Goal: Transaction & Acquisition: Purchase product/service

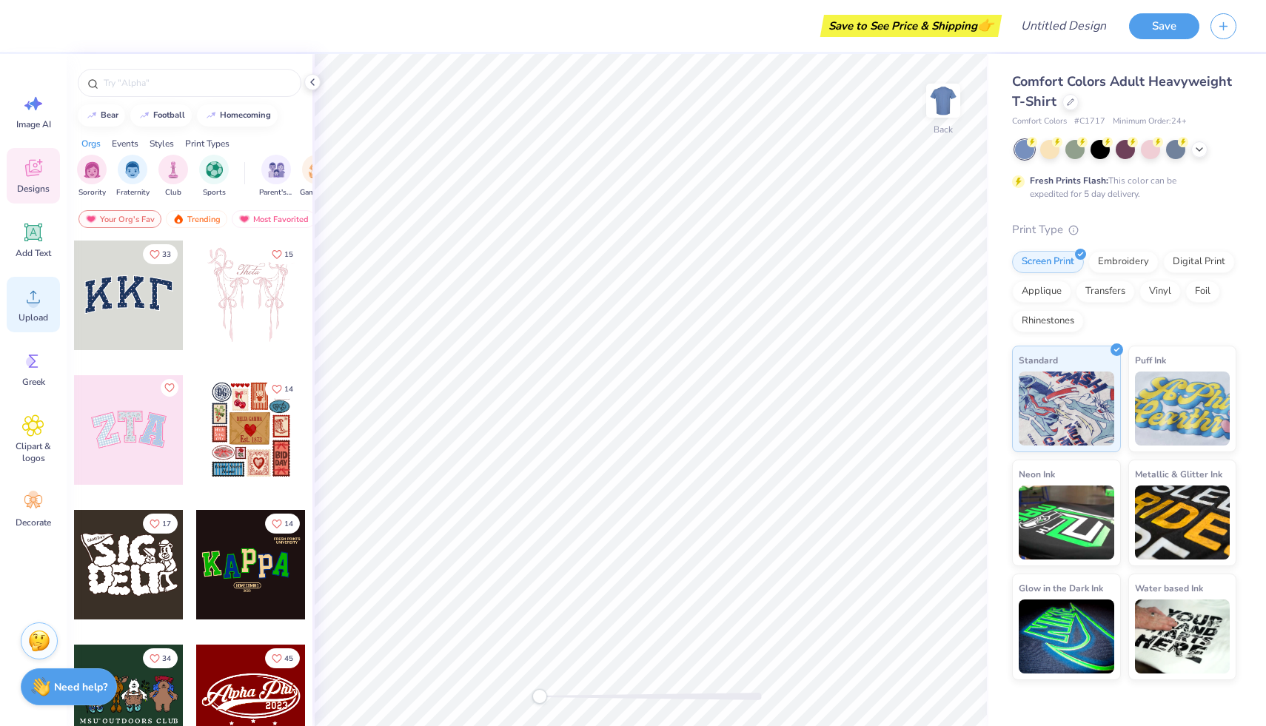
click at [43, 309] on div "Upload" at bounding box center [33, 305] width 53 height 56
click at [33, 309] on div "Upload" at bounding box center [33, 305] width 53 height 56
click at [38, 314] on span "Upload" at bounding box center [34, 318] width 30 height 12
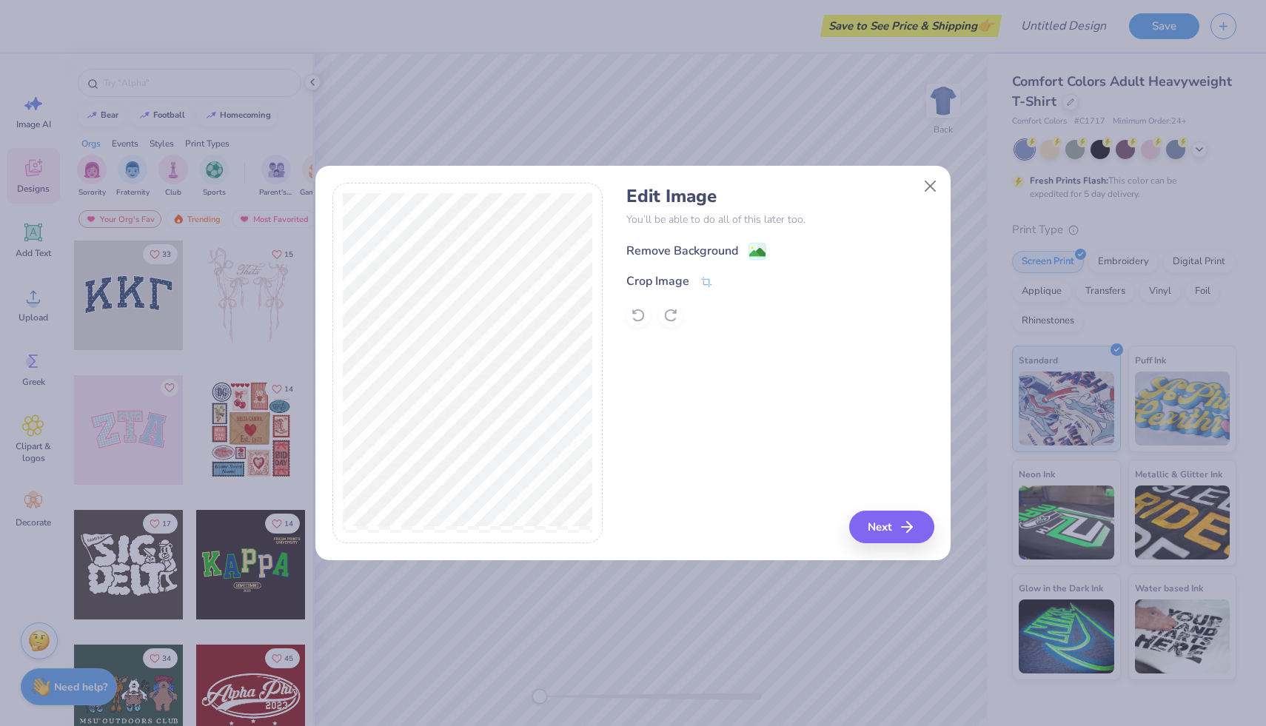
click at [695, 246] on div "Remove Background" at bounding box center [682, 251] width 112 height 18
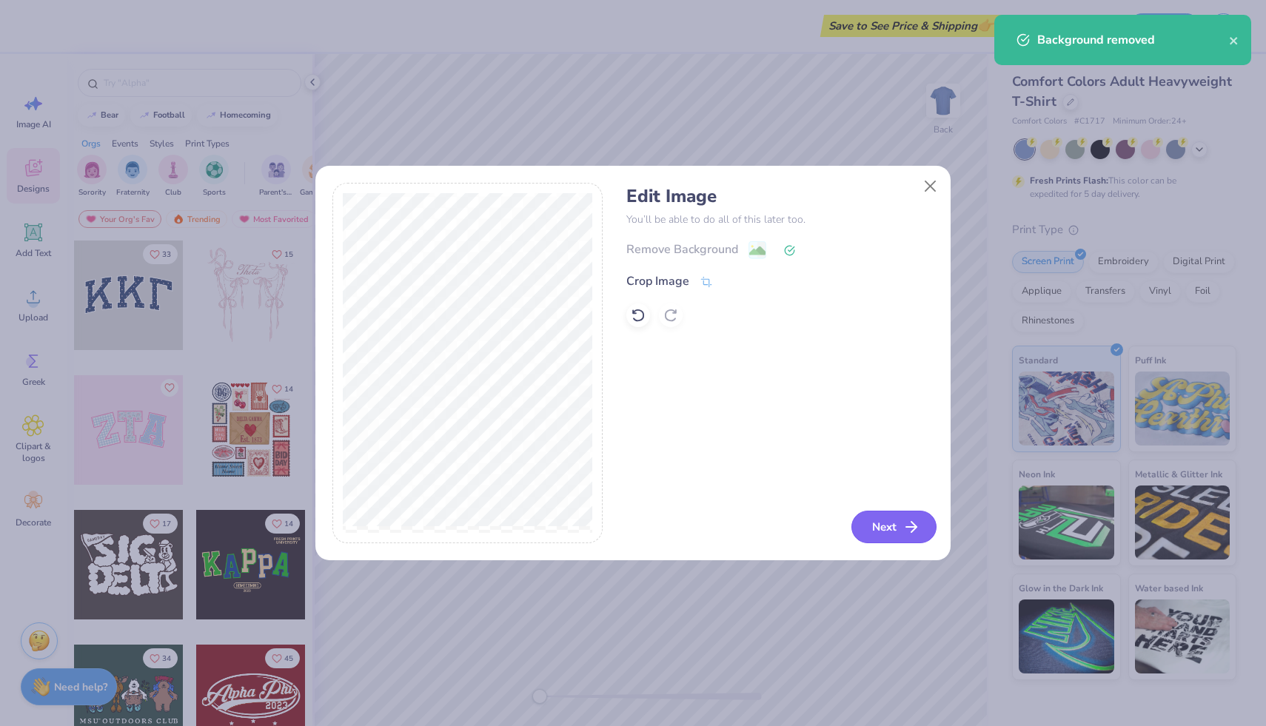
click at [893, 524] on button "Next" at bounding box center [893, 527] width 85 height 33
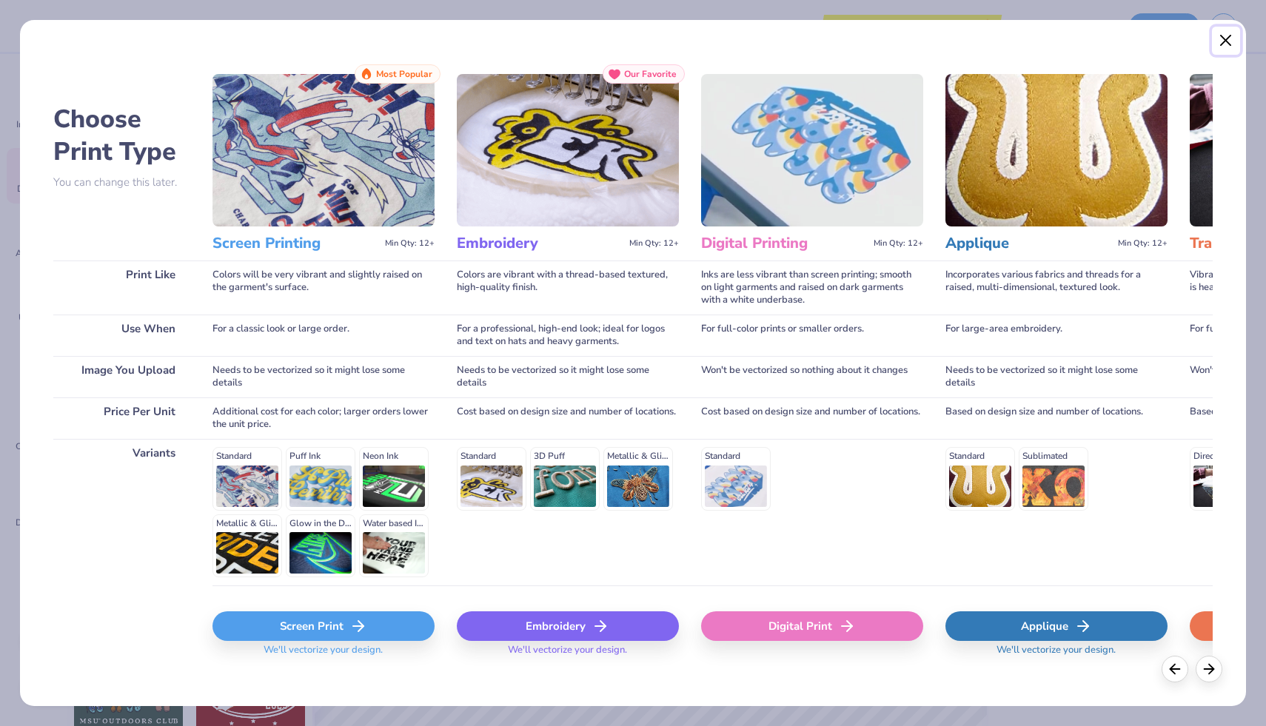
click at [1231, 36] on button "Close" at bounding box center [1226, 41] width 28 height 28
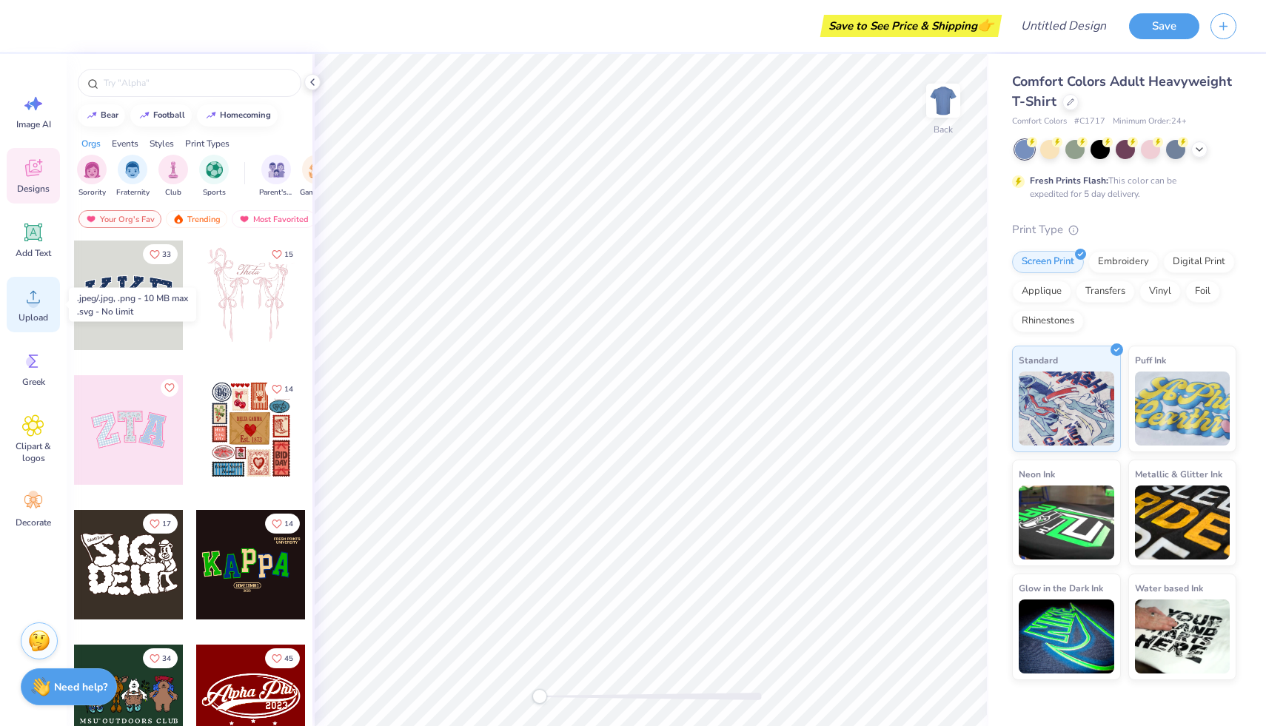
click at [54, 323] on div "Upload" at bounding box center [33, 305] width 53 height 56
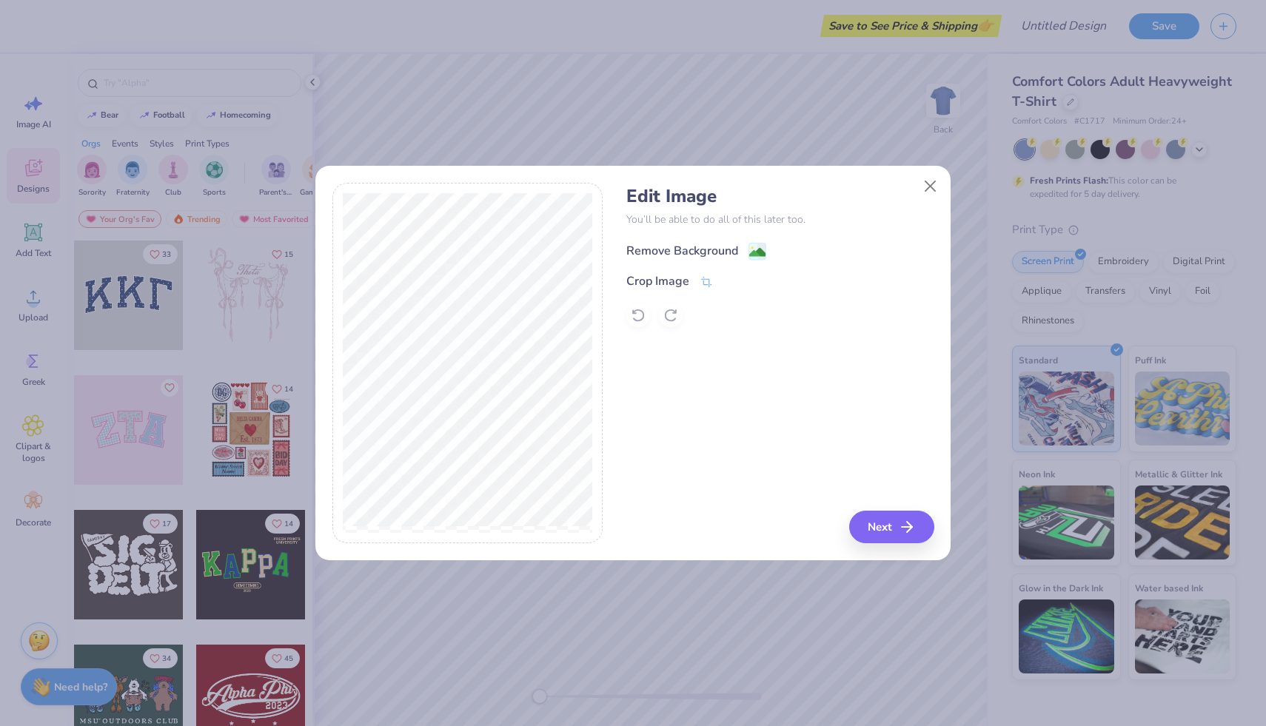
click at [697, 249] on div "Remove Background" at bounding box center [682, 251] width 112 height 18
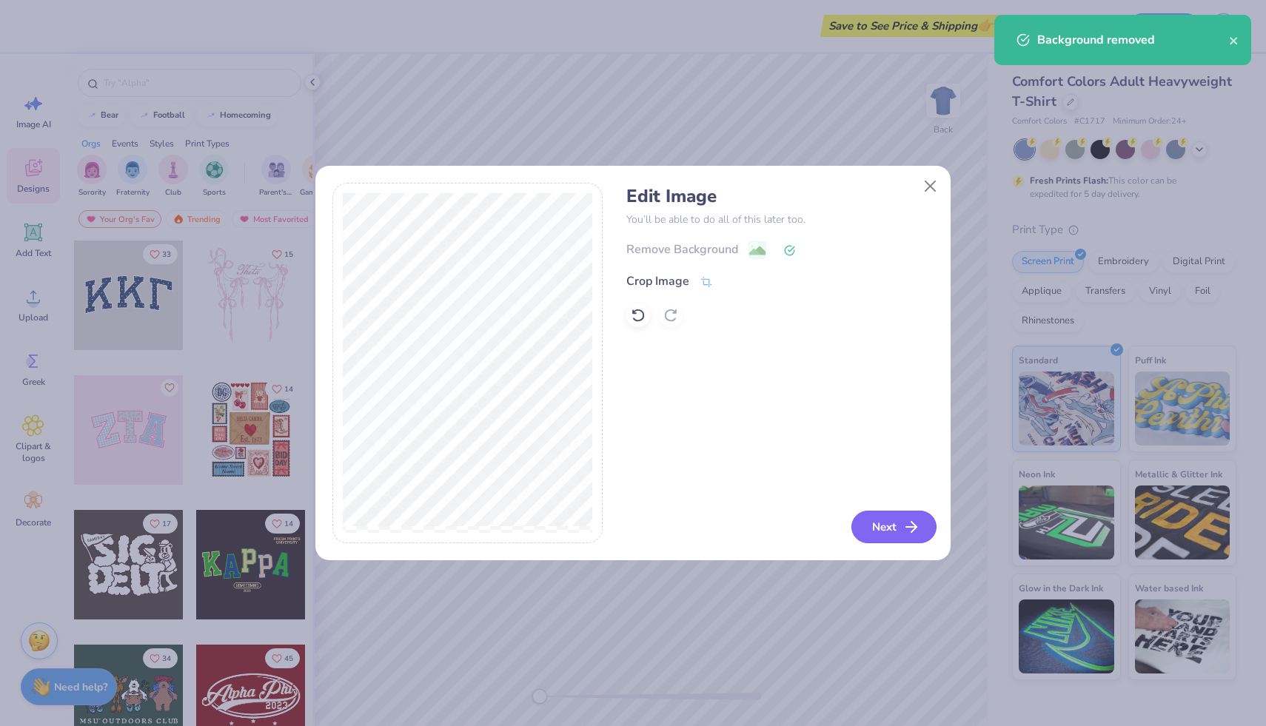
click at [897, 523] on button "Next" at bounding box center [893, 527] width 85 height 33
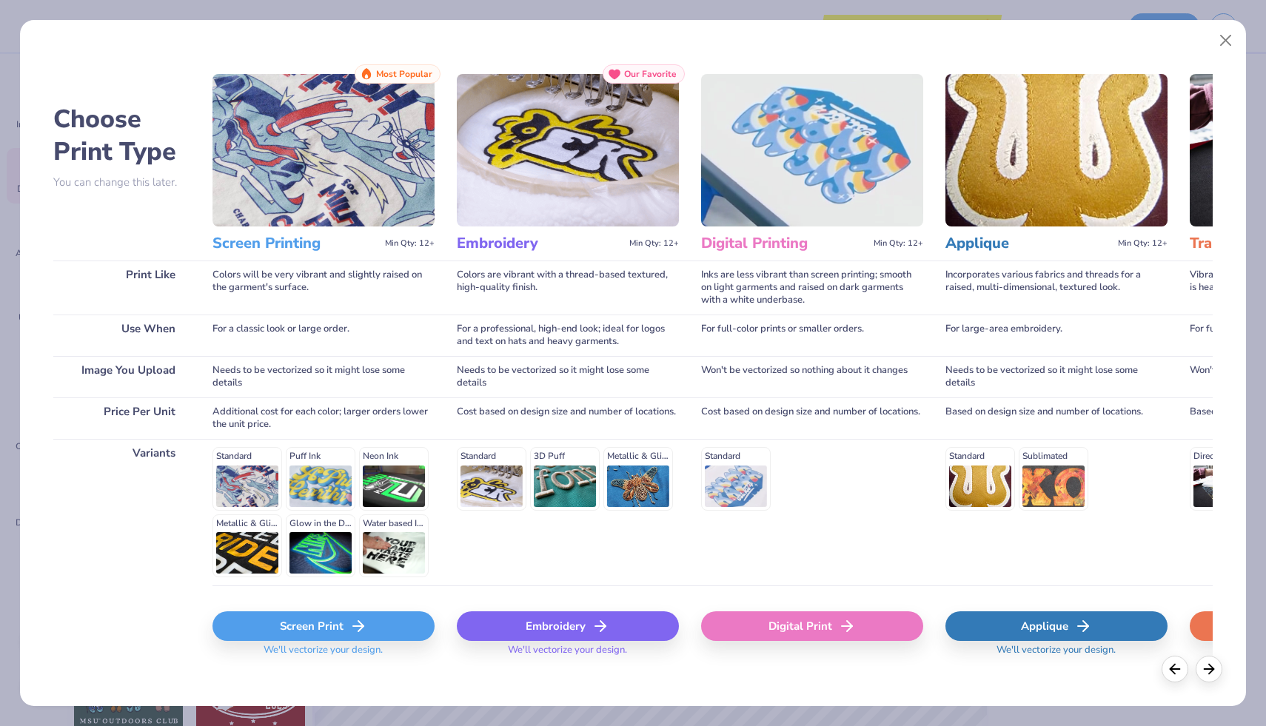
click at [392, 635] on div "Screen Print" at bounding box center [323, 626] width 222 height 30
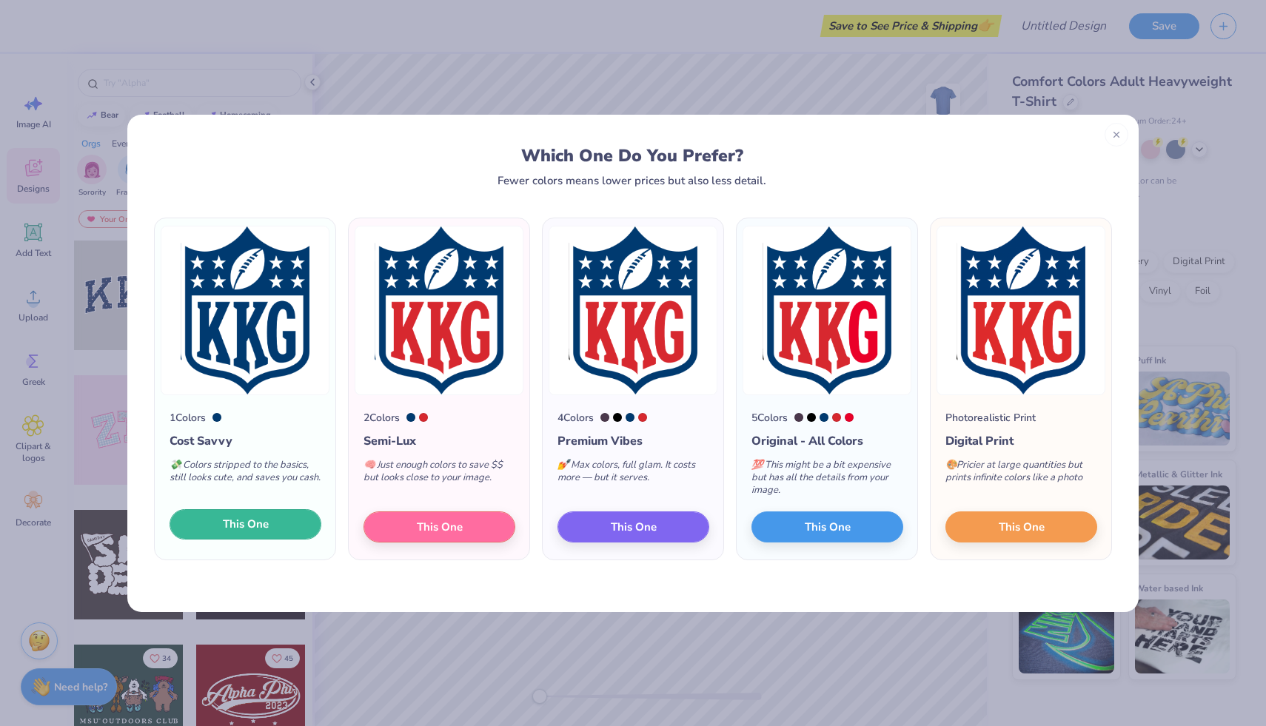
click at [303, 526] on button "This One" at bounding box center [246, 524] width 152 height 31
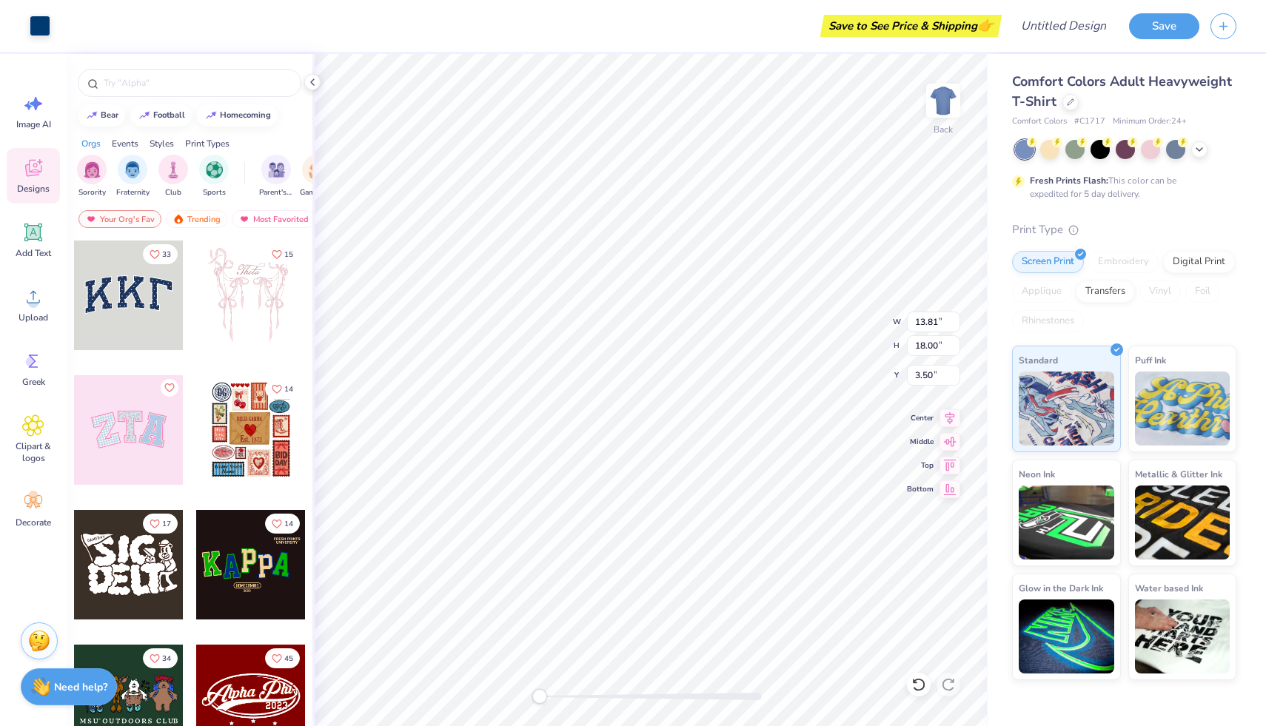
click at [30, 186] on span "Designs" at bounding box center [33, 189] width 33 height 12
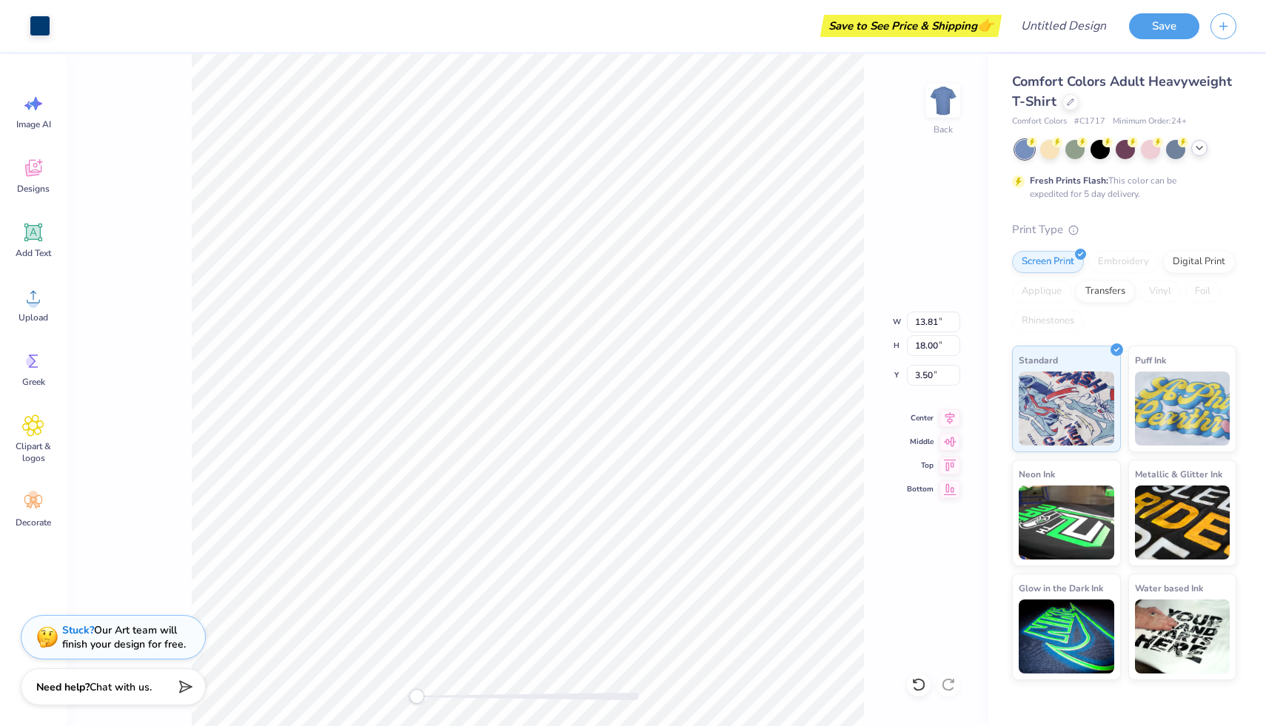
click at [1204, 152] on icon at bounding box center [1199, 148] width 12 height 12
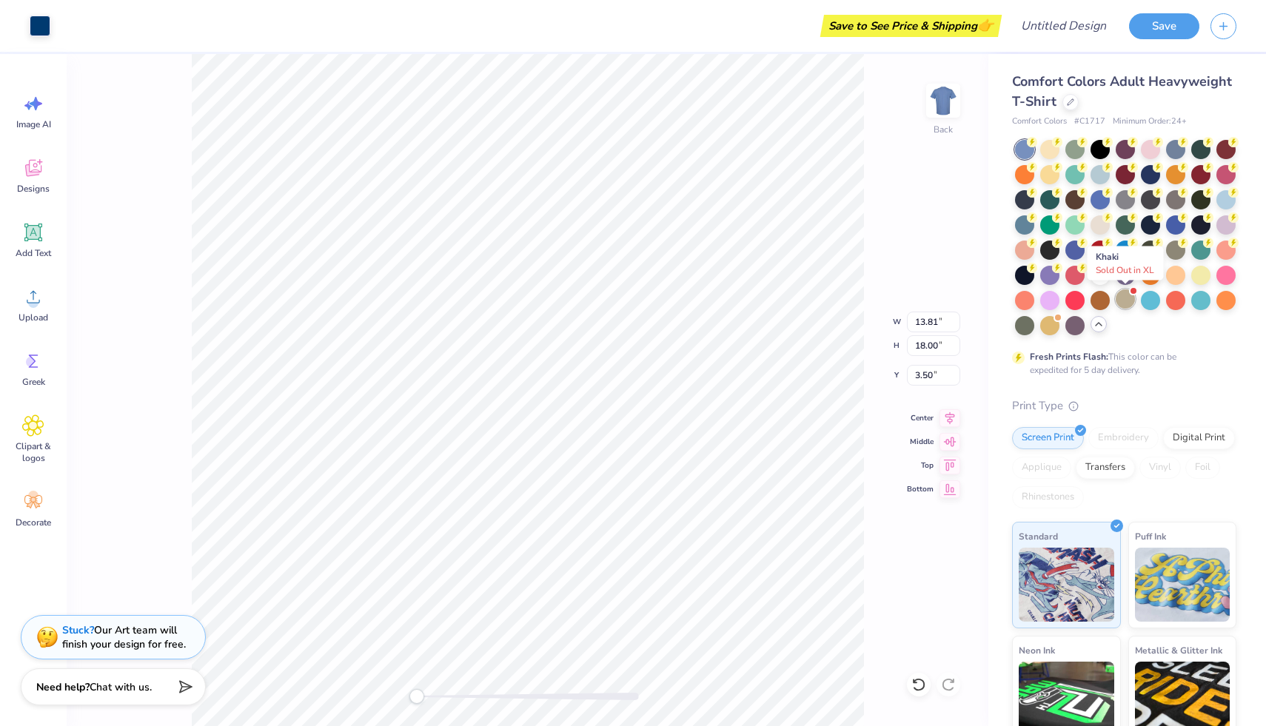
click at [1127, 301] on div at bounding box center [1124, 298] width 19 height 19
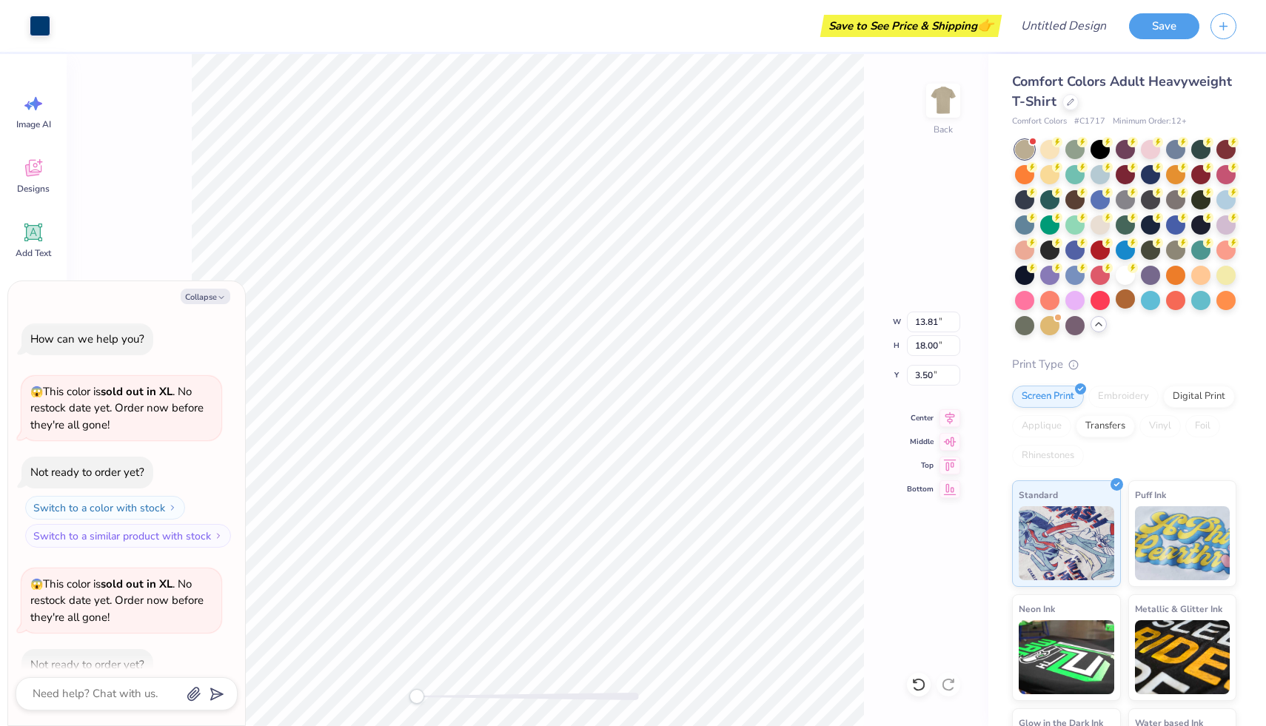
scroll to position [81, 0]
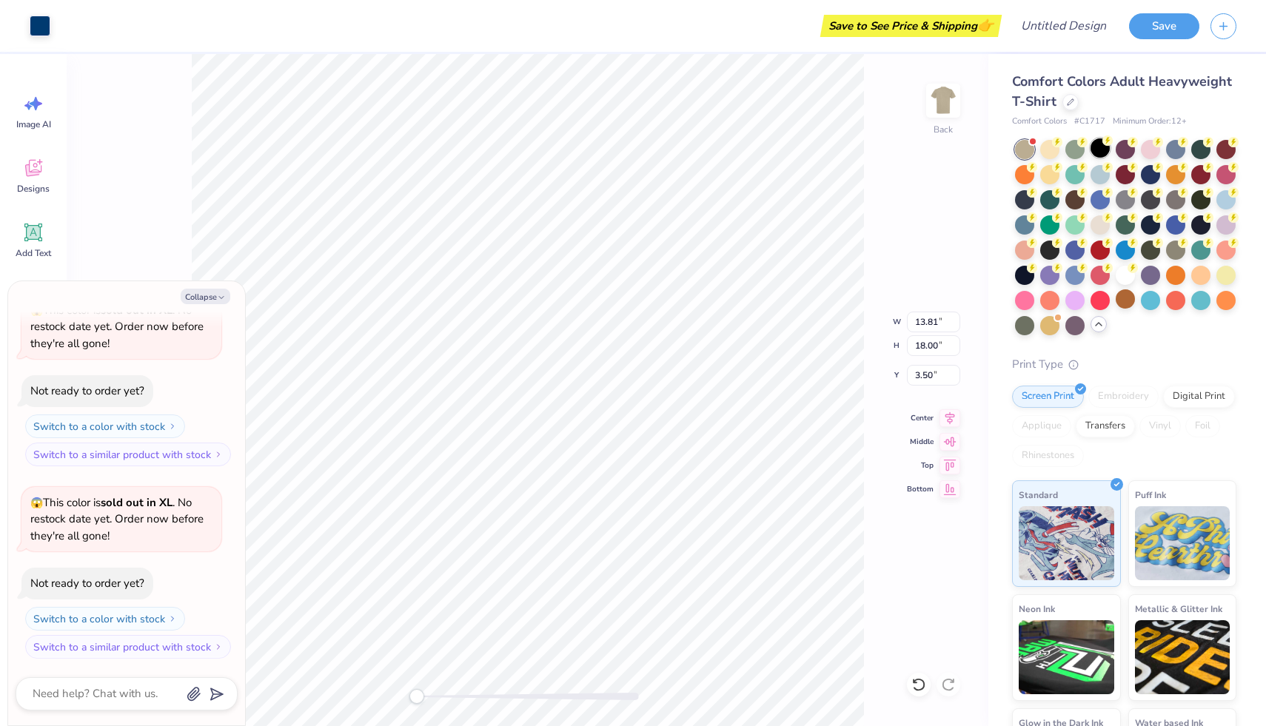
click at [1097, 148] on div at bounding box center [1099, 147] width 19 height 19
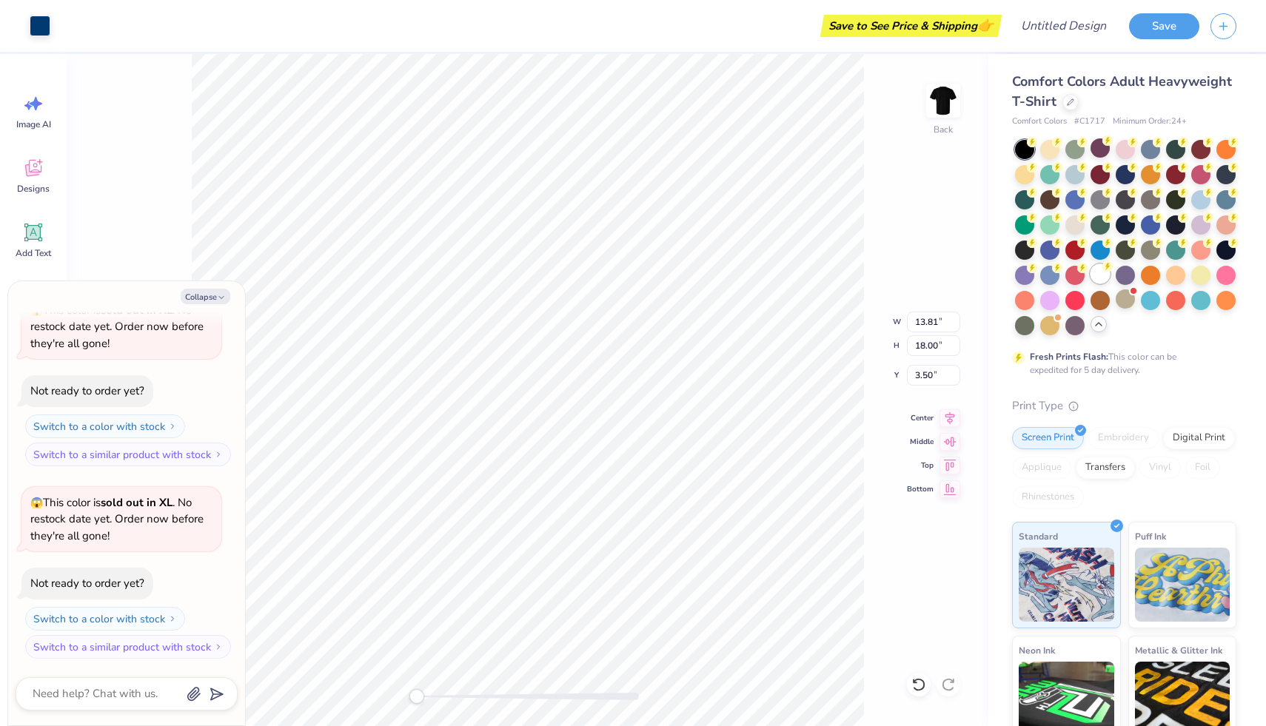
click at [1099, 279] on div at bounding box center [1099, 273] width 19 height 19
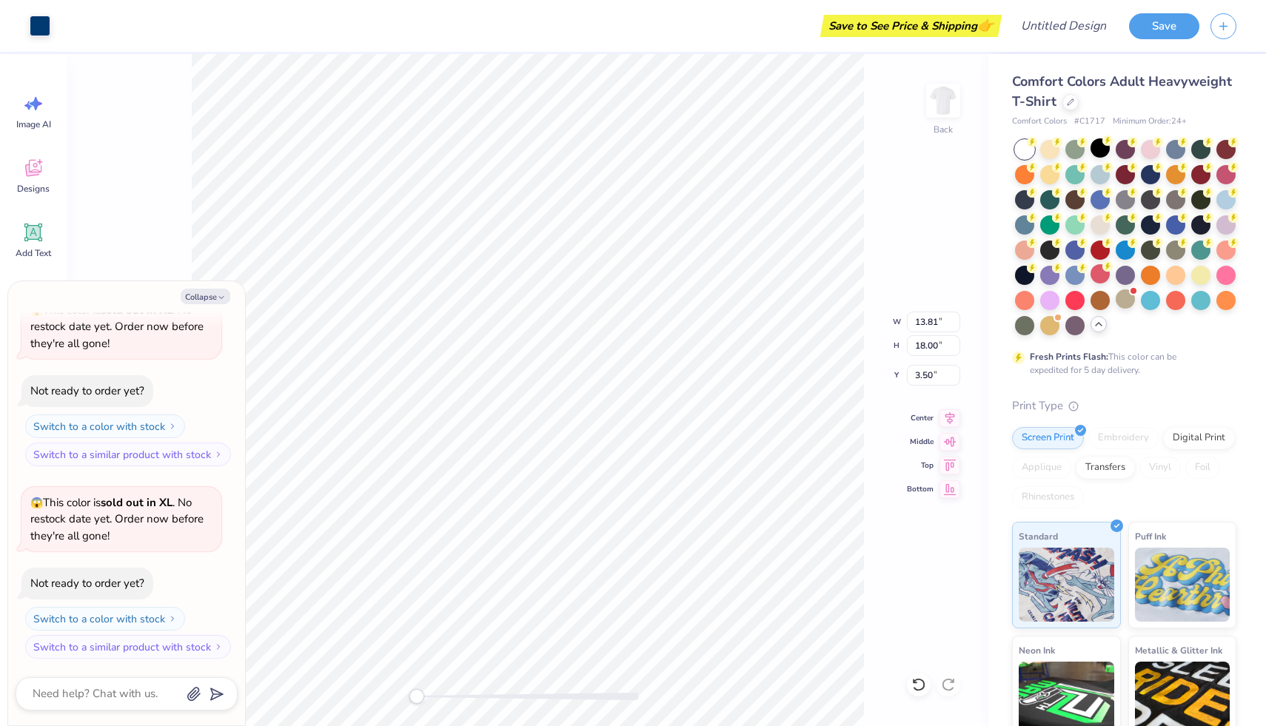
scroll to position [172, 0]
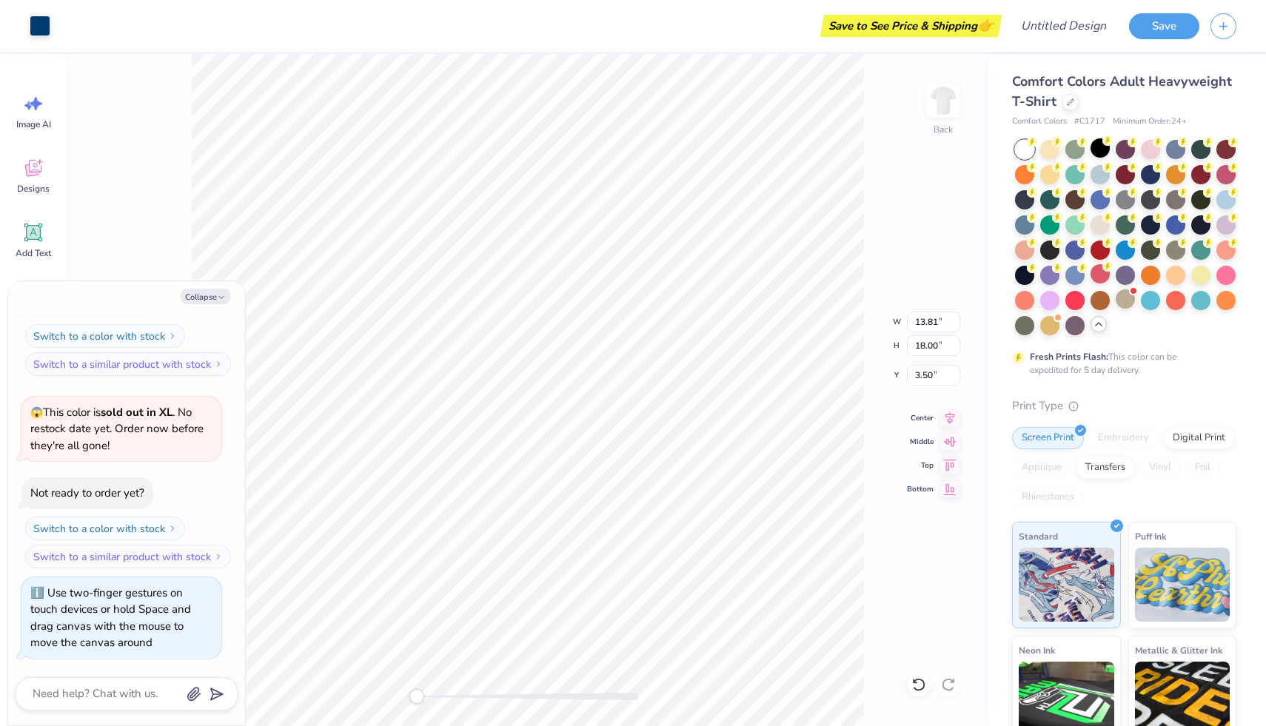
click at [409, 694] on div "Back W 13.81 13.81 " H 18.00 18.00 " Y 3.50 3.50 " Center Middle Top Bottom" at bounding box center [528, 390] width 922 height 672
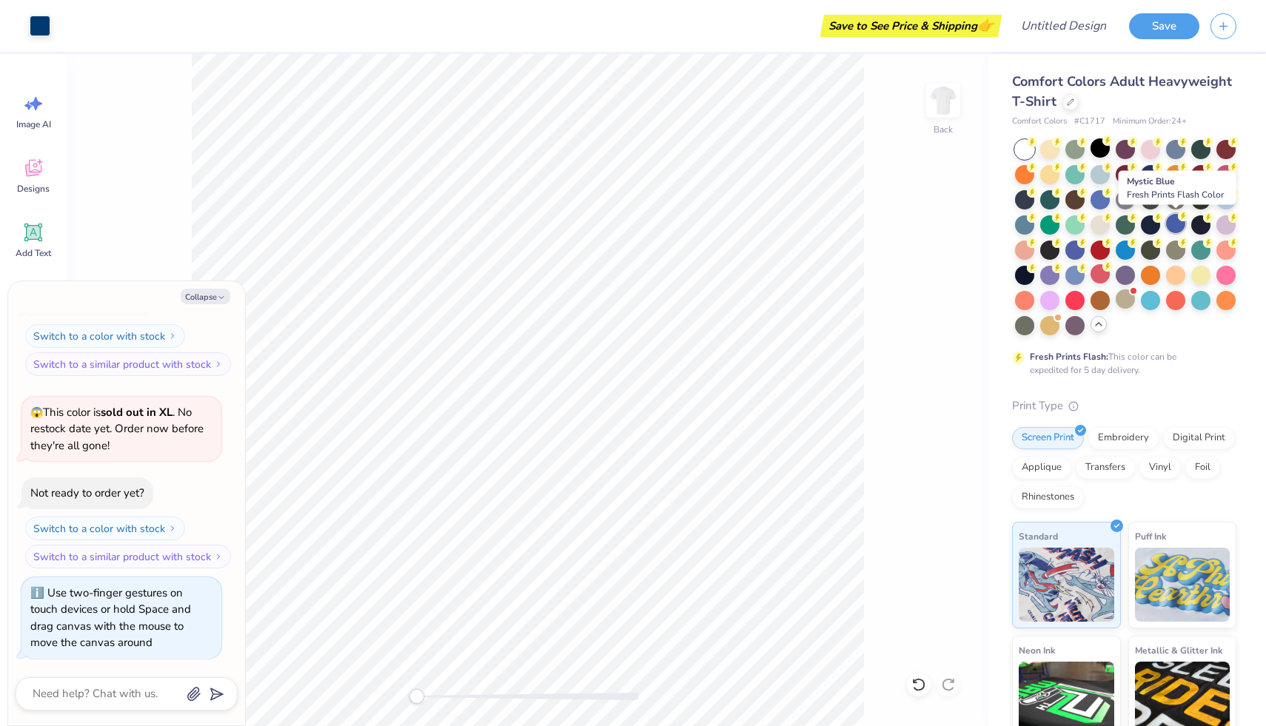
click at [1178, 226] on div at bounding box center [1175, 223] width 19 height 19
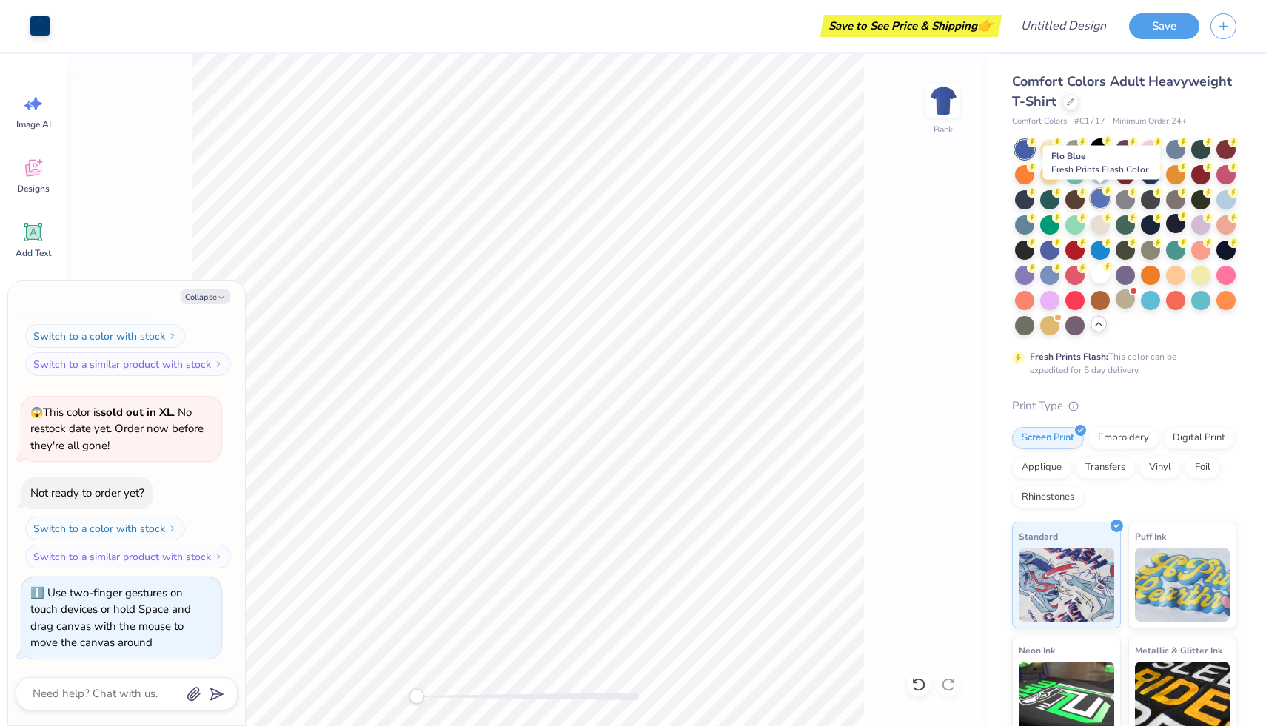
click at [1104, 197] on div at bounding box center [1099, 198] width 19 height 19
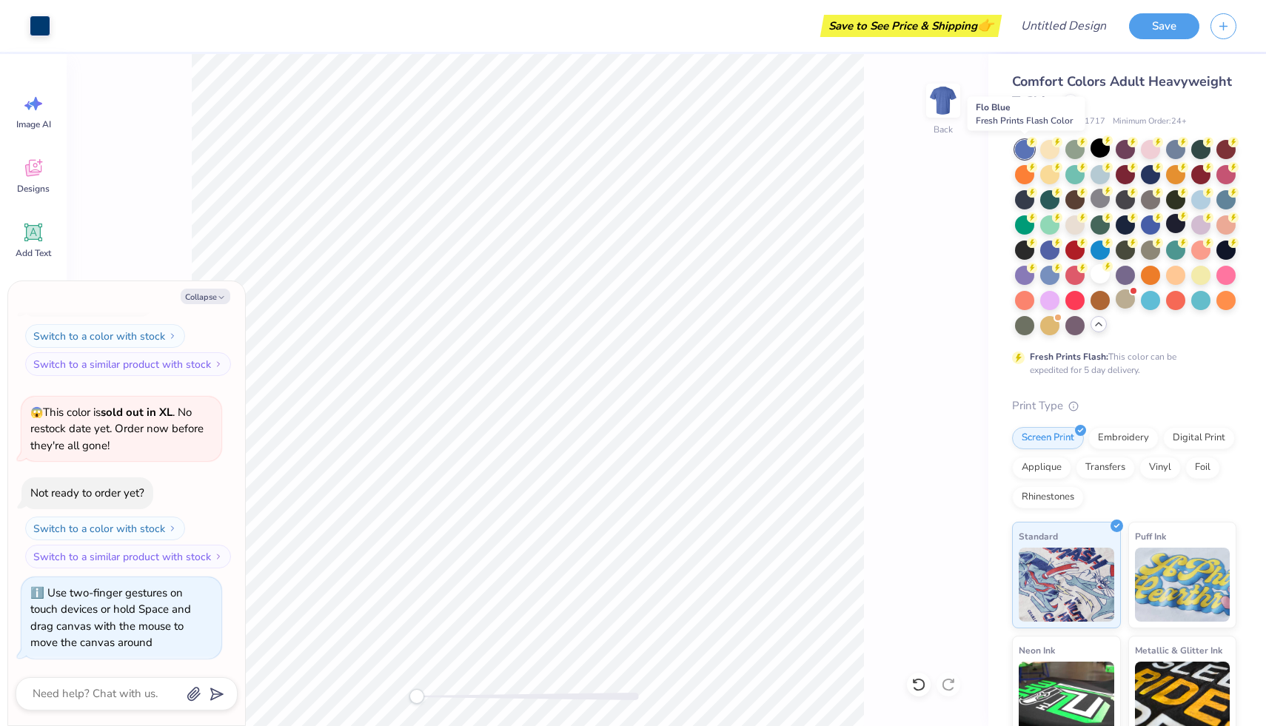
click at [1022, 154] on div at bounding box center [1024, 149] width 19 height 19
click at [1153, 221] on div at bounding box center [1150, 223] width 19 height 19
click at [162, 434] on span "😱 This color is sold out in XL . No restock date yet. Order now before they're …" at bounding box center [116, 429] width 173 height 48
click at [210, 297] on button "Collapse" at bounding box center [206, 297] width 50 height 16
type textarea "x"
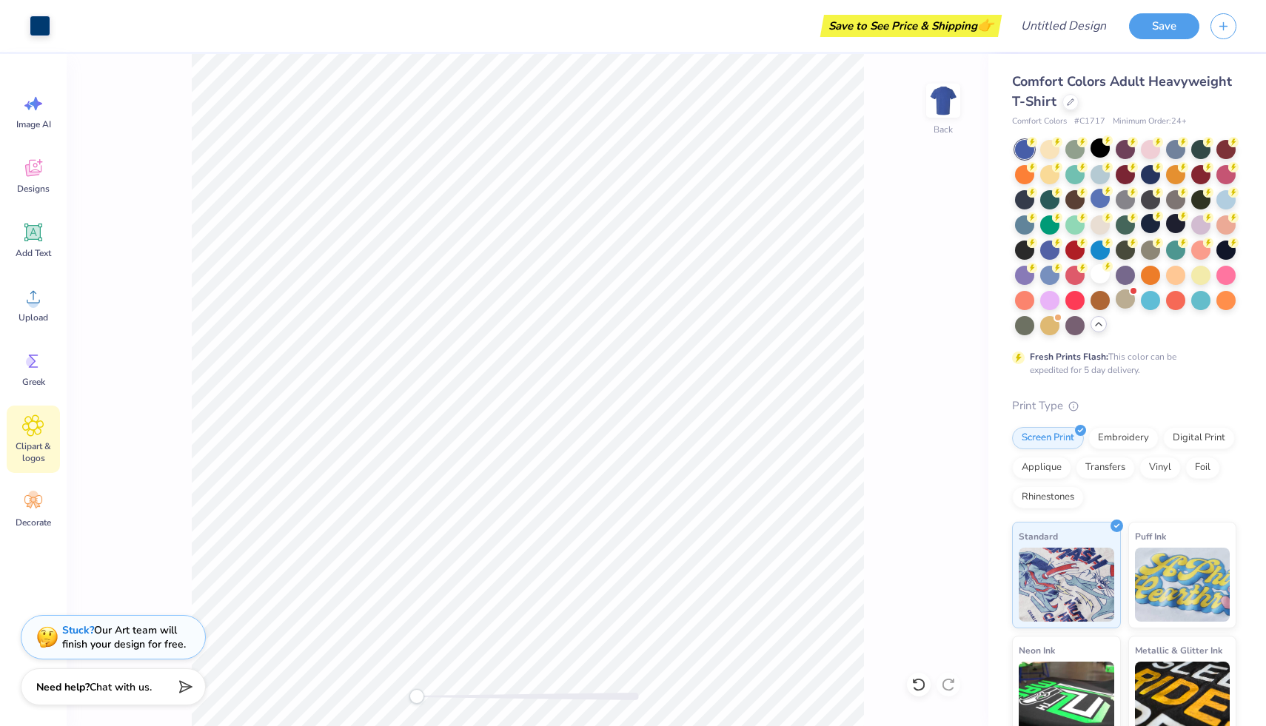
click at [30, 425] on icon at bounding box center [33, 425] width 9 height 9
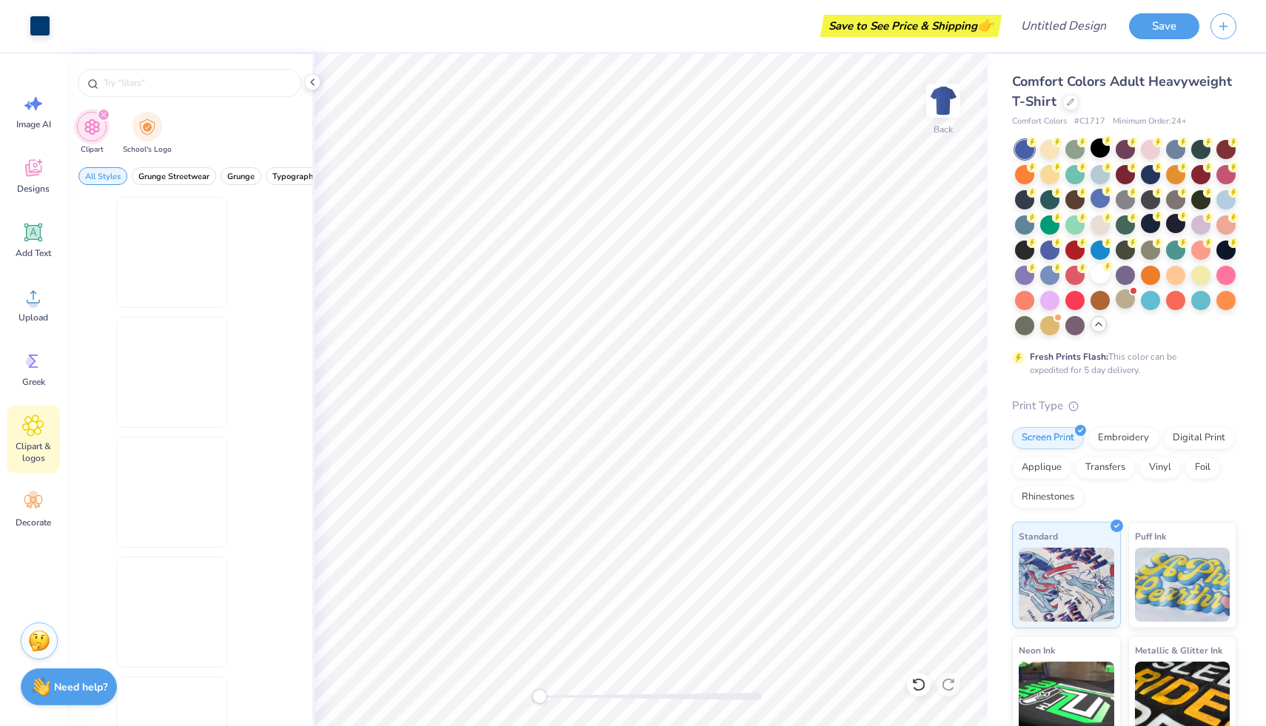
scroll to position [0, 0]
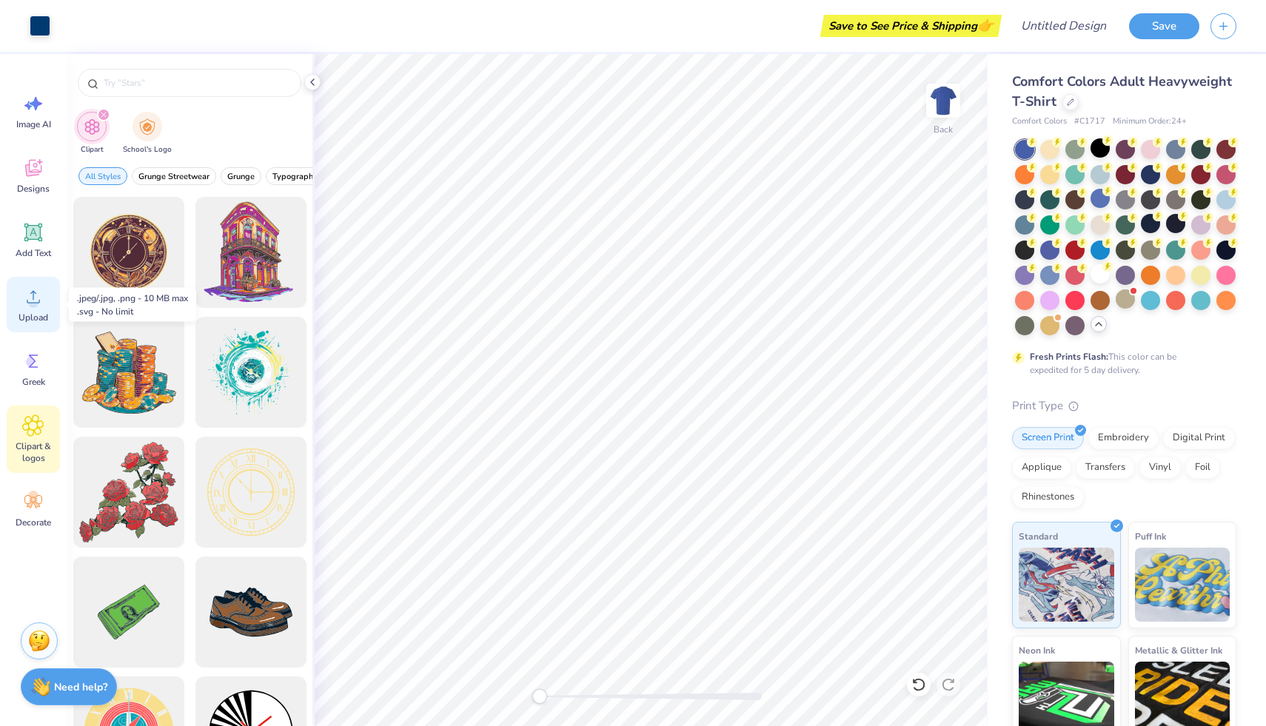
click at [38, 308] on div "Upload" at bounding box center [33, 305] width 53 height 56
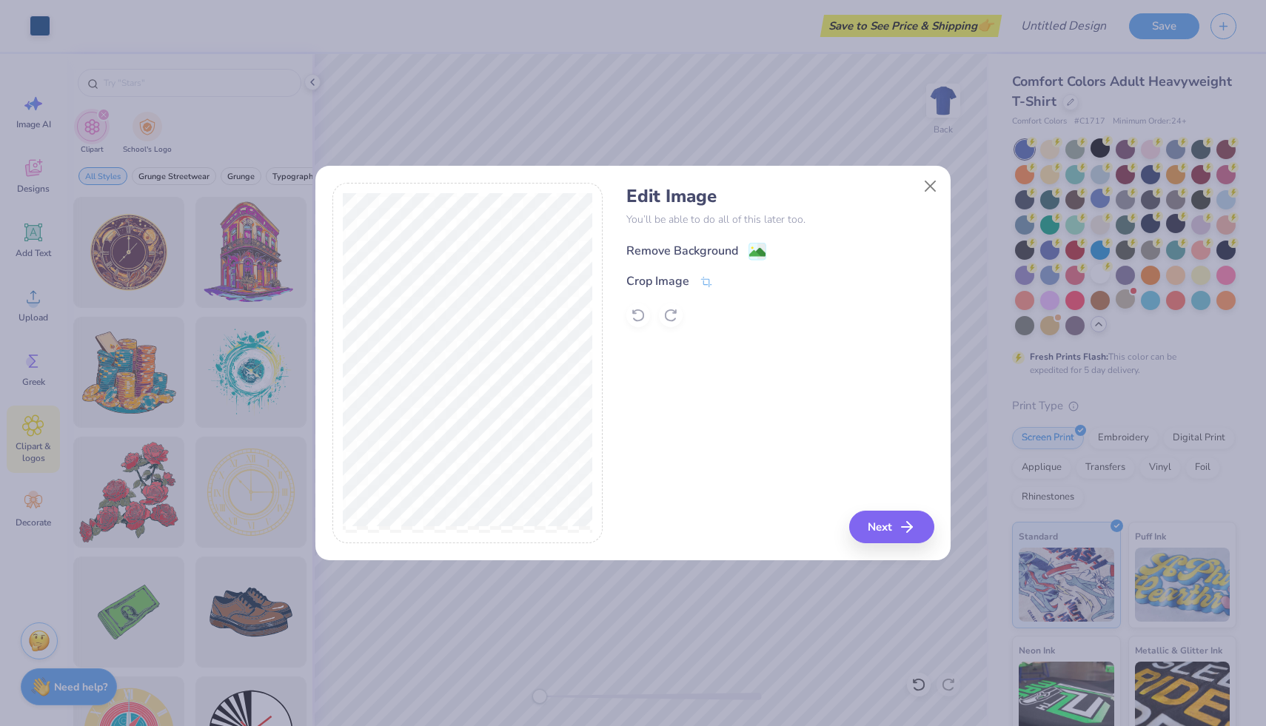
click at [716, 252] on div "Remove Background" at bounding box center [682, 251] width 112 height 18
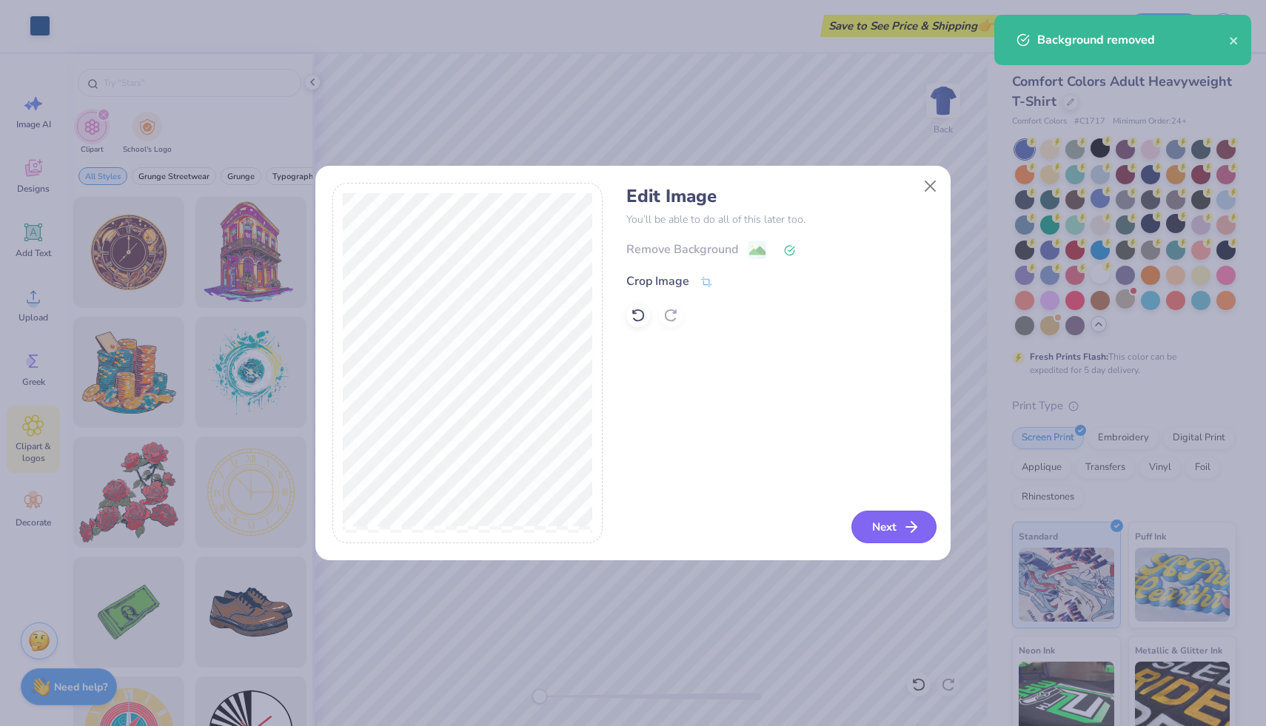
click at [891, 516] on button "Next" at bounding box center [893, 527] width 85 height 33
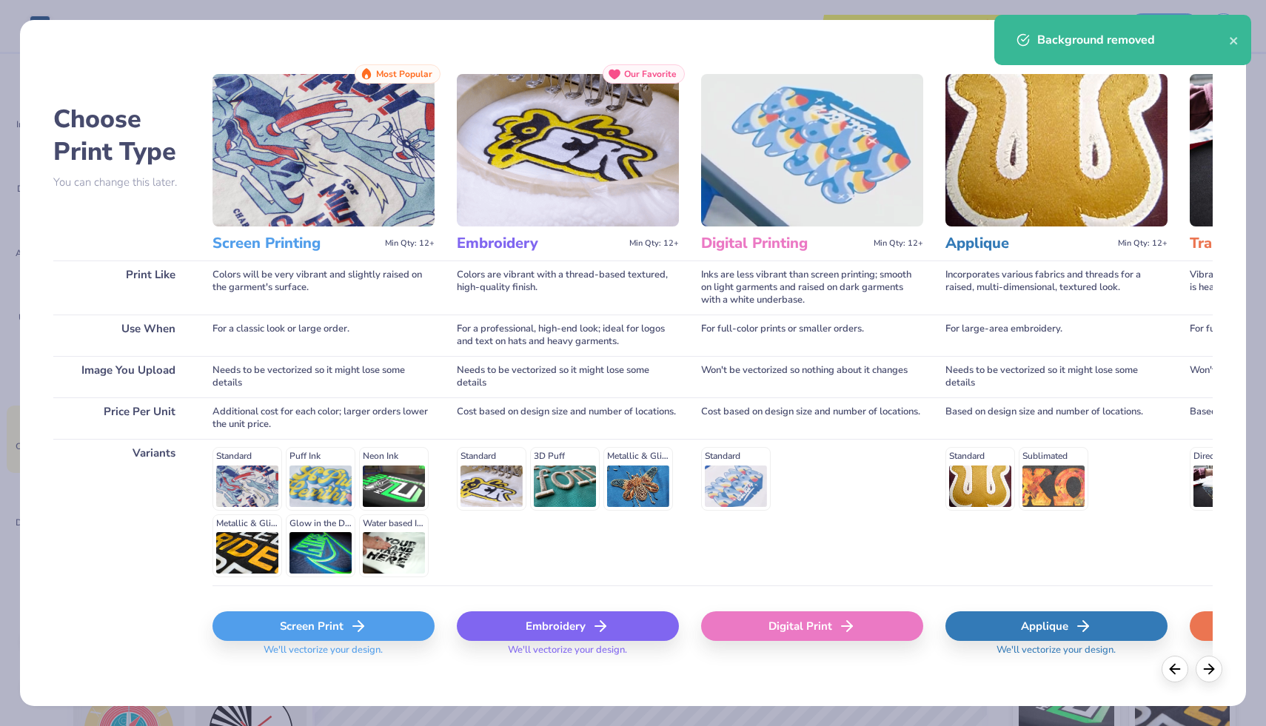
click at [262, 626] on div "Screen Print" at bounding box center [323, 626] width 222 height 30
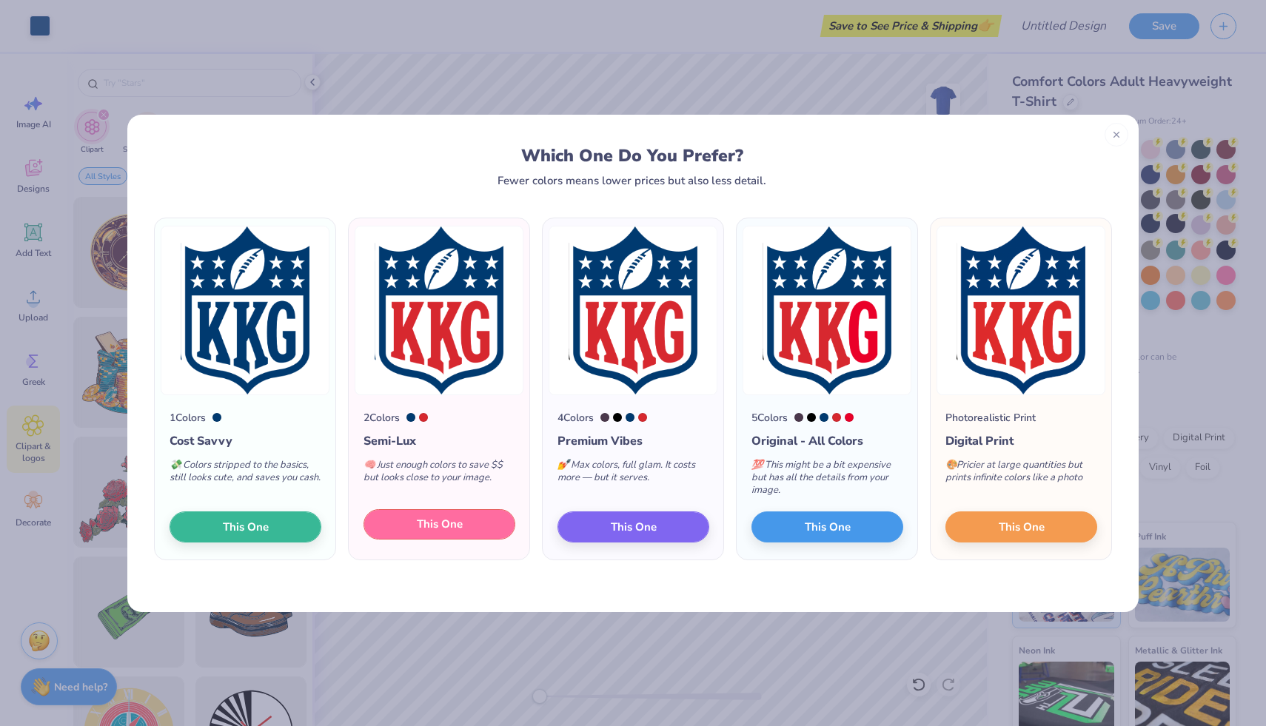
click at [460, 529] on span "This One" at bounding box center [440, 524] width 46 height 17
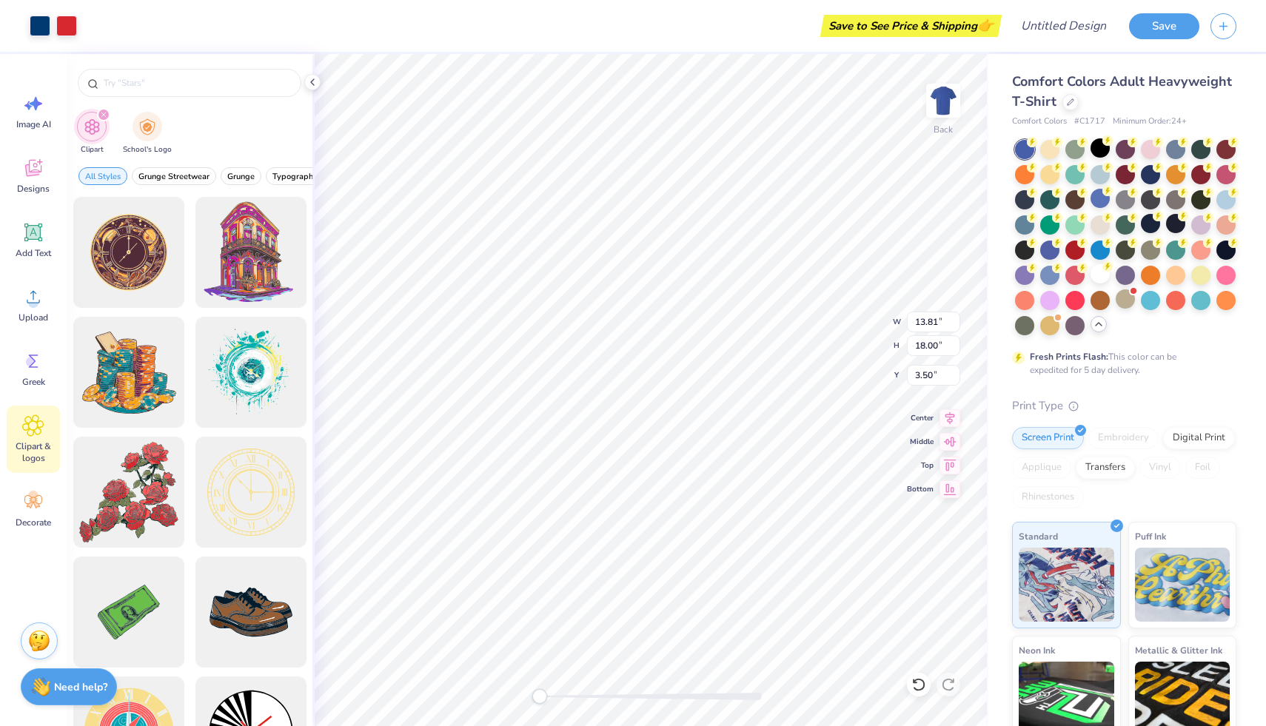
type input "2.01"
type input "2.71"
type input "0.90"
type input "1.97"
type input "2.56"
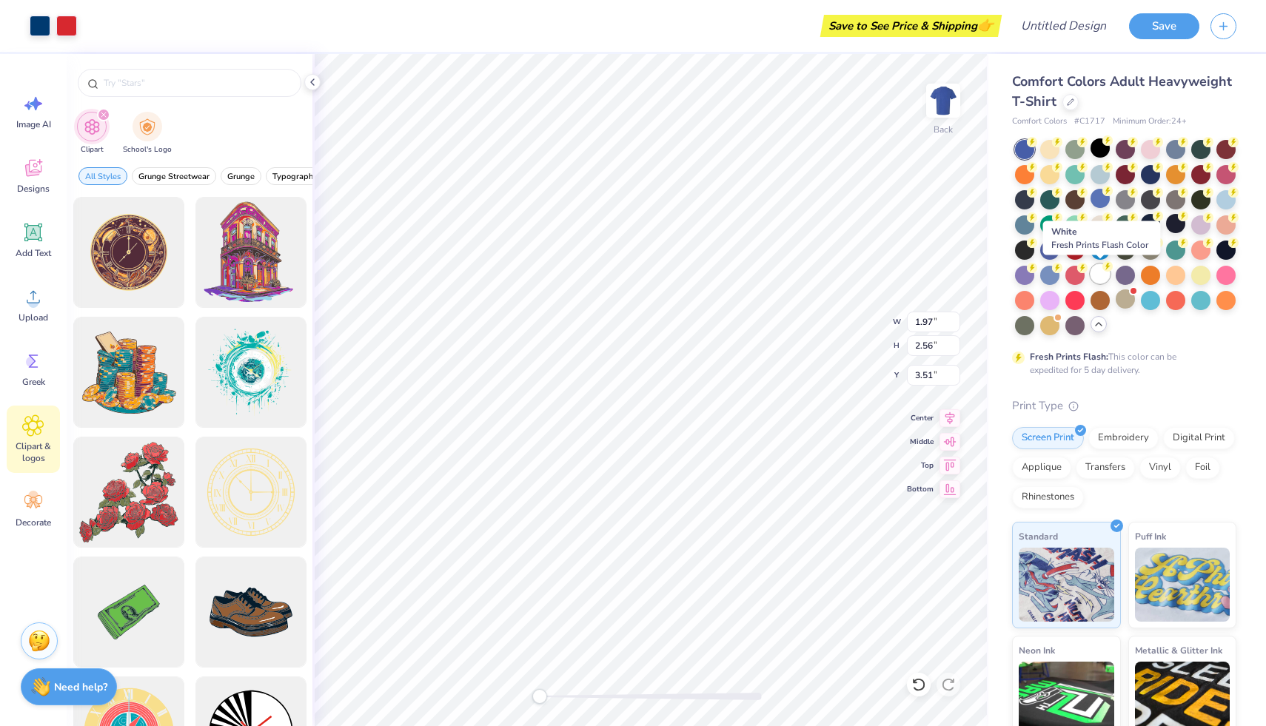
click at [1098, 278] on div at bounding box center [1099, 273] width 19 height 19
type input "1.17"
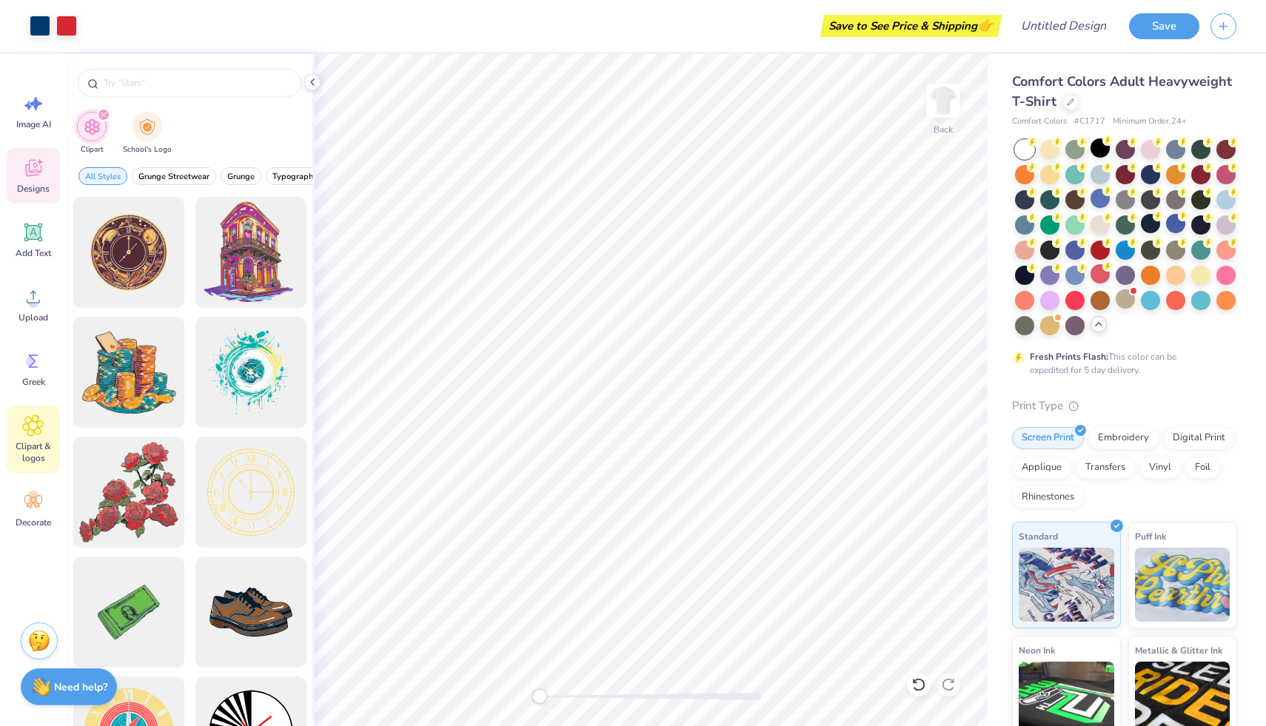
click at [36, 162] on icon at bounding box center [33, 168] width 22 height 22
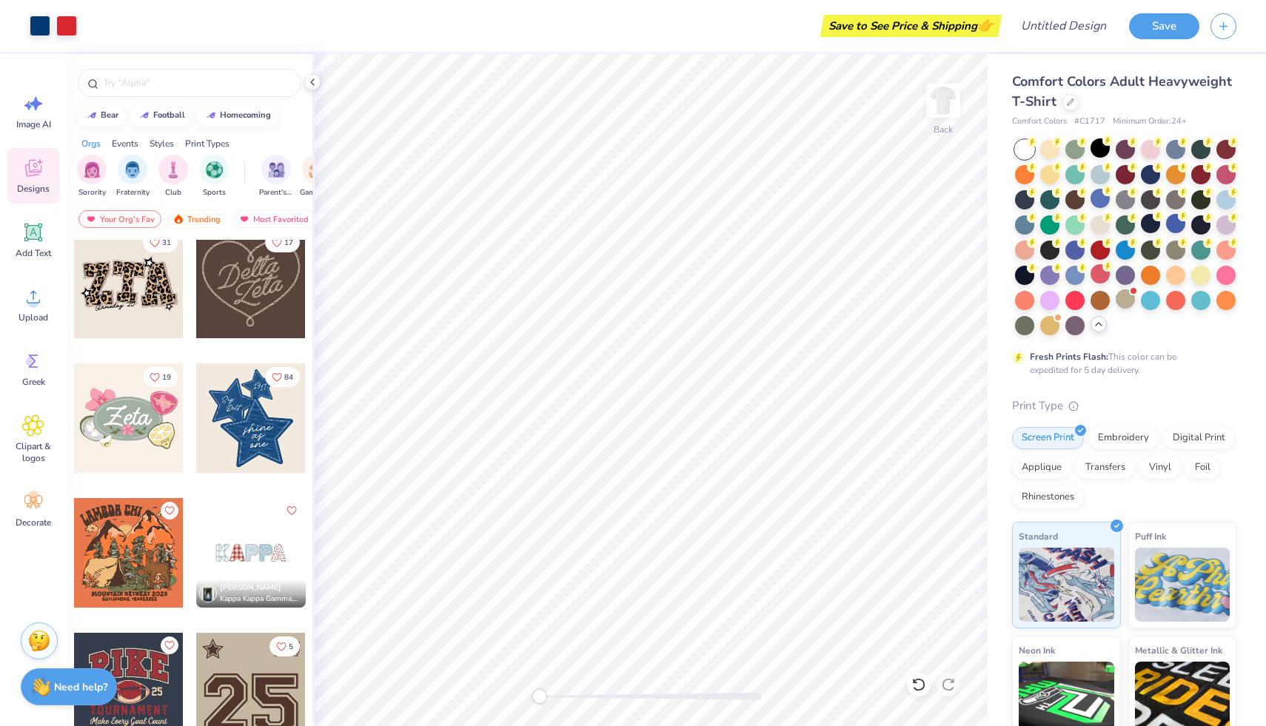
scroll to position [1001, 0]
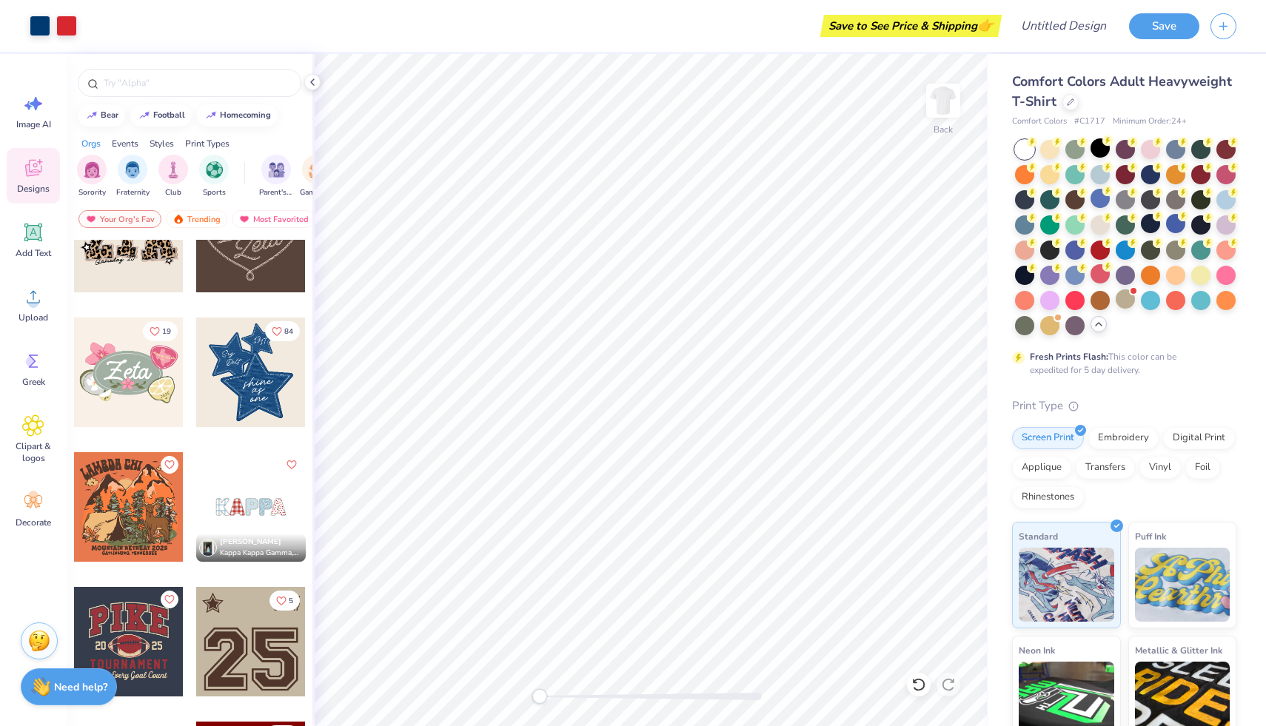
click at [237, 644] on div at bounding box center [251, 642] width 110 height 110
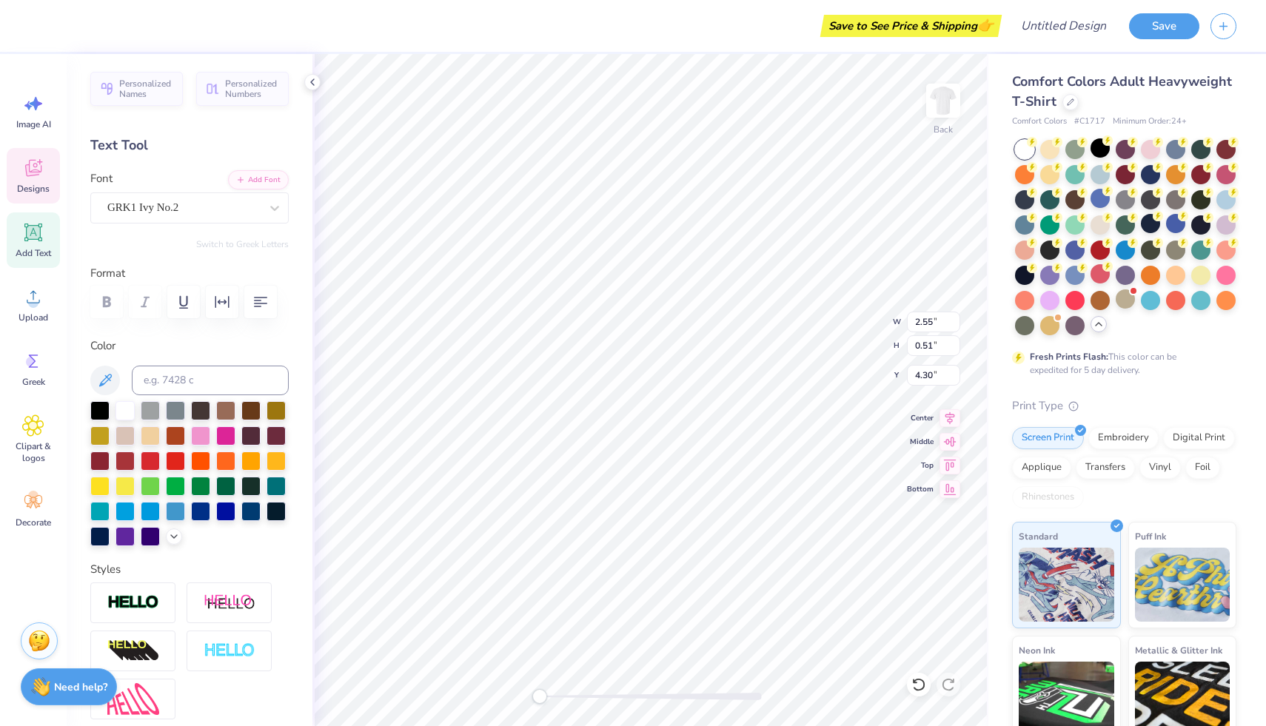
type input "9.49"
type input "6.40"
type input "6.53"
click at [226, 511] on div at bounding box center [225, 509] width 19 height 19
click at [198, 511] on div at bounding box center [200, 509] width 19 height 19
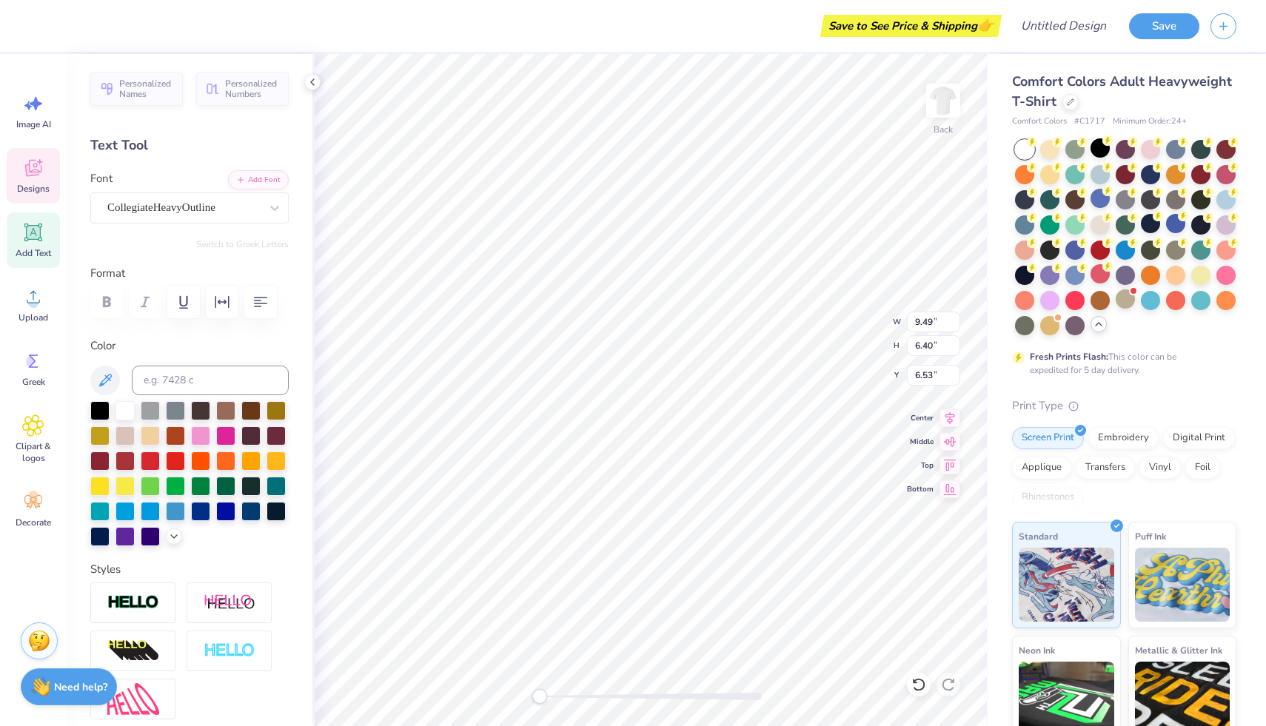
type input "2.15"
type input "2.06"
type input "3.00"
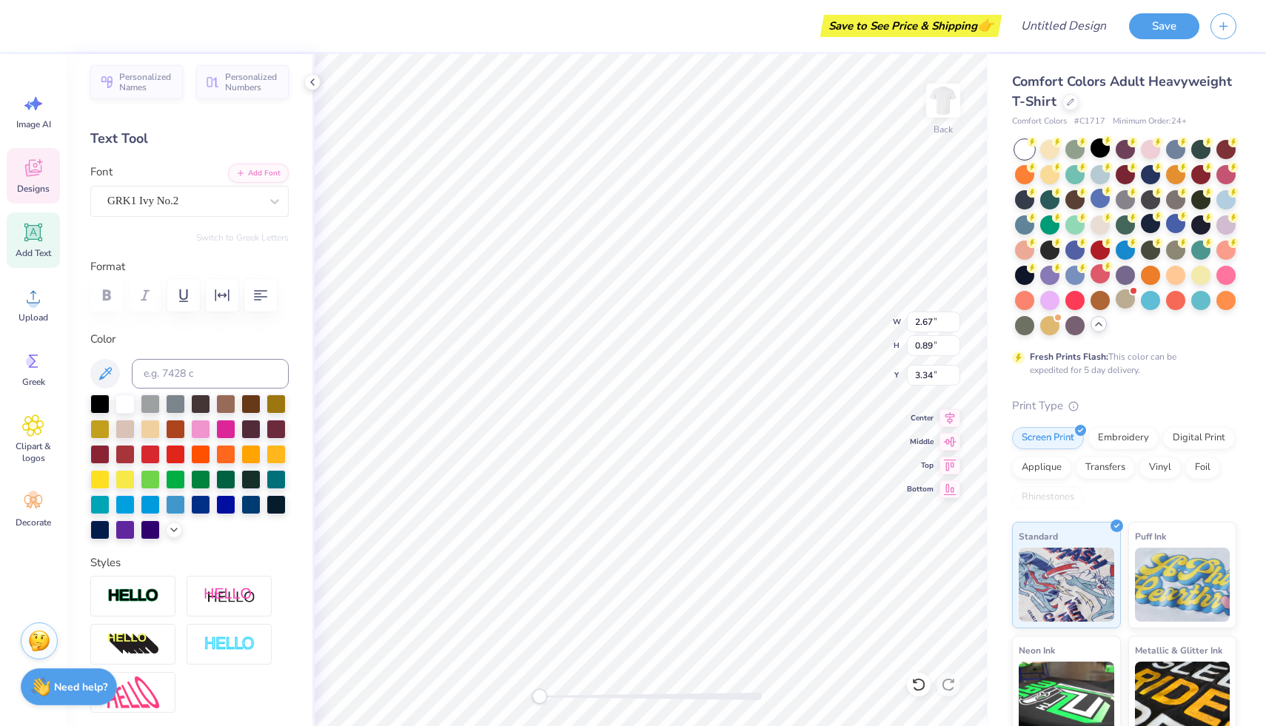
scroll to position [0, 0]
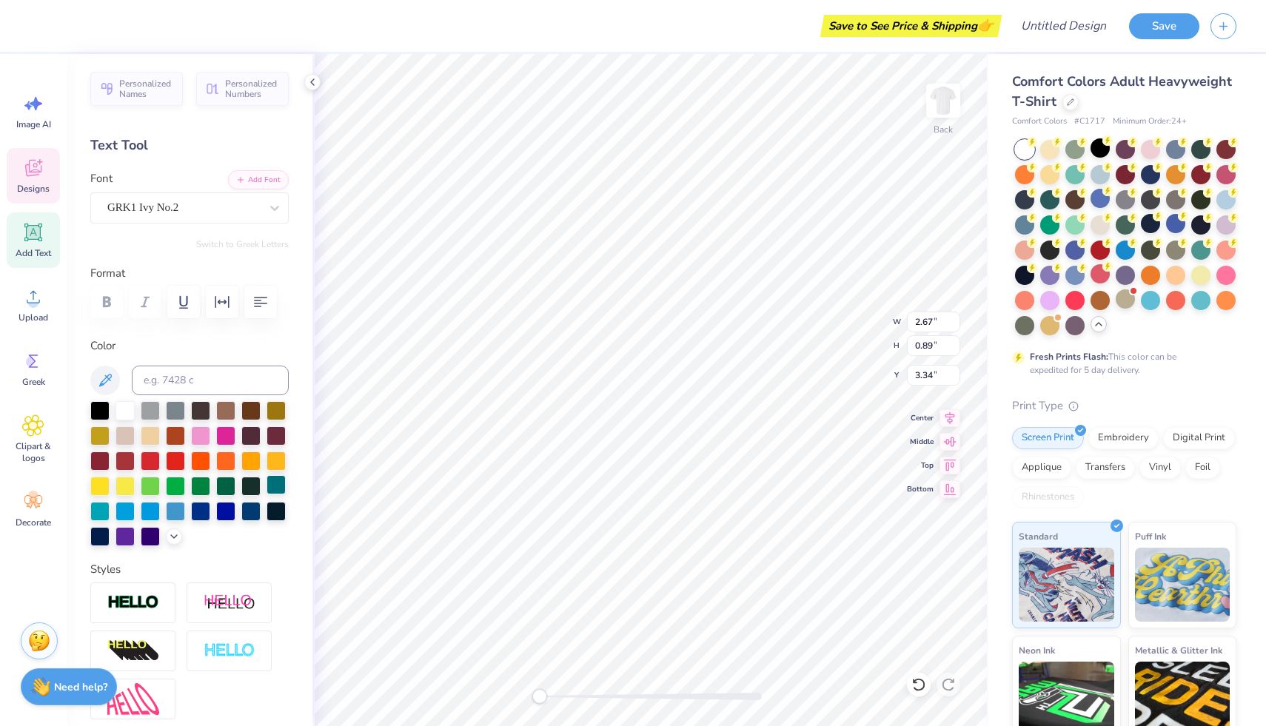
type input "2.55"
type input "0.51"
type input "4.30"
type input "2.67"
type input "0.89"
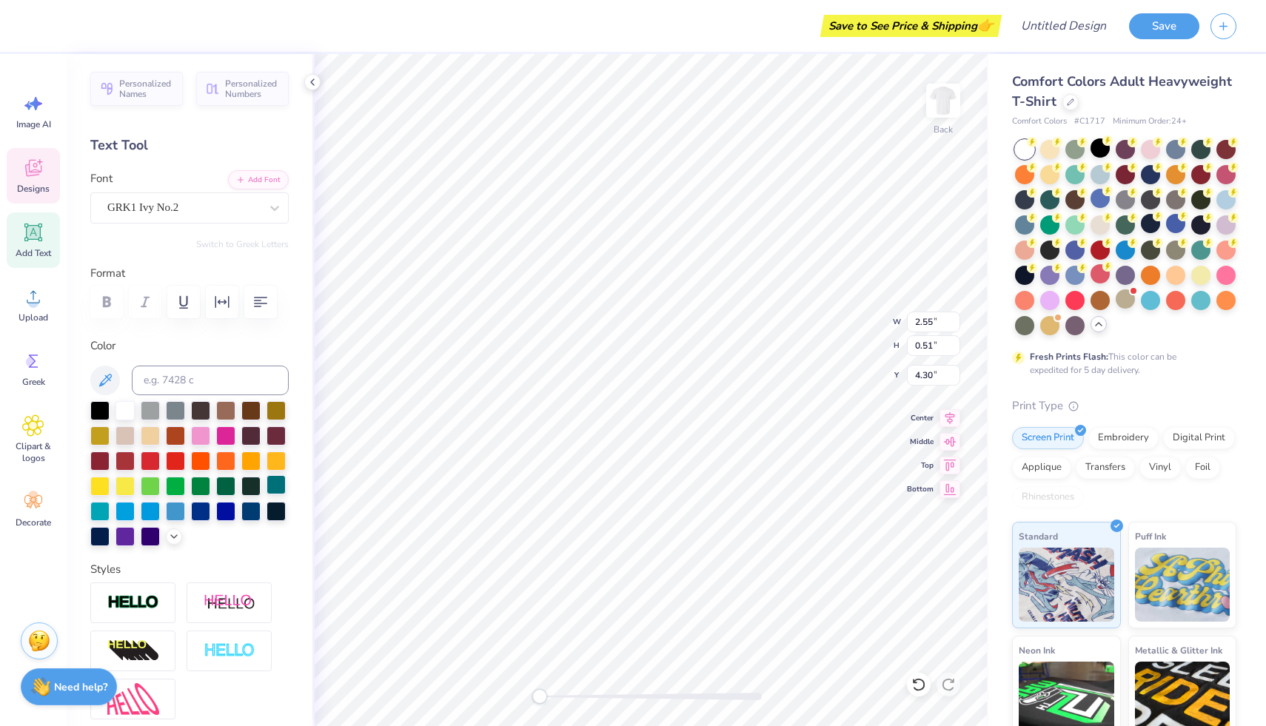
type input "3.34"
click at [169, 541] on div at bounding box center [174, 535] width 16 height 16
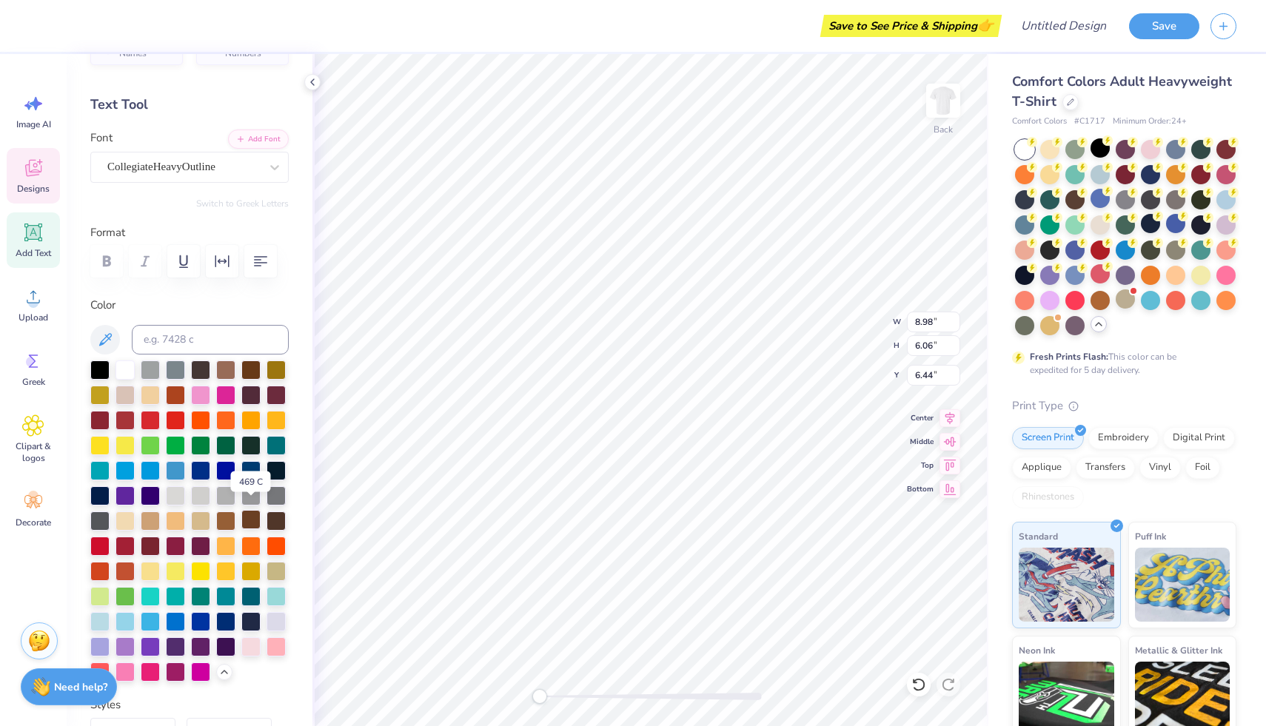
scroll to position [50, 0]
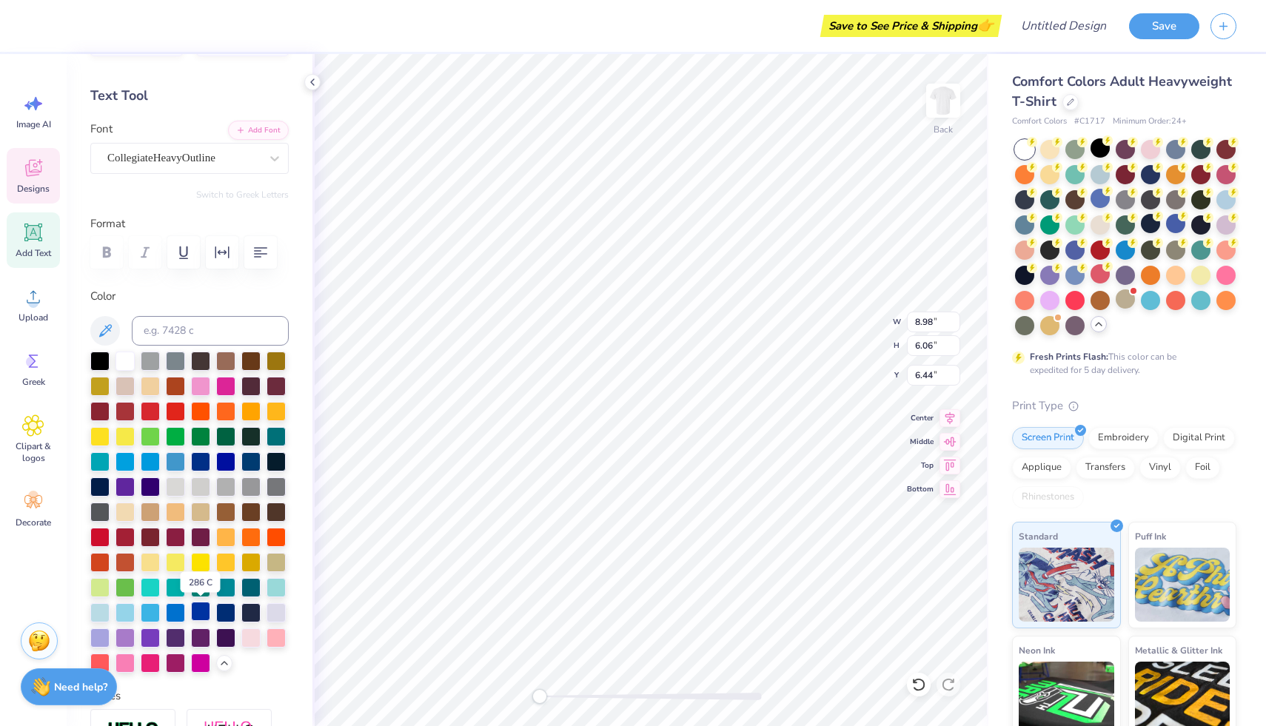
click at [201, 611] on div at bounding box center [200, 611] width 19 height 19
click at [226, 613] on div at bounding box center [225, 611] width 19 height 19
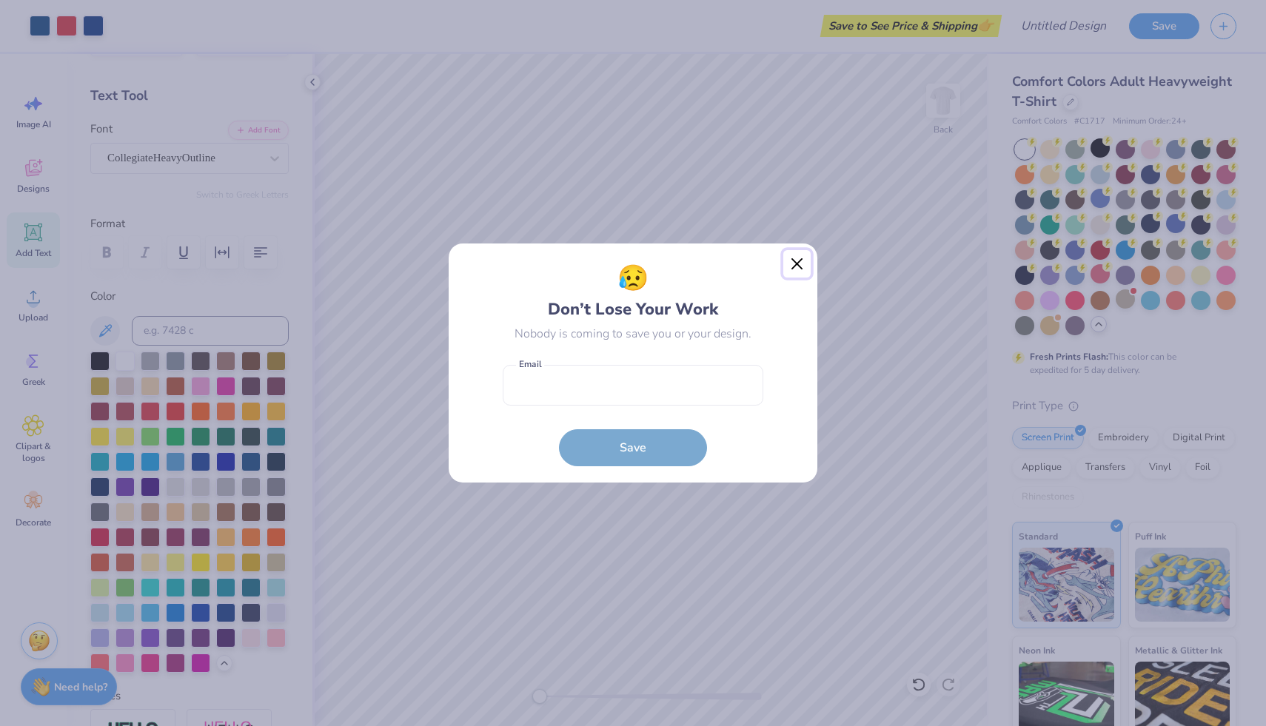
click at [796, 269] on button "Close" at bounding box center [797, 264] width 28 height 28
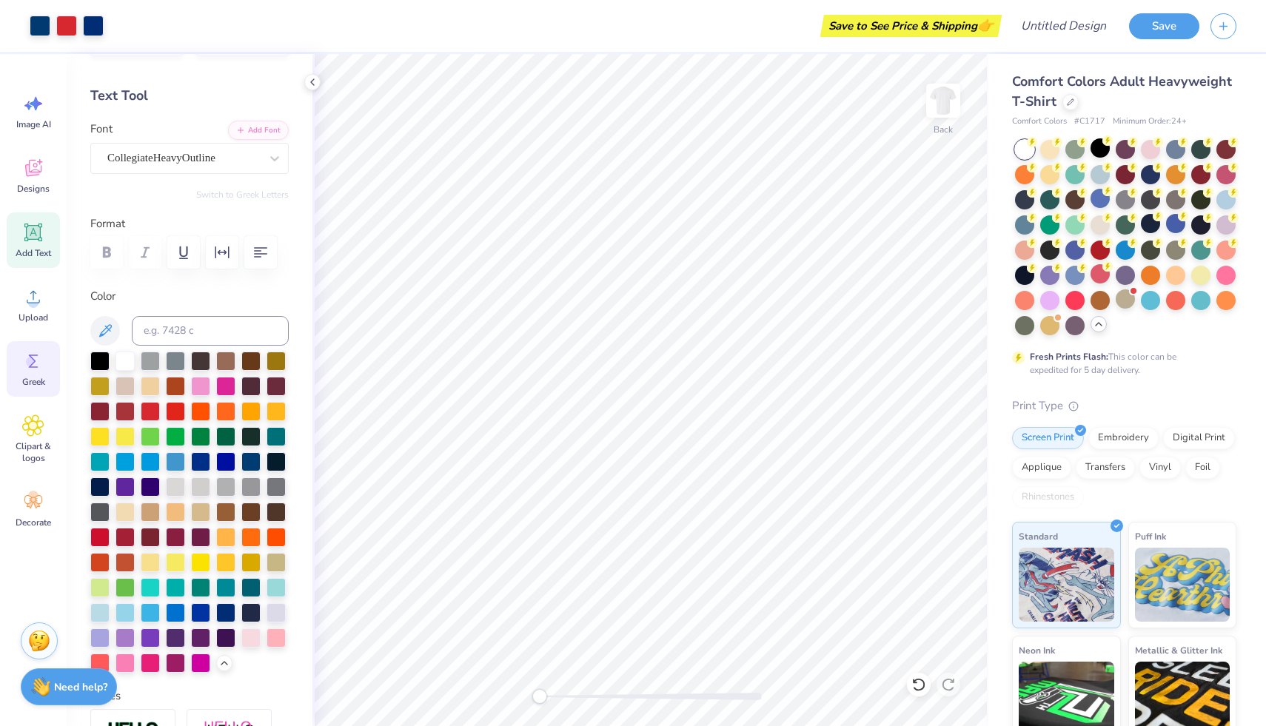
click at [27, 351] on icon at bounding box center [33, 361] width 22 height 22
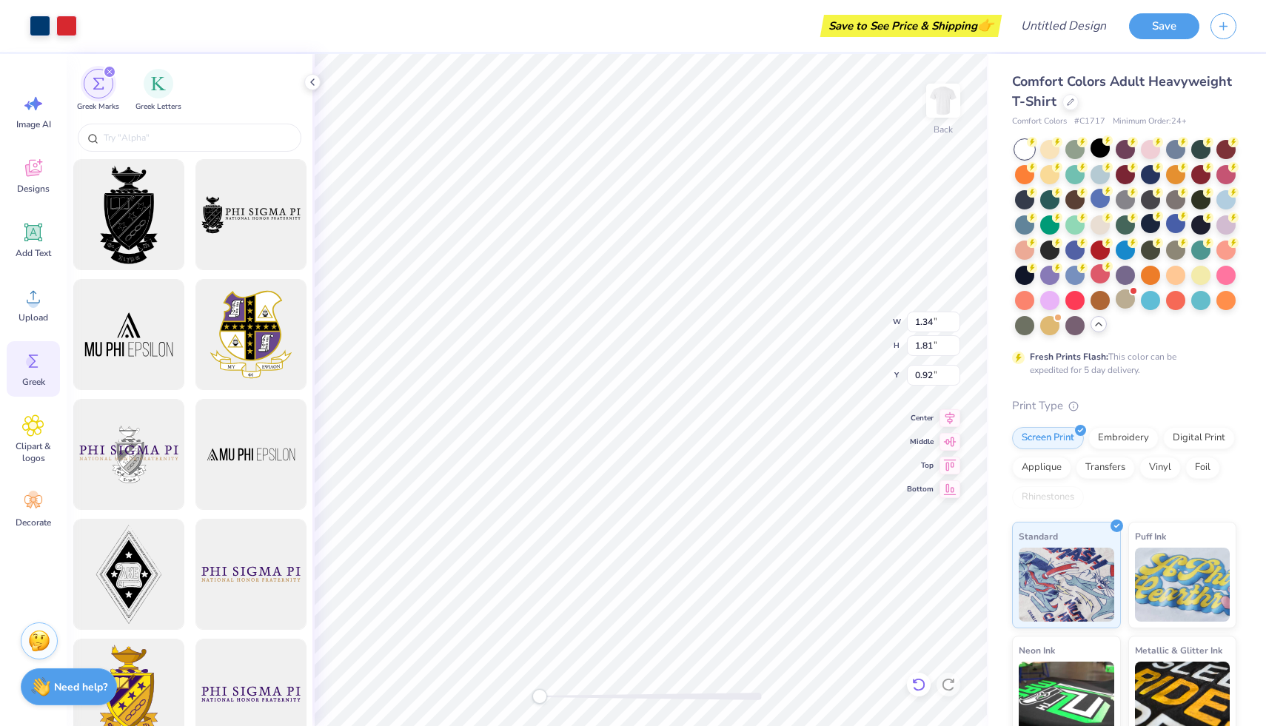
click at [918, 684] on icon at bounding box center [918, 684] width 15 height 15
click at [158, 100] on span "Greek Letters" at bounding box center [158, 105] width 46 height 11
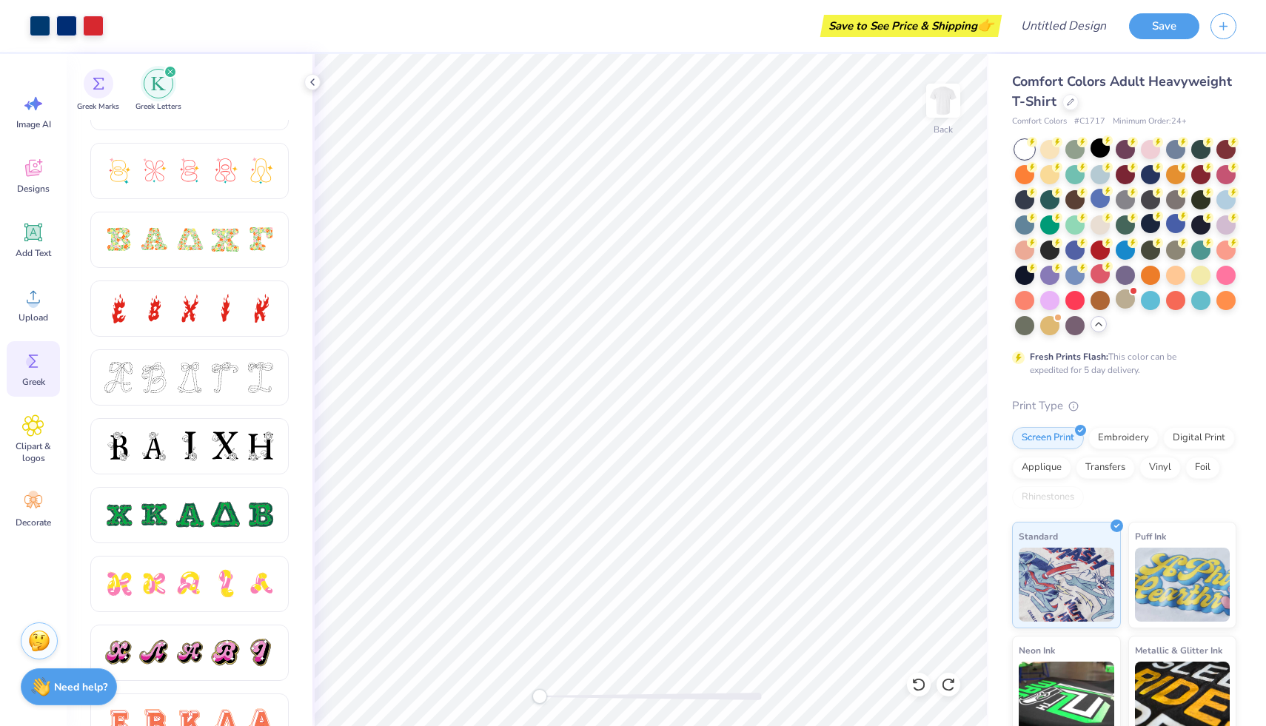
scroll to position [279, 0]
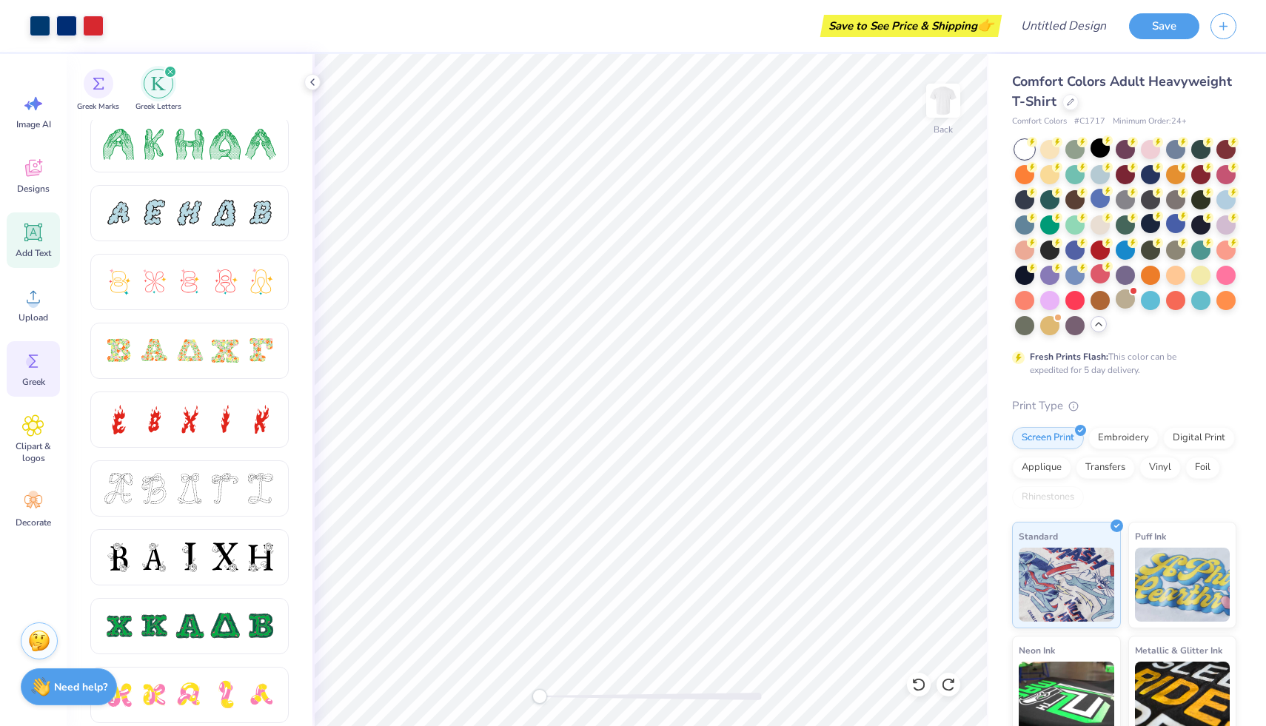
click at [41, 215] on div "Add Text" at bounding box center [33, 240] width 53 height 56
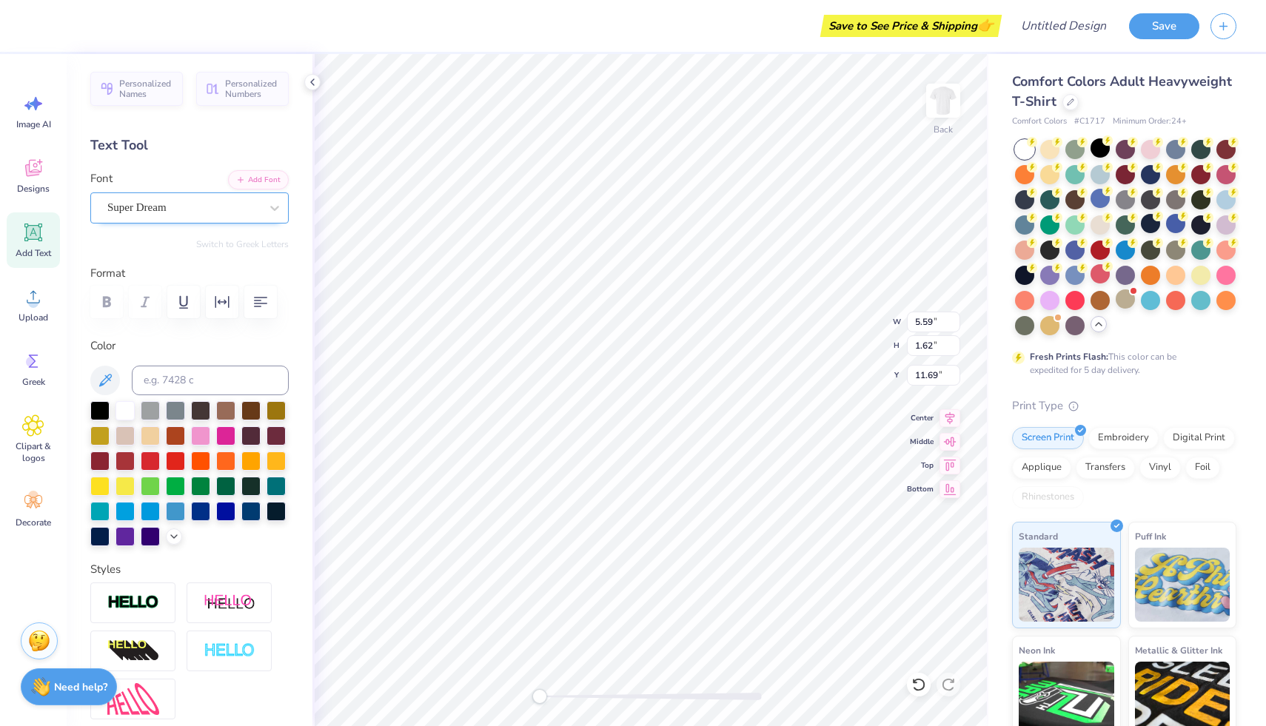
type textarea "d"
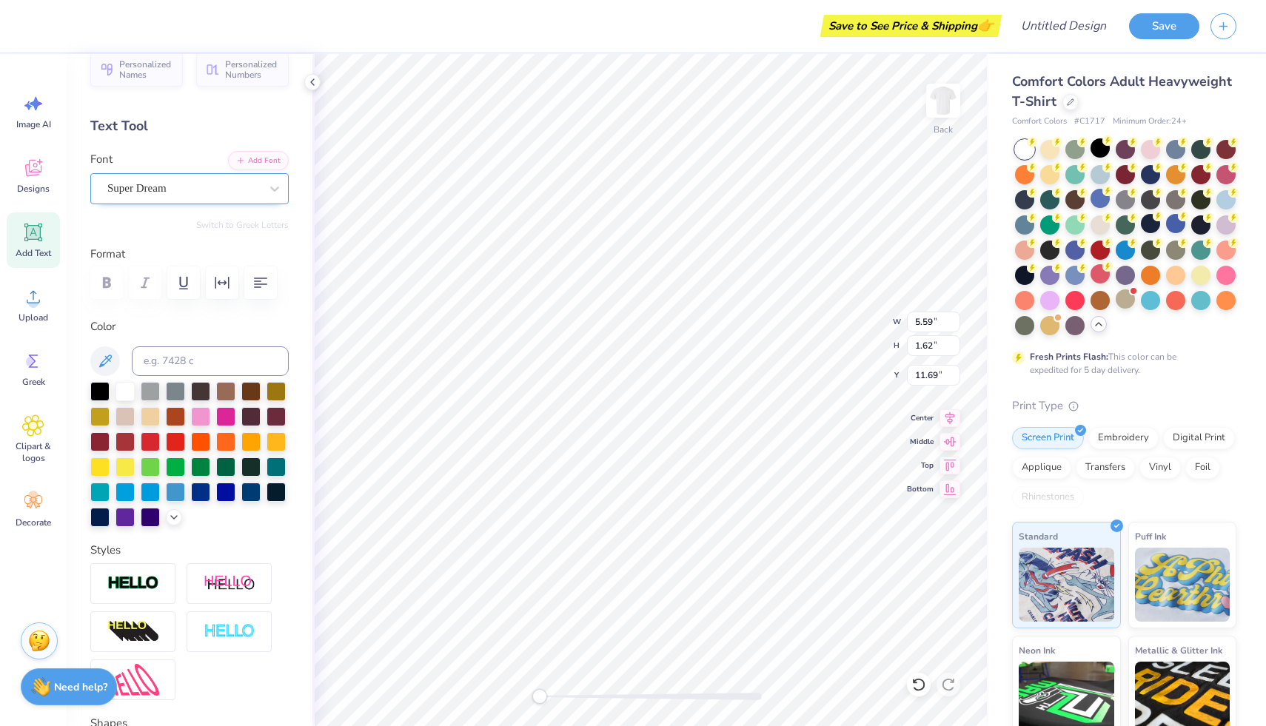
type textarea "Dads Wknd"
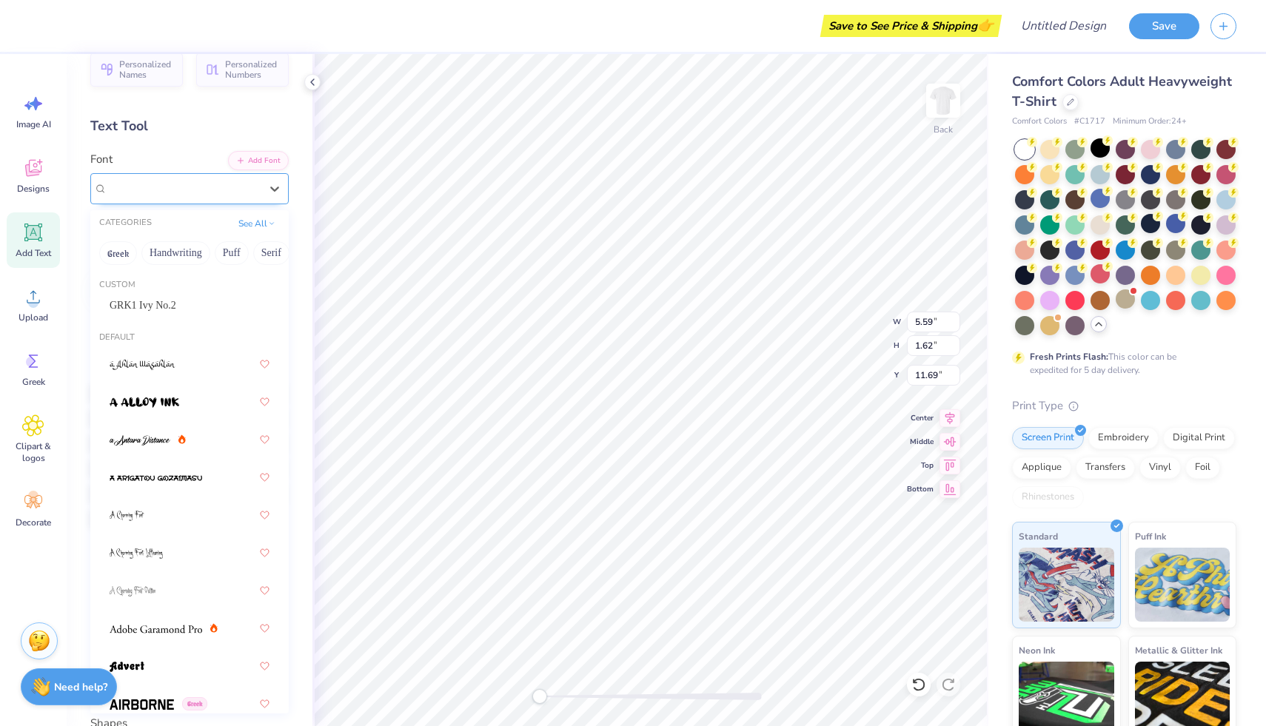
click at [210, 199] on div "Super Dream" at bounding box center [183, 188] width 155 height 23
click at [192, 301] on div "GRK1 Ivy No.2" at bounding box center [190, 306] width 160 height 16
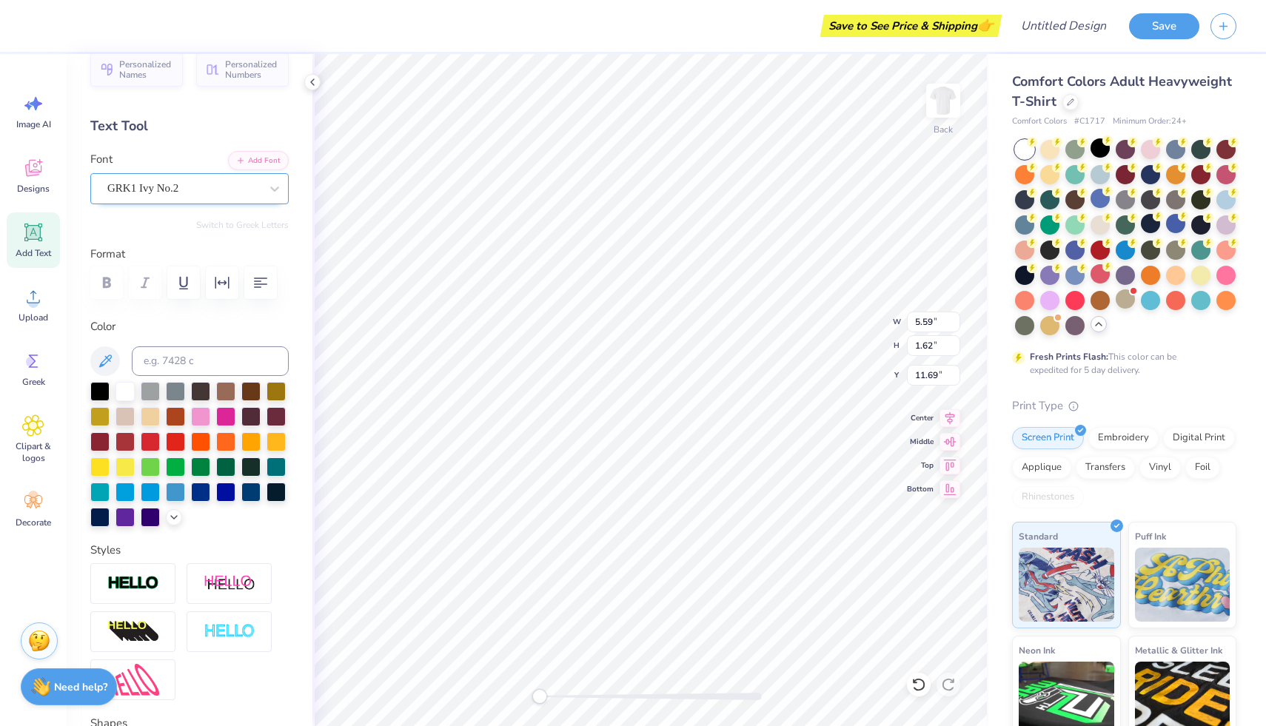
click at [226, 192] on div "GRK1 Ivy No.2" at bounding box center [183, 188] width 155 height 23
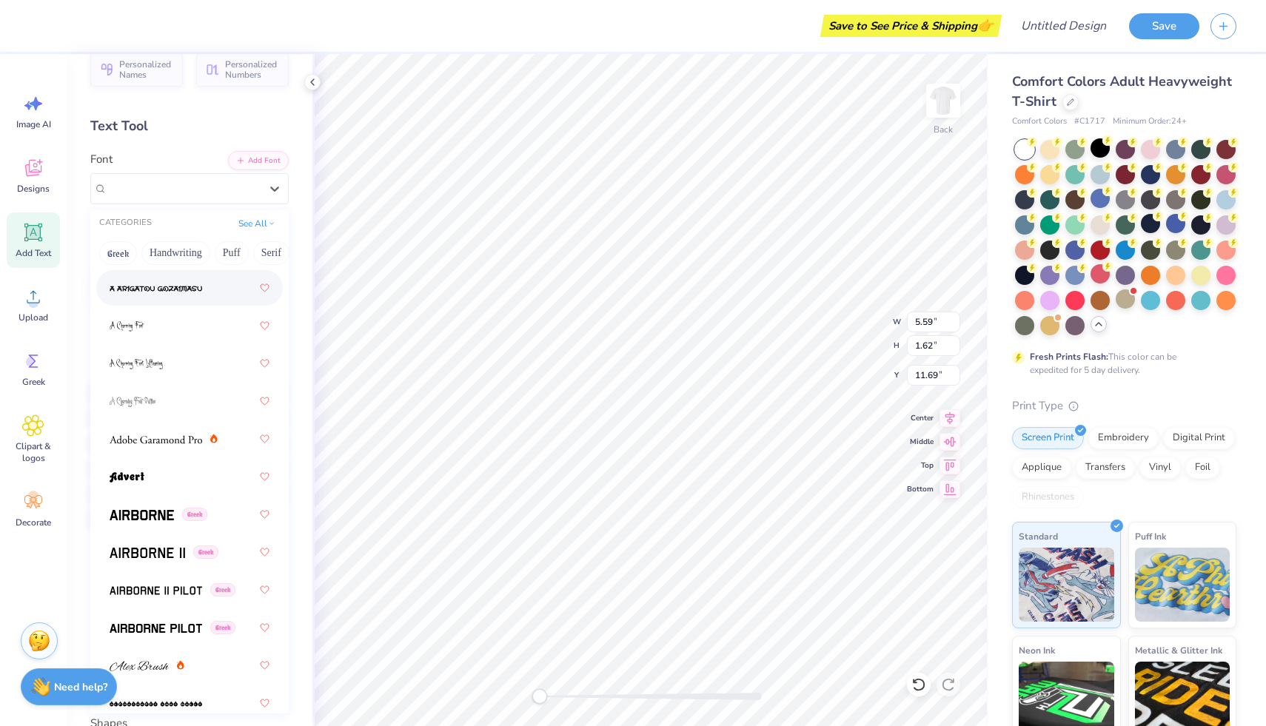
scroll to position [228, 0]
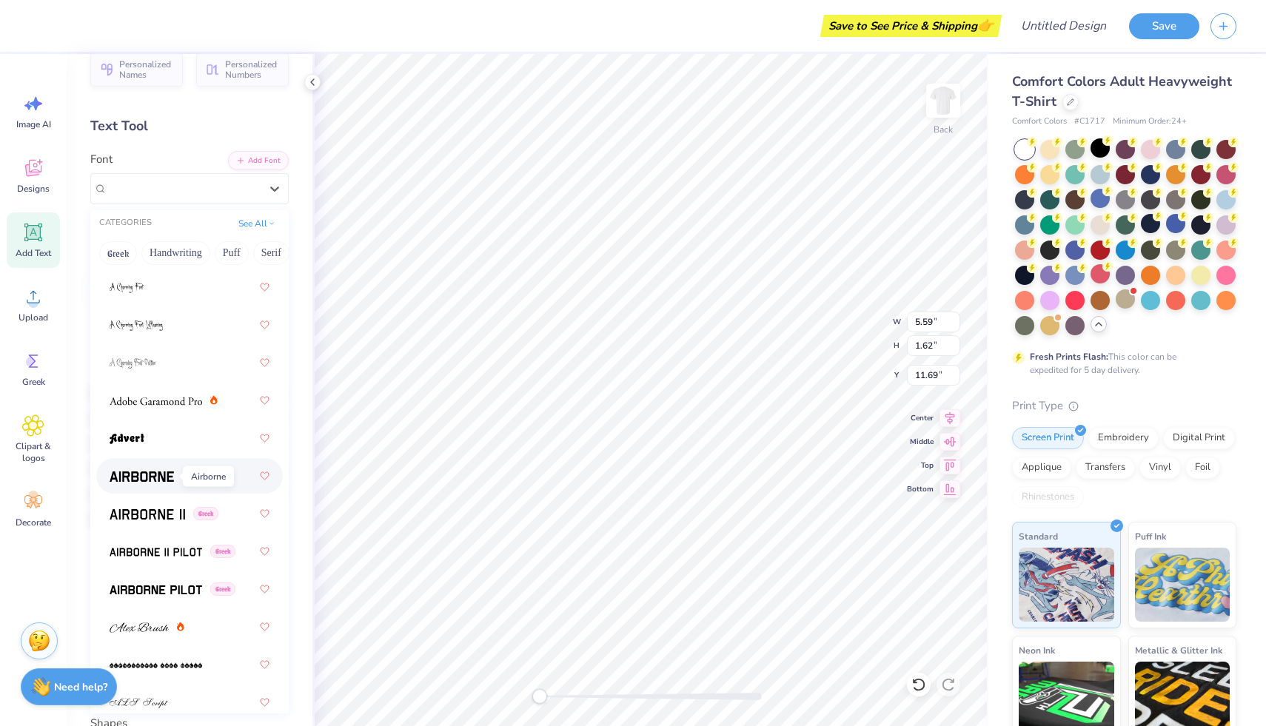
click at [161, 471] on span at bounding box center [142, 477] width 64 height 16
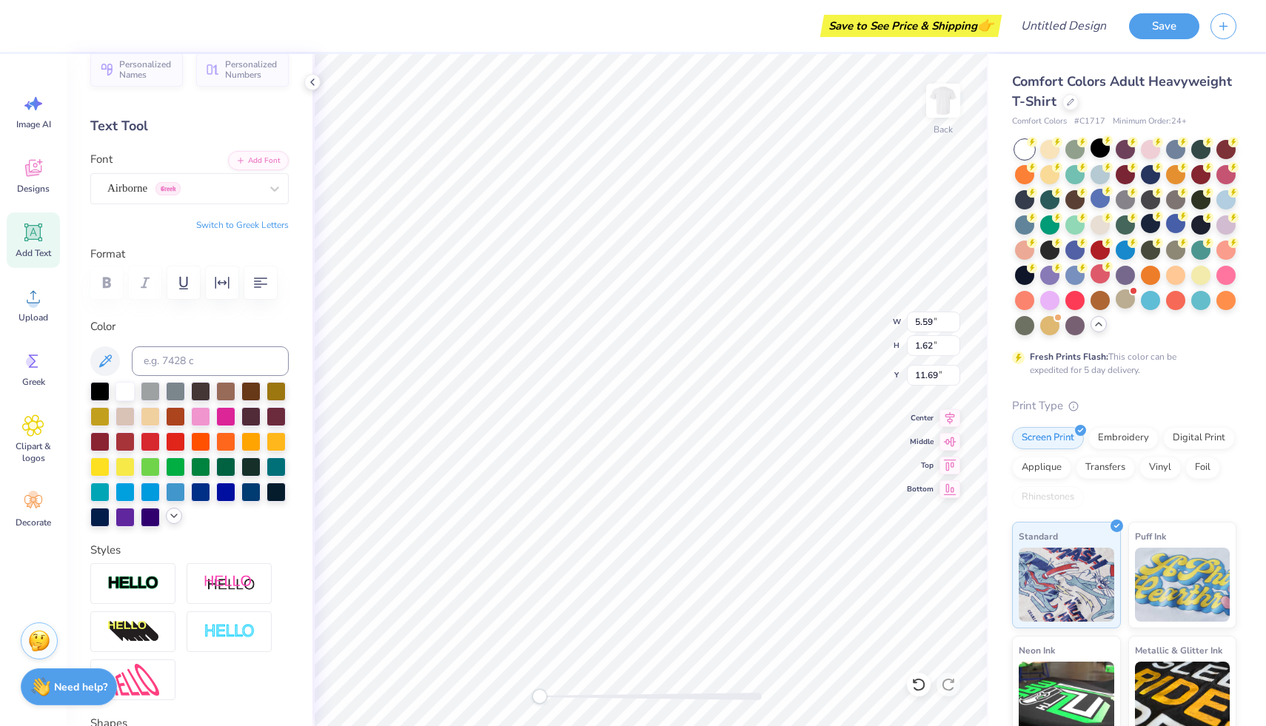
click at [170, 519] on icon at bounding box center [174, 516] width 12 height 12
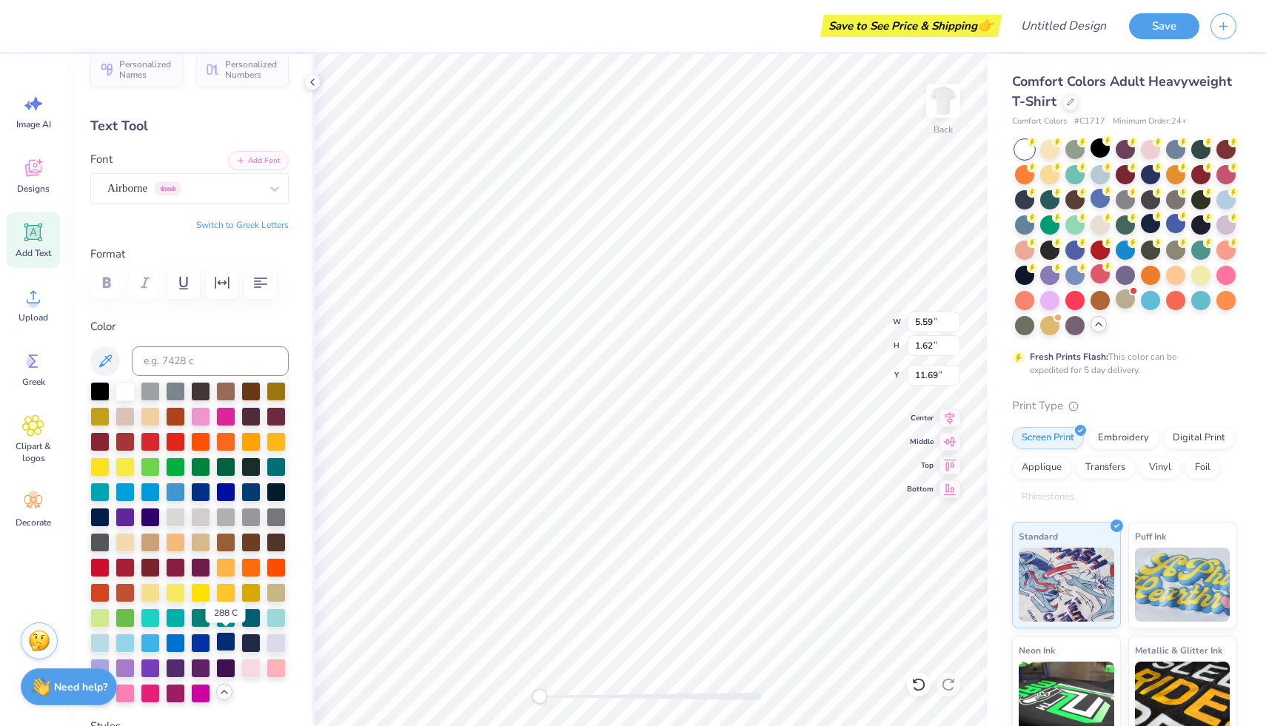
click at [229, 642] on div at bounding box center [225, 641] width 19 height 19
click at [935, 117] on img at bounding box center [942, 100] width 59 height 59
click at [34, 249] on span "Add Text" at bounding box center [34, 253] width 36 height 12
type textarea "Dads Wknd"
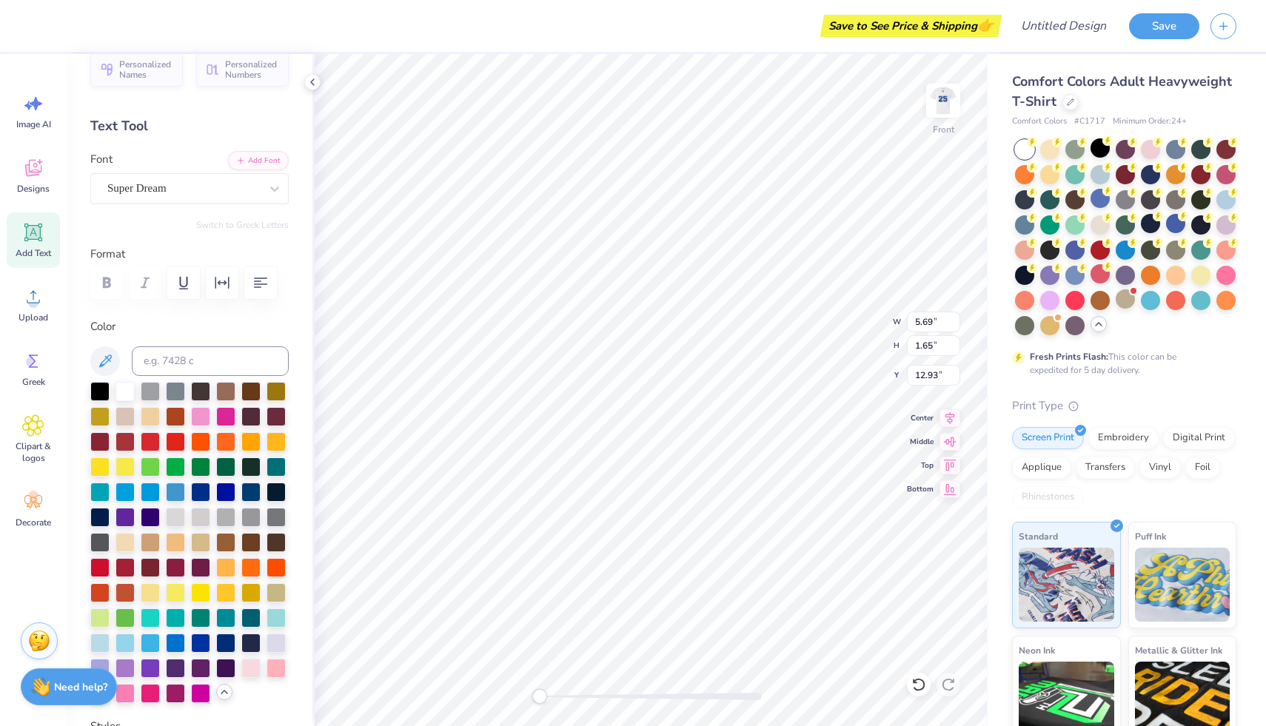
click at [226, 653] on div at bounding box center [189, 542] width 198 height 321
click at [226, 641] on div at bounding box center [225, 641] width 19 height 19
click at [224, 180] on div "Super Dream" at bounding box center [183, 188] width 155 height 23
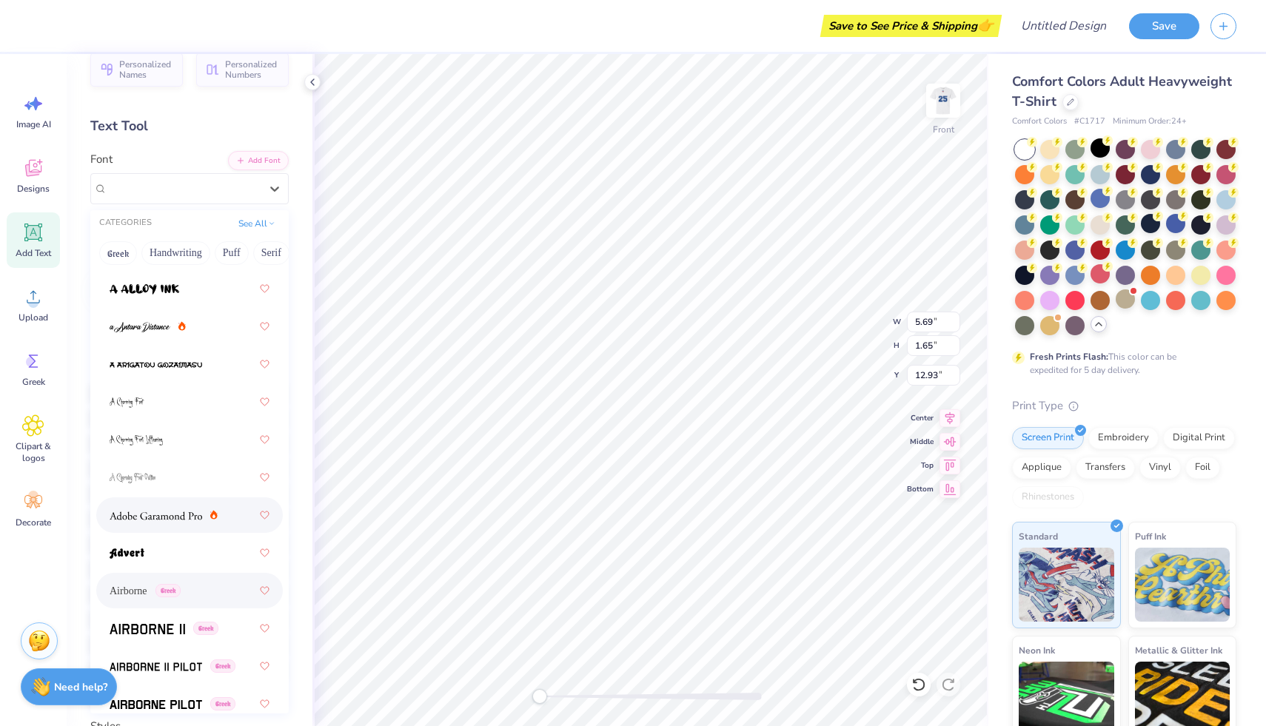
scroll to position [115, 0]
click at [215, 625] on span "Greek" at bounding box center [205, 626] width 25 height 13
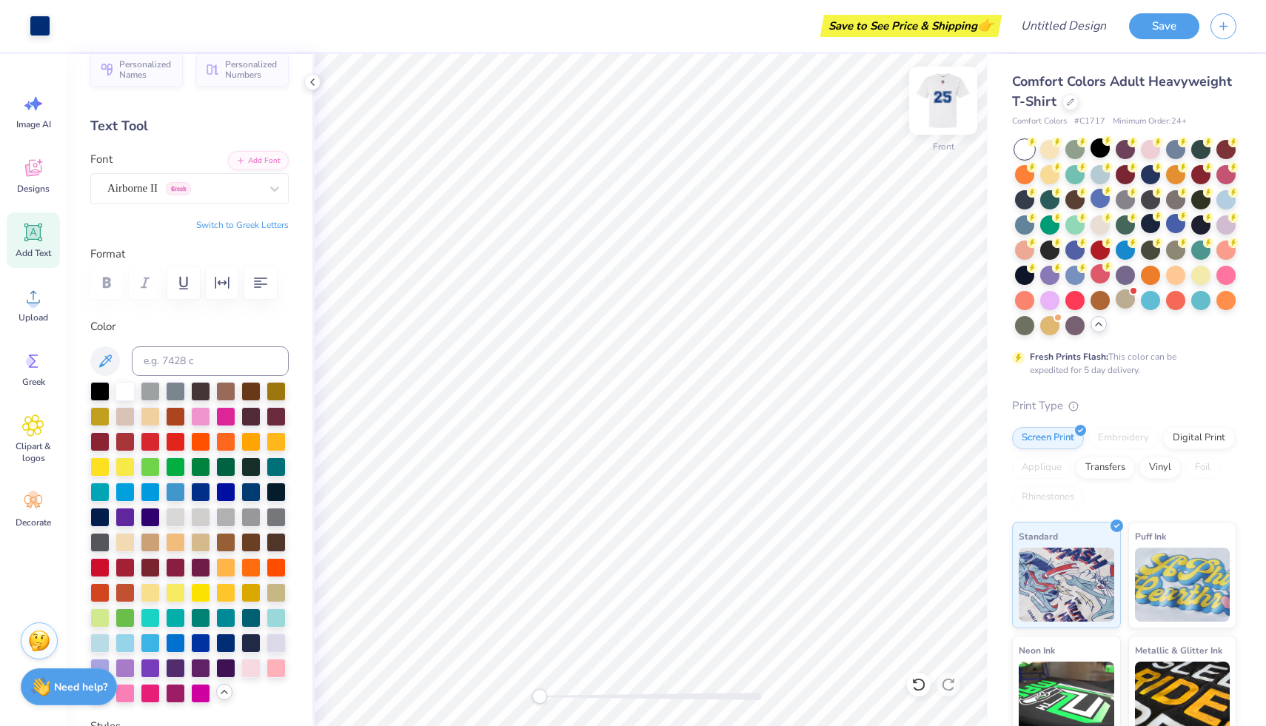
click at [948, 110] on img at bounding box center [942, 100] width 59 height 59
click at [1103, 329] on icon at bounding box center [1099, 324] width 12 height 12
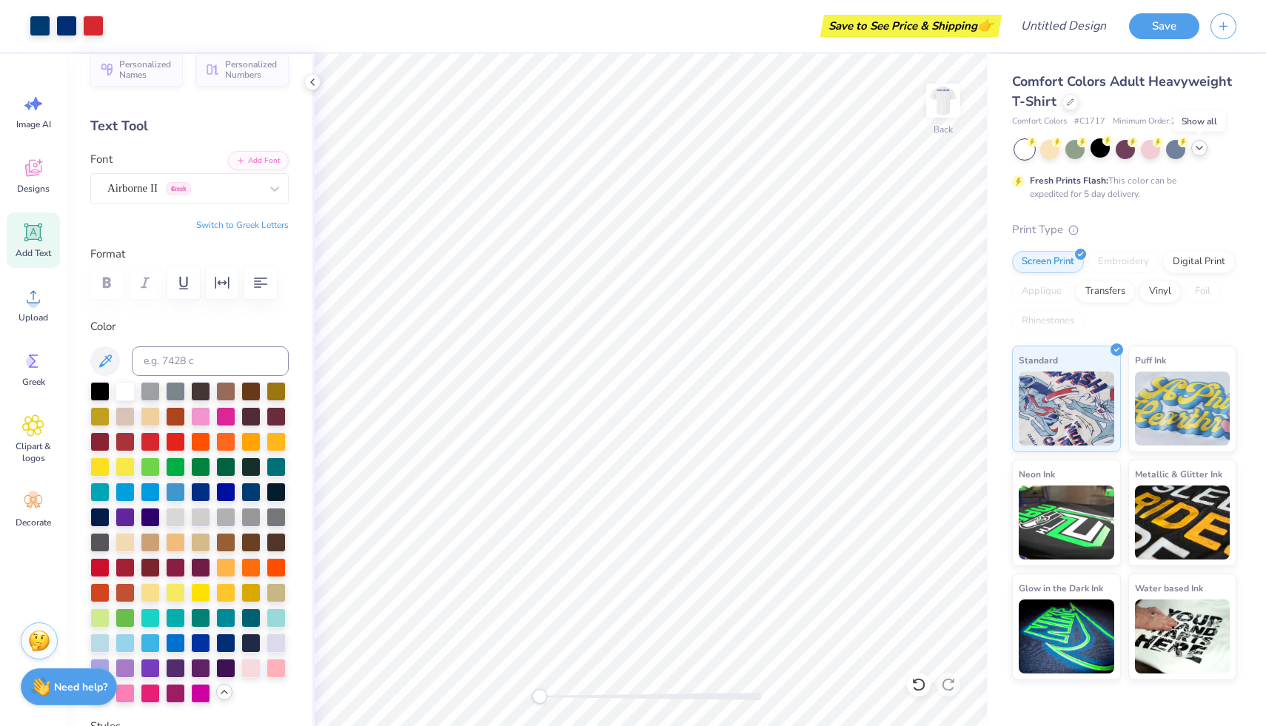
click at [1202, 150] on icon at bounding box center [1199, 148] width 12 height 12
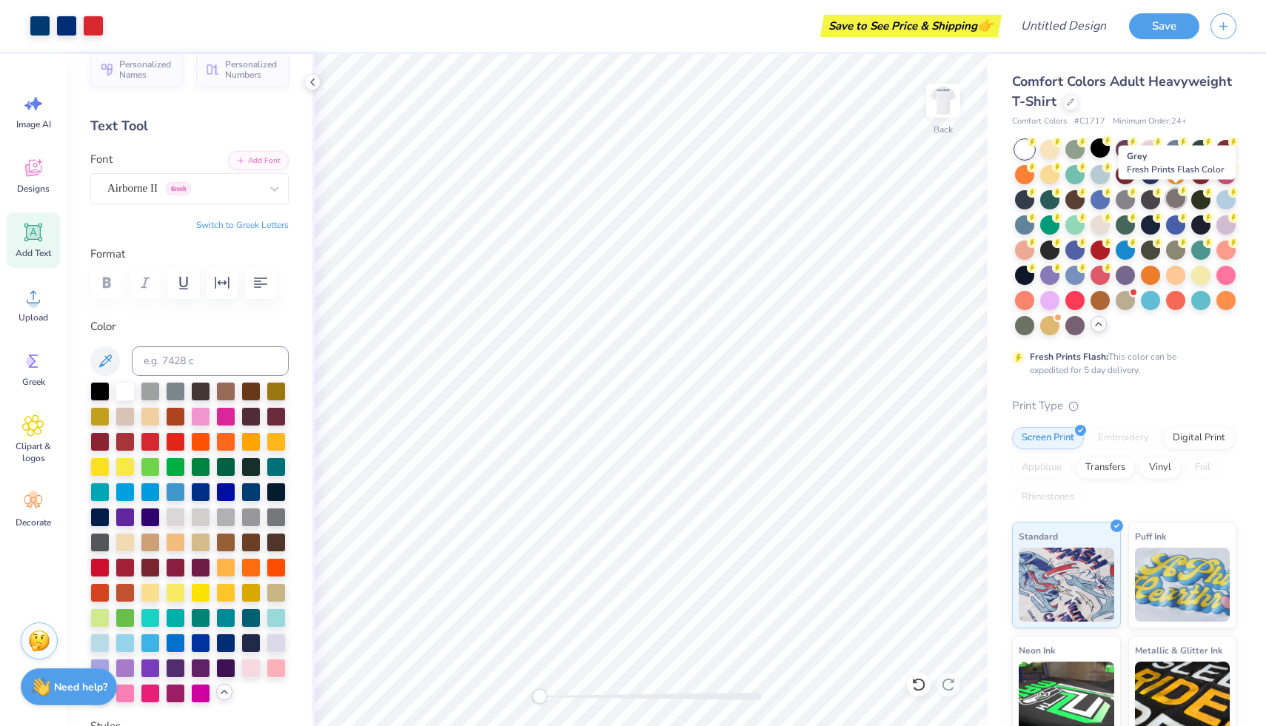
click at [1175, 202] on div at bounding box center [1175, 198] width 19 height 19
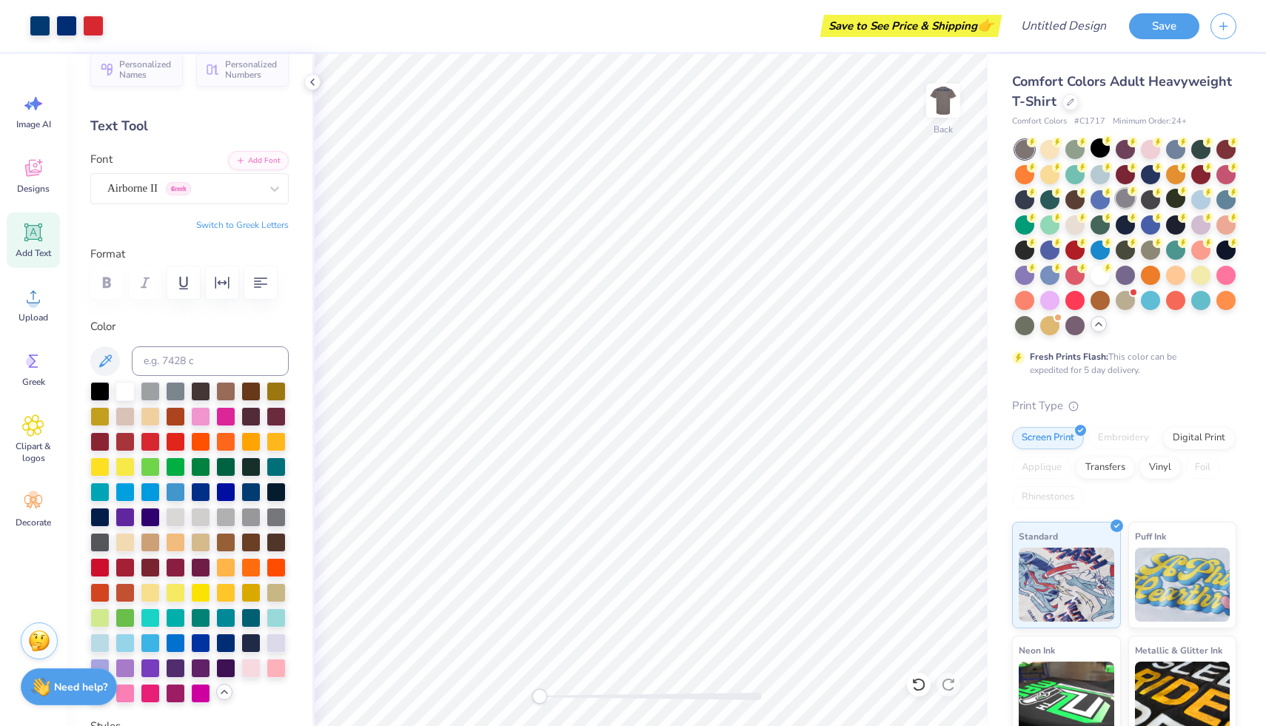
click at [1128, 198] on div at bounding box center [1124, 198] width 19 height 19
click at [1023, 149] on div at bounding box center [1024, 149] width 19 height 19
click at [1070, 104] on div at bounding box center [1070, 101] width 16 height 16
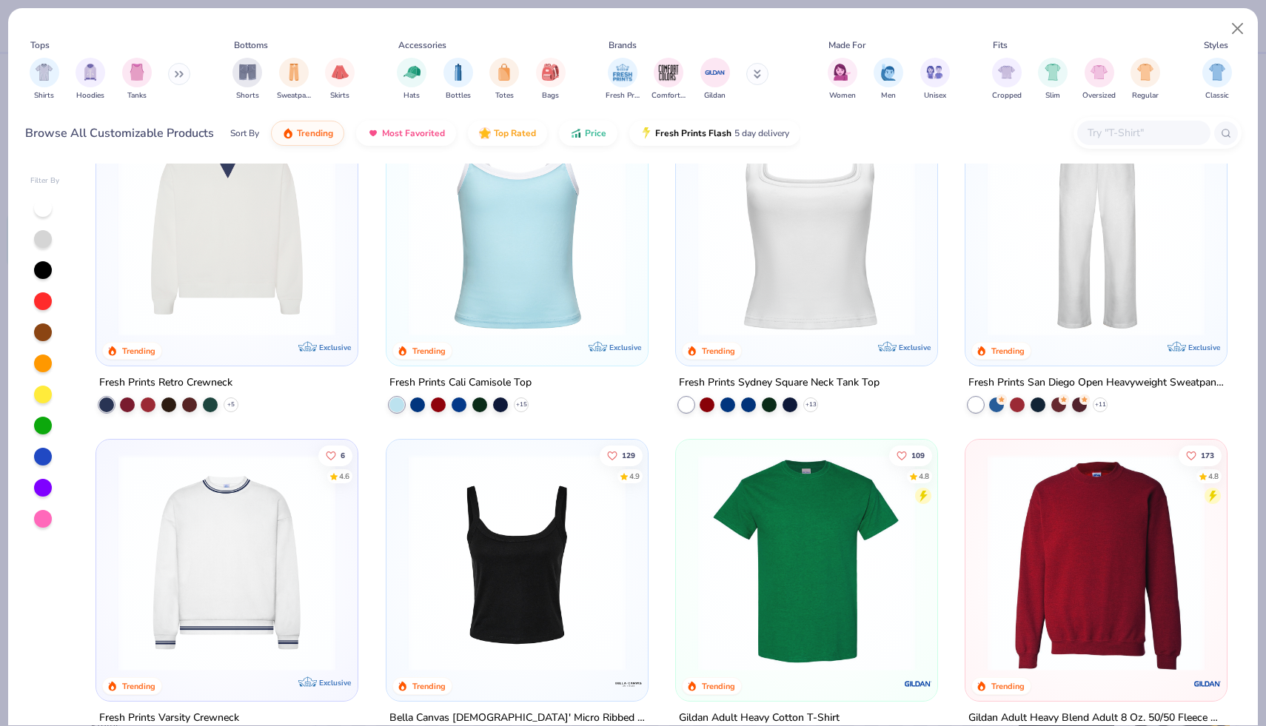
scroll to position [615, 0]
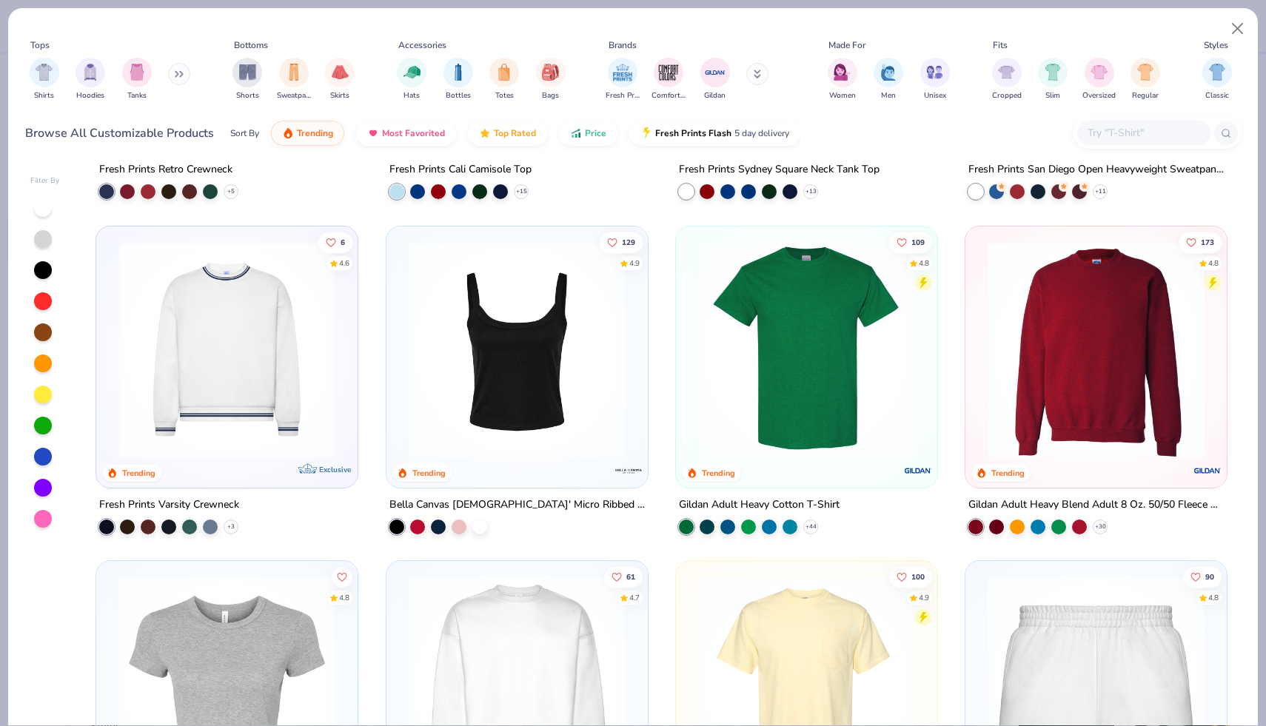
click at [322, 371] on img at bounding box center [227, 349] width 232 height 217
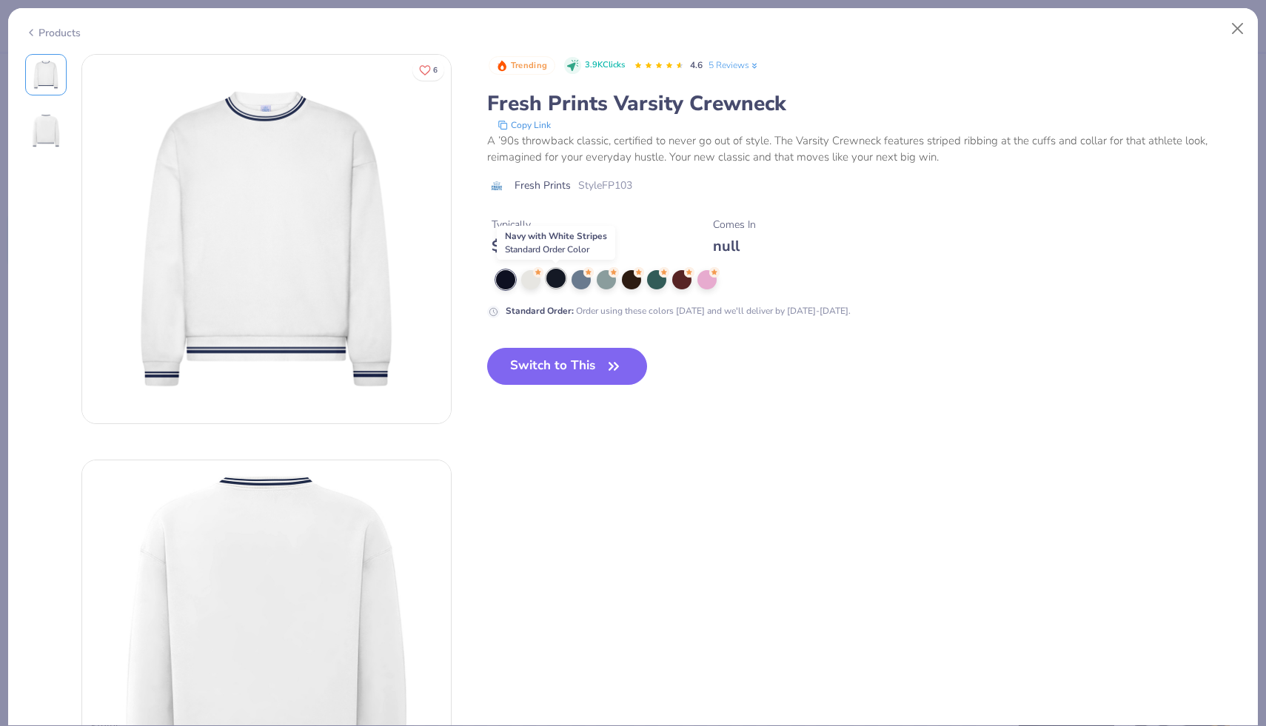
click at [556, 281] on div at bounding box center [555, 278] width 19 height 19
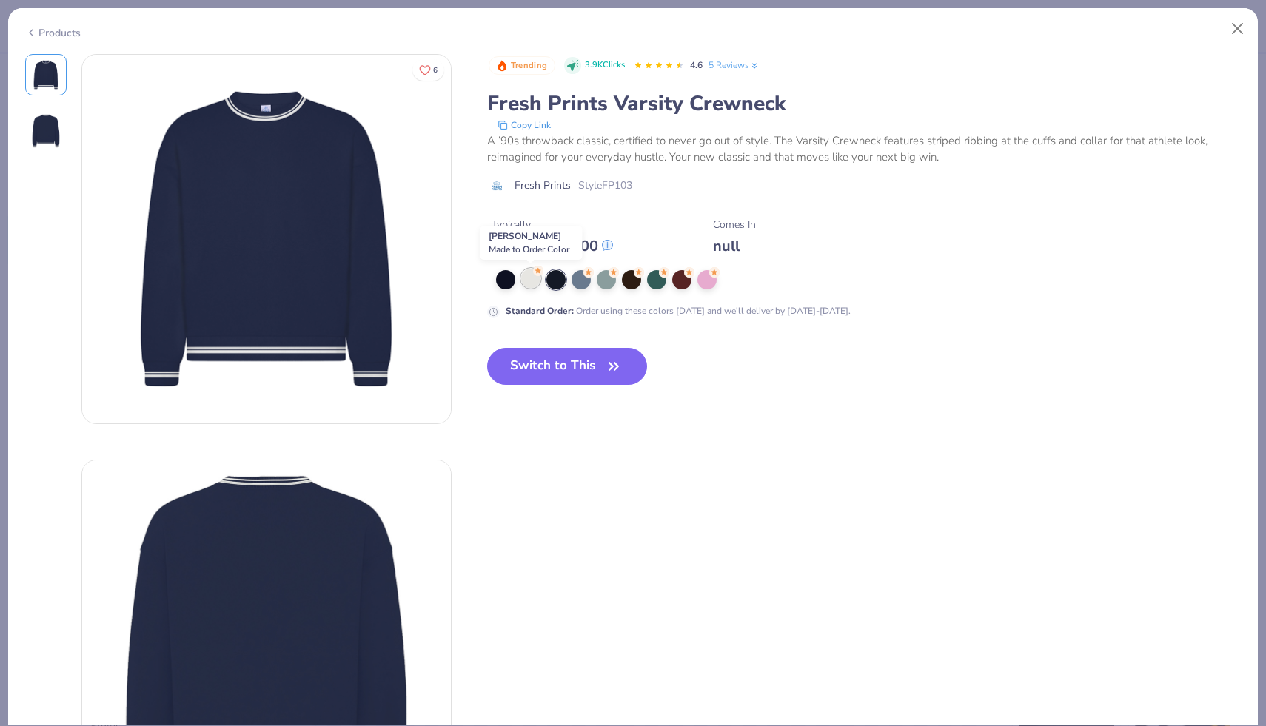
click at [531, 280] on div at bounding box center [530, 278] width 19 height 19
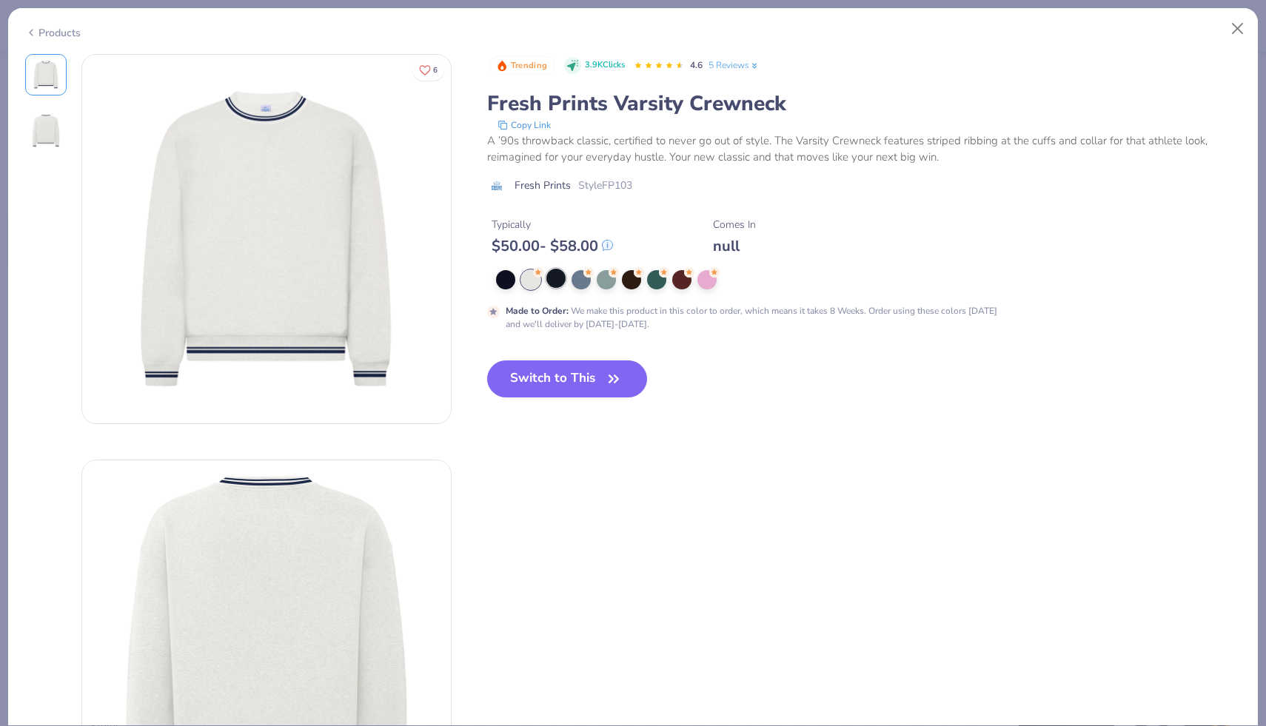
click at [549, 282] on div at bounding box center [555, 278] width 19 height 19
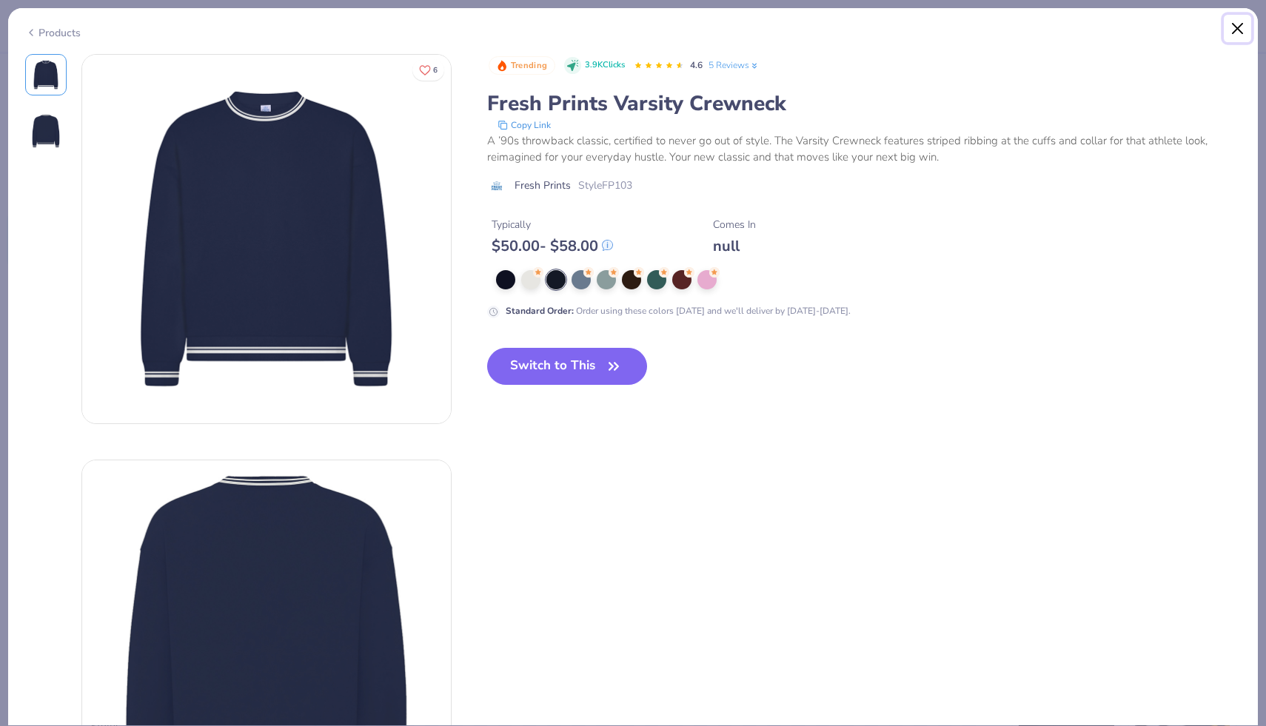
click at [1241, 31] on button "Close" at bounding box center [1238, 29] width 28 height 28
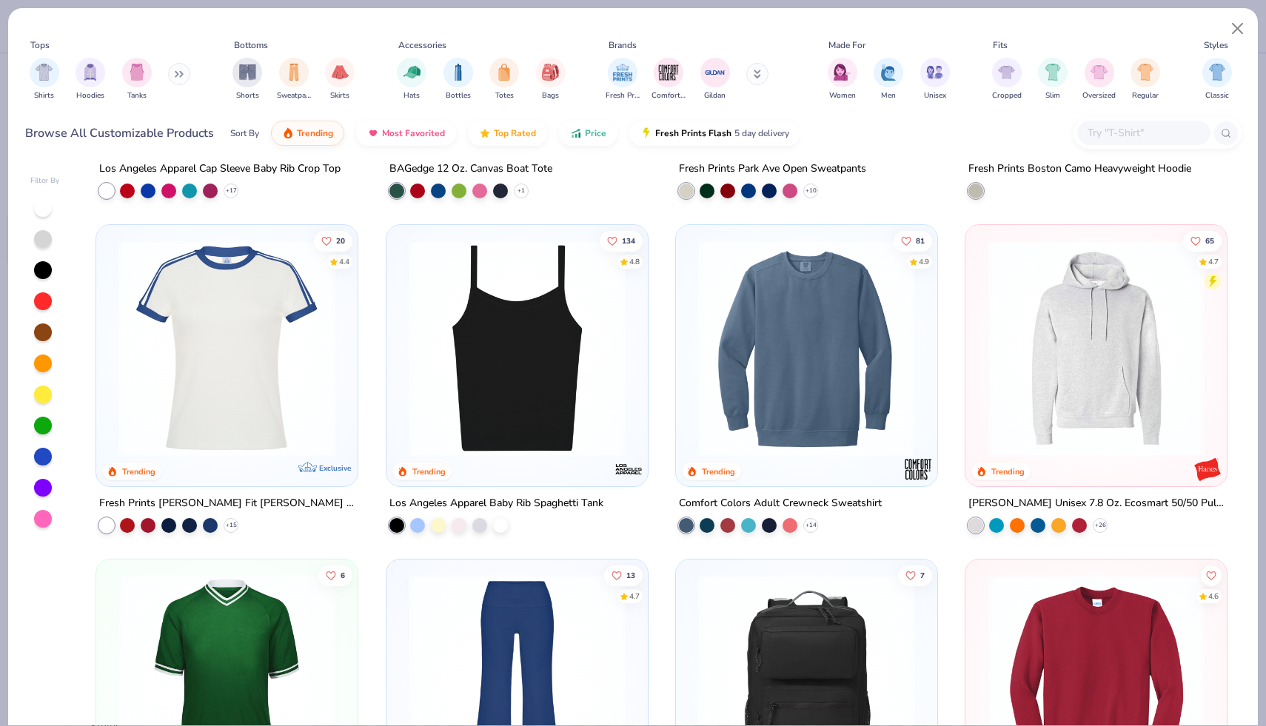
scroll to position [2624, 0]
click at [282, 376] on div at bounding box center [227, 349] width 696 height 217
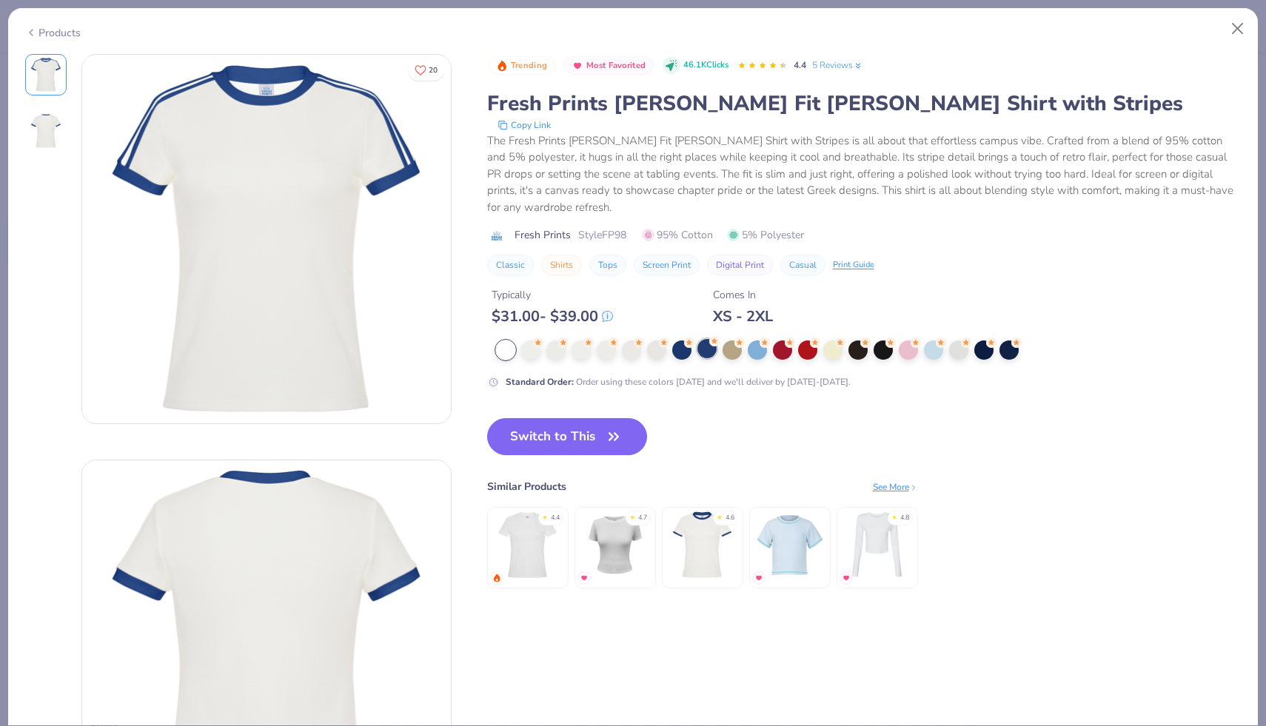
click at [711, 339] on div at bounding box center [706, 348] width 19 height 19
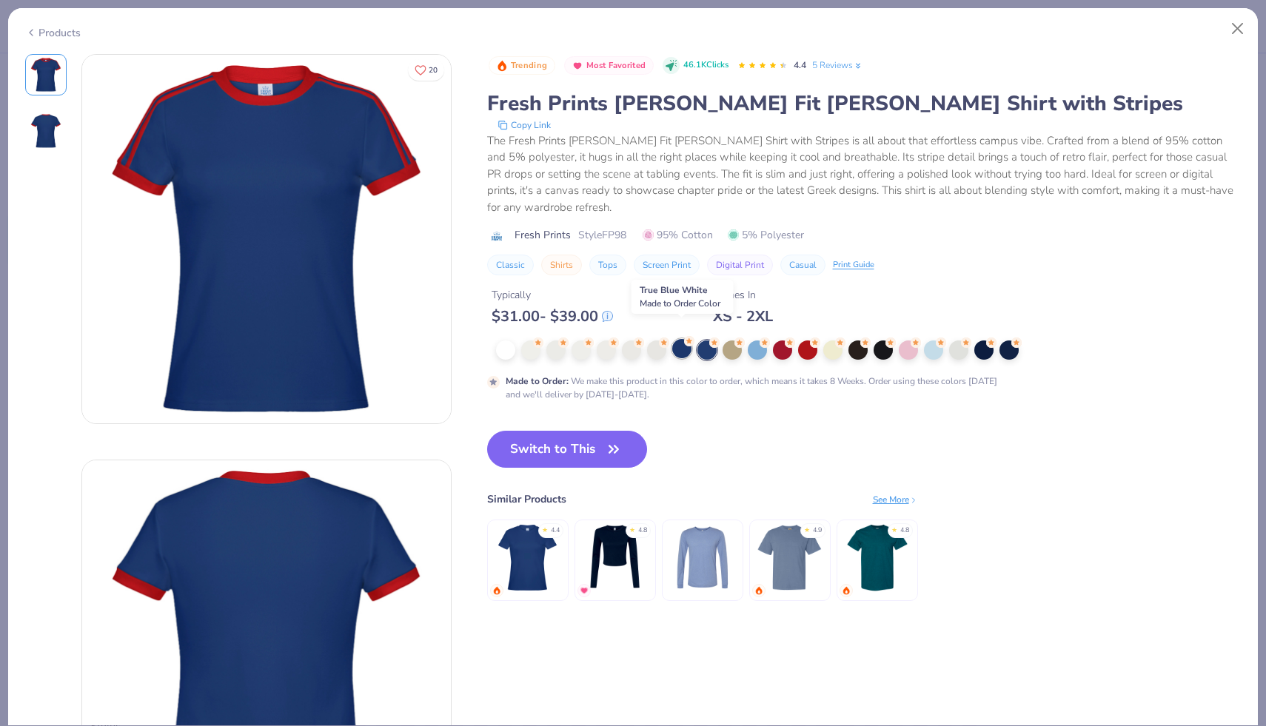
click at [682, 339] on div at bounding box center [681, 348] width 19 height 19
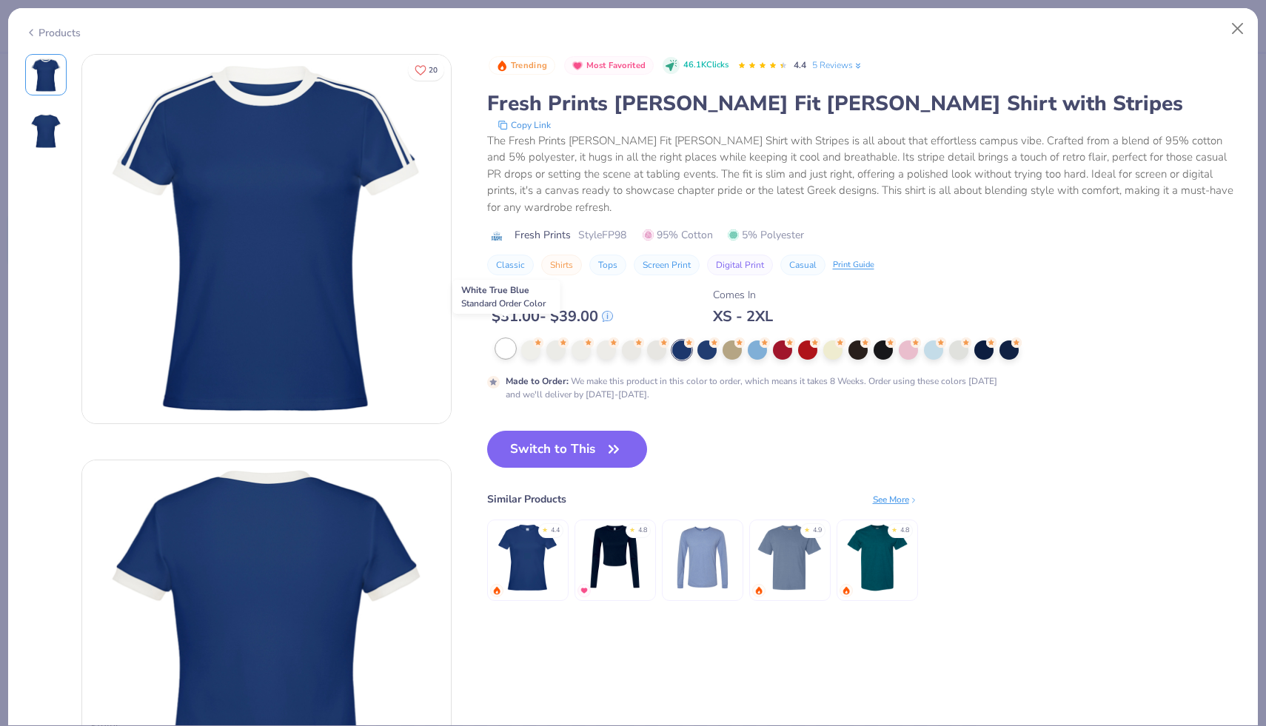
click at [503, 339] on div at bounding box center [505, 348] width 19 height 19
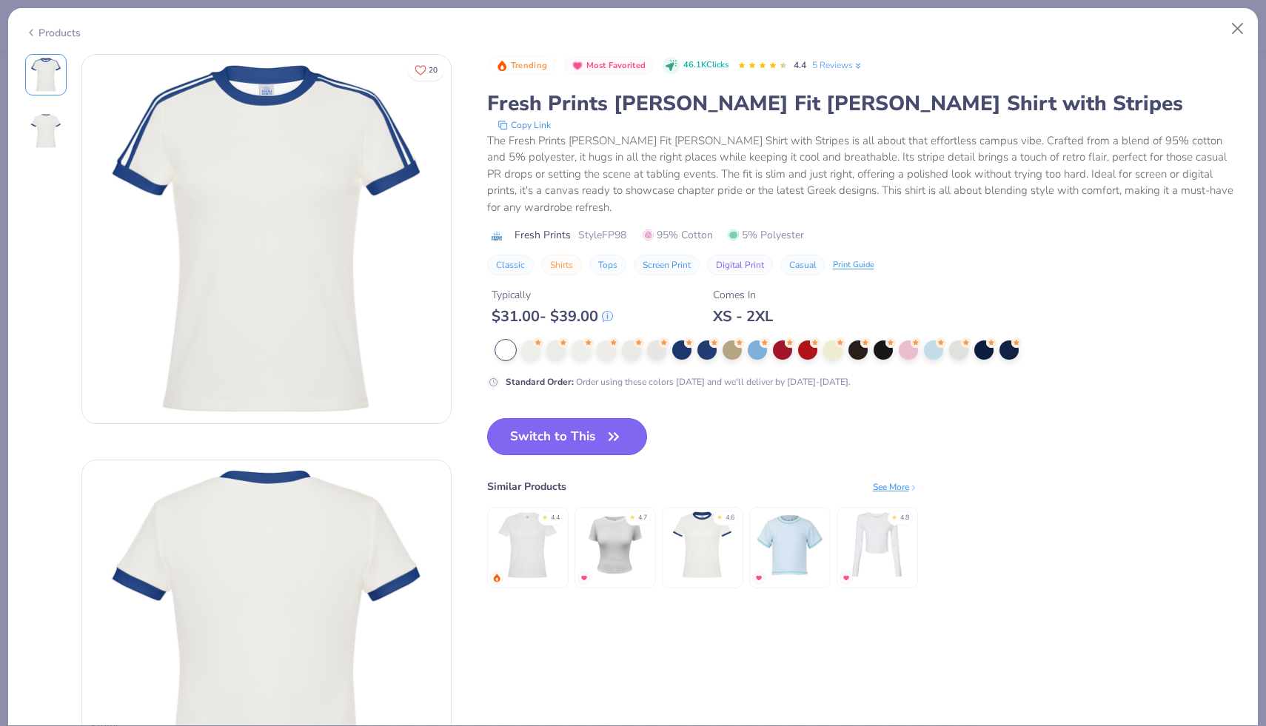
click at [634, 431] on button "Switch to This" at bounding box center [567, 436] width 161 height 37
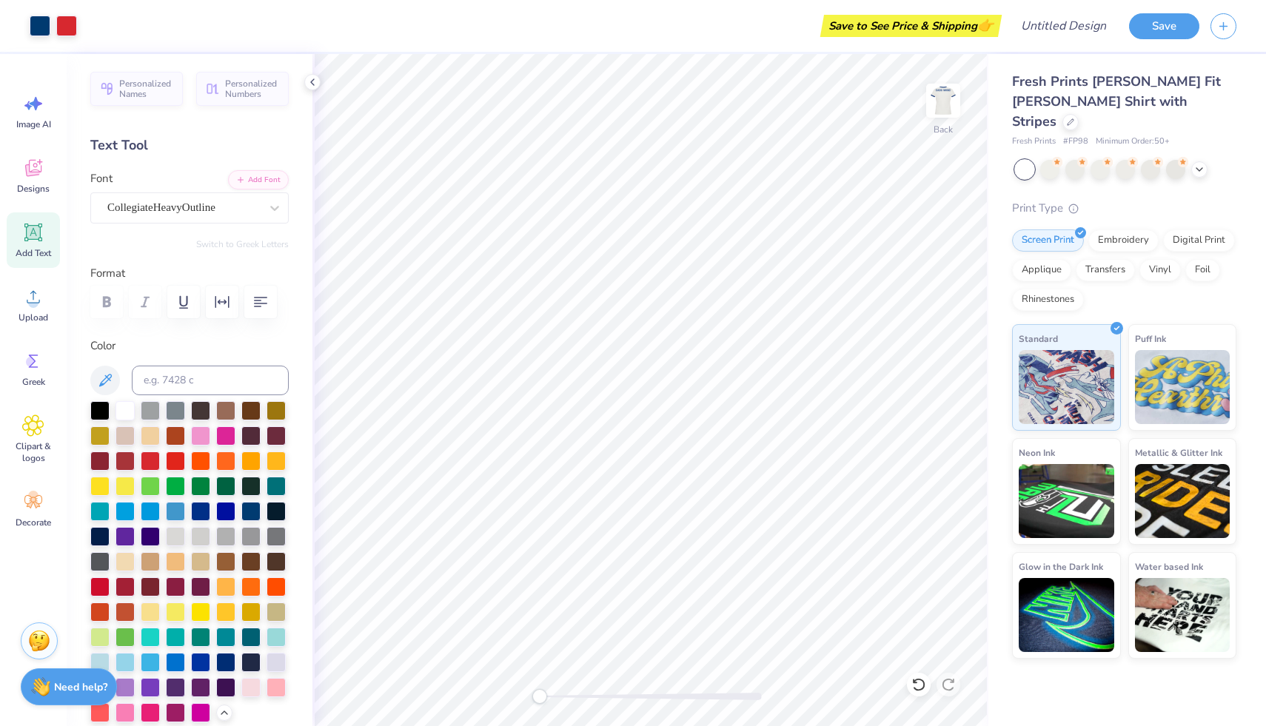
scroll to position [19, 0]
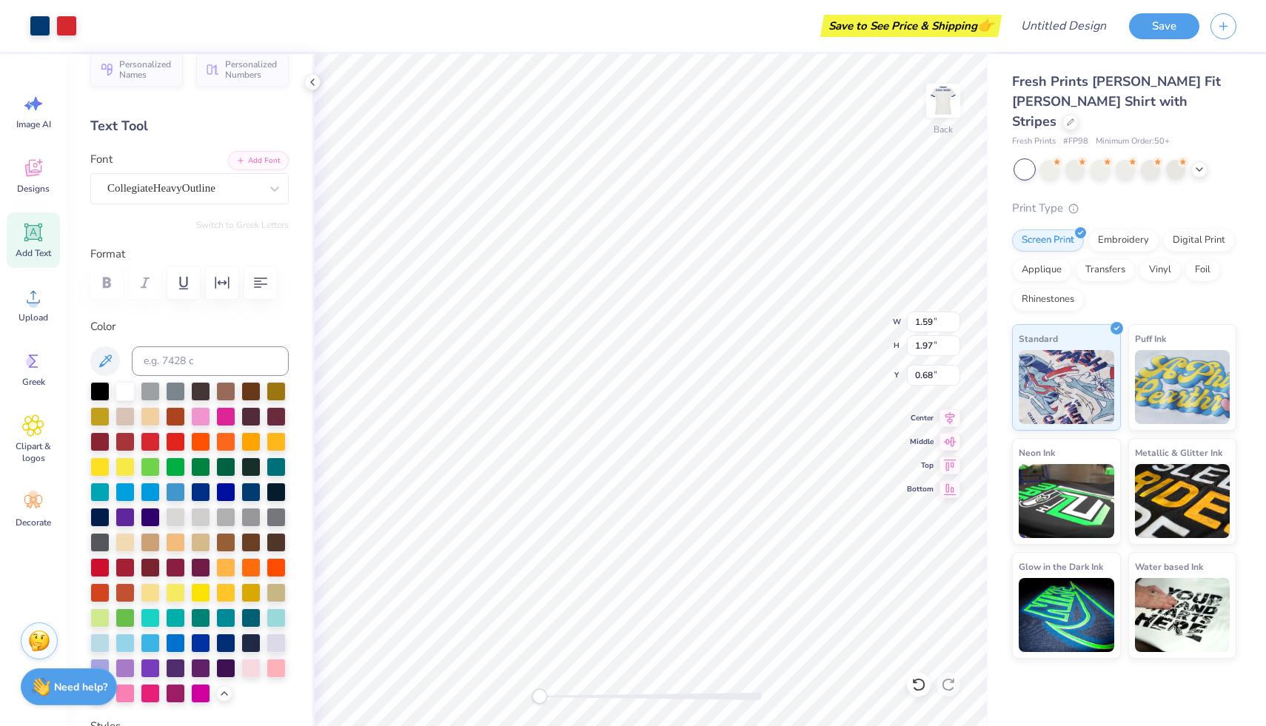
click at [507, 694] on div "Back W 1.59 1.59 " H 1.97 1.97 " Y 0.68 0.68 " Center Middle Top Bottom" at bounding box center [650, 390] width 676 height 672
click at [942, 104] on img at bounding box center [942, 100] width 59 height 59
click at [942, 104] on img at bounding box center [943, 101] width 30 height 30
click at [920, 680] on icon at bounding box center [918, 684] width 13 height 13
click at [920, 679] on icon at bounding box center [918, 684] width 13 height 13
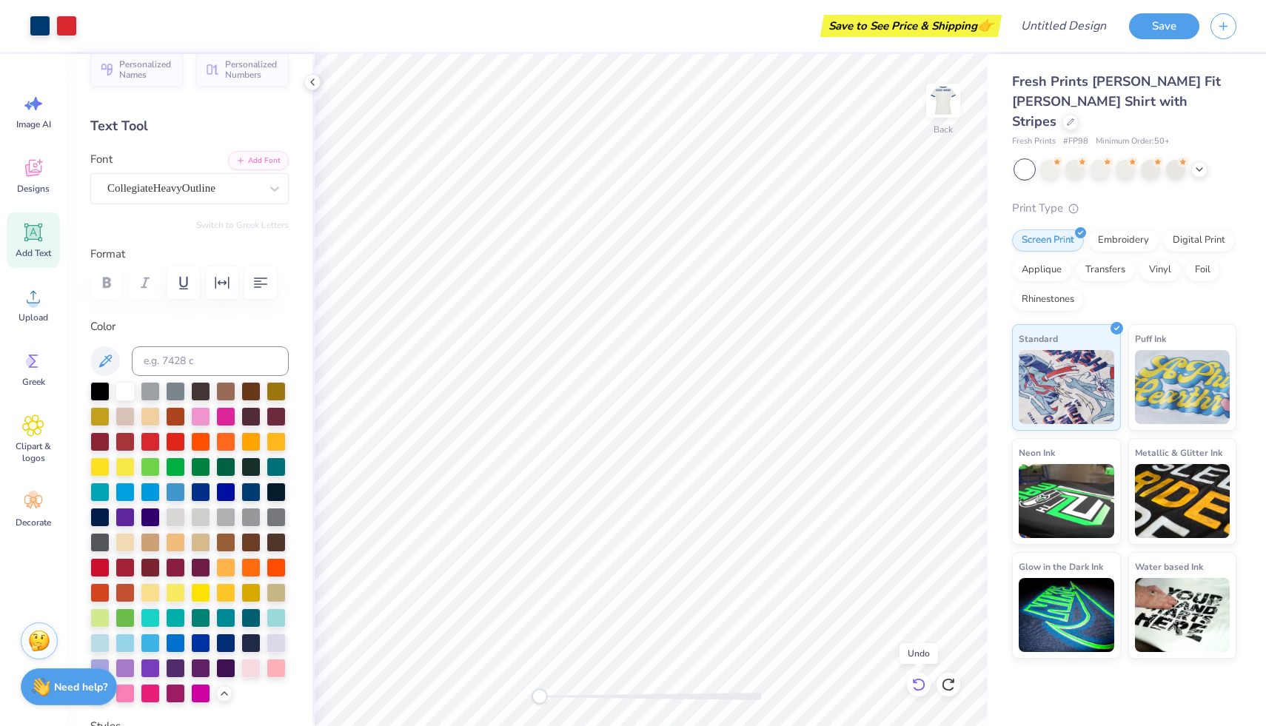
click at [920, 679] on icon at bounding box center [918, 684] width 13 height 13
click at [1074, 117] on icon at bounding box center [1070, 120] width 7 height 7
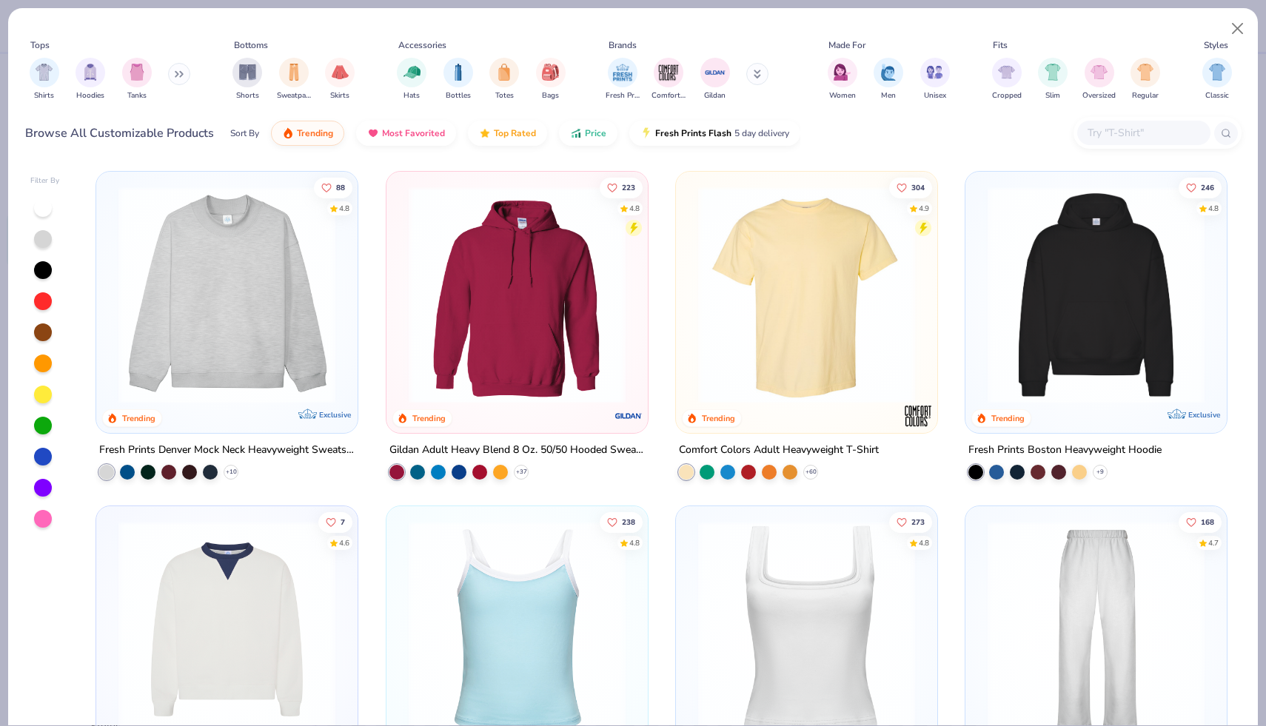
click at [286, 283] on img at bounding box center [227, 295] width 232 height 217
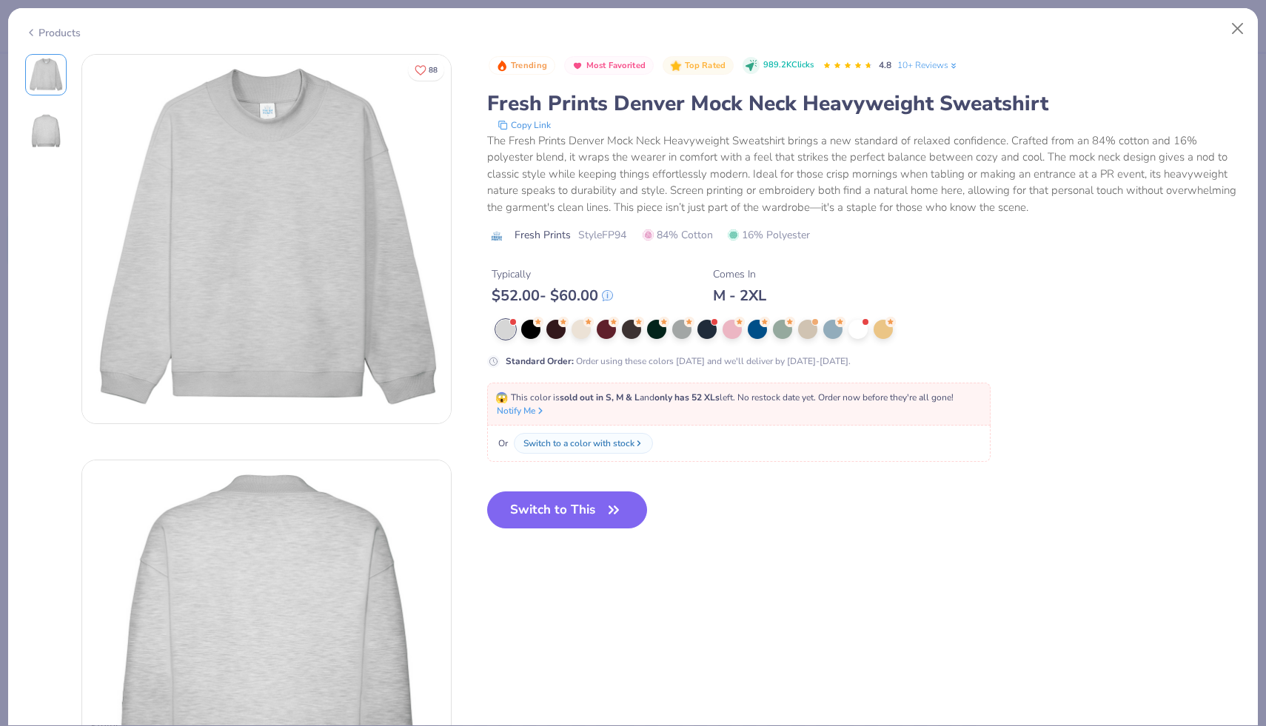
click at [30, 32] on icon at bounding box center [31, 33] width 12 height 18
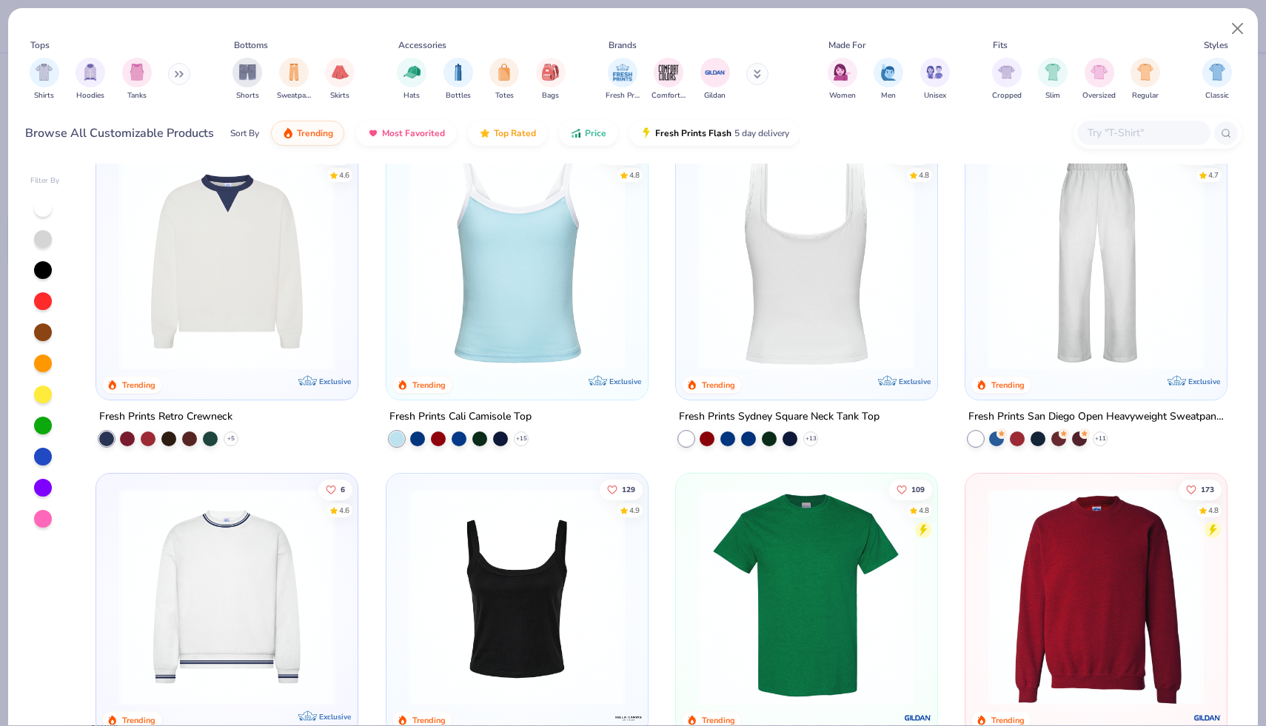
scroll to position [367, 0]
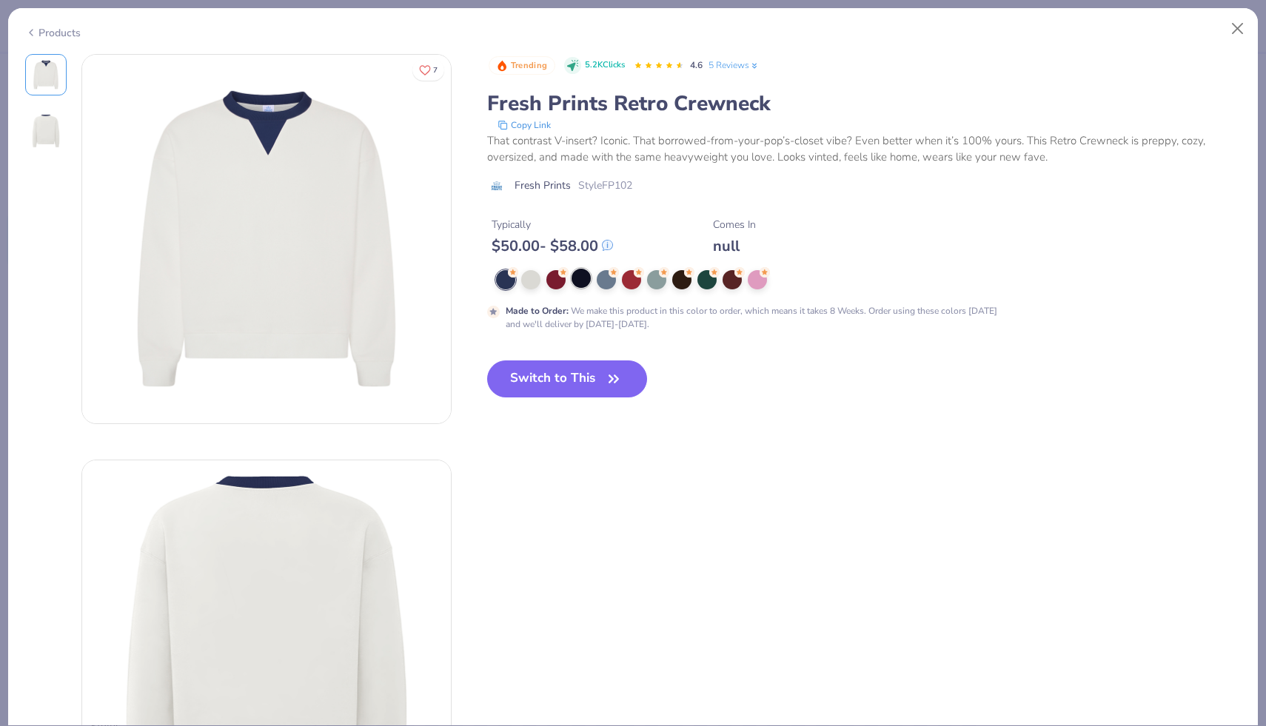
click at [577, 278] on div at bounding box center [580, 278] width 19 height 19
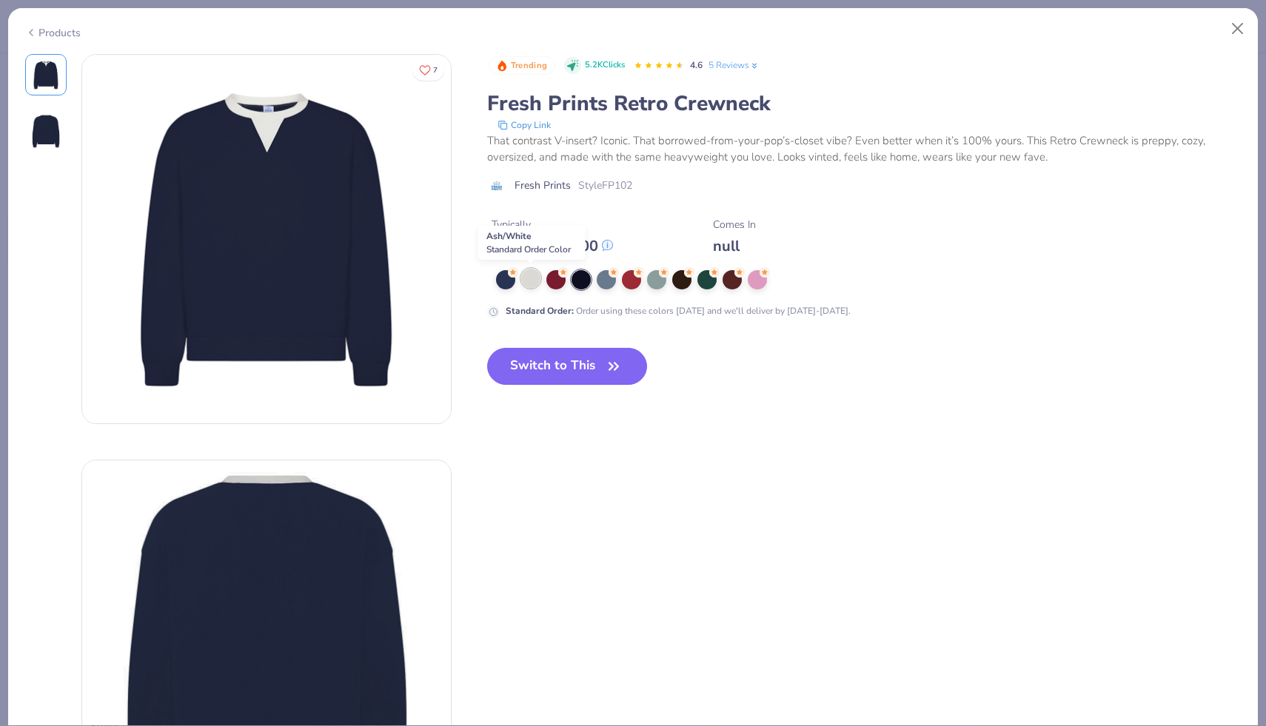
click at [537, 279] on div at bounding box center [530, 278] width 19 height 19
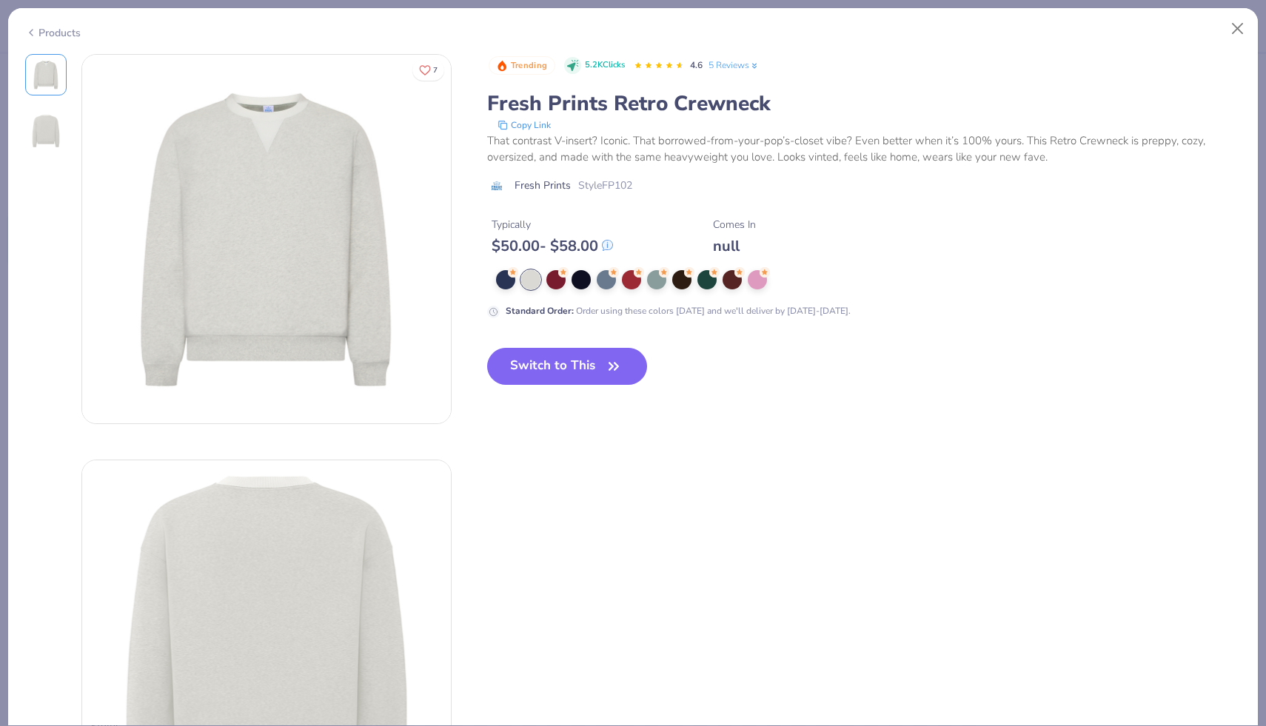
click at [40, 32] on div "Products" at bounding box center [53, 33] width 56 height 16
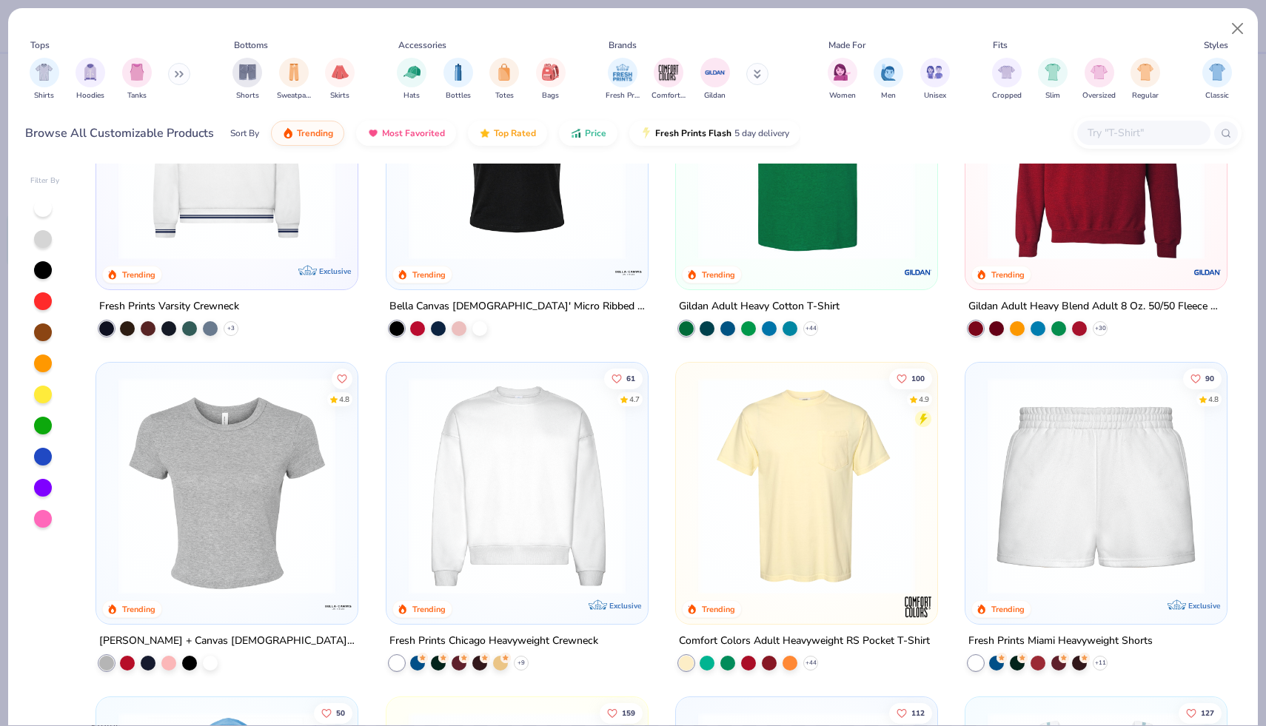
scroll to position [870, 0]
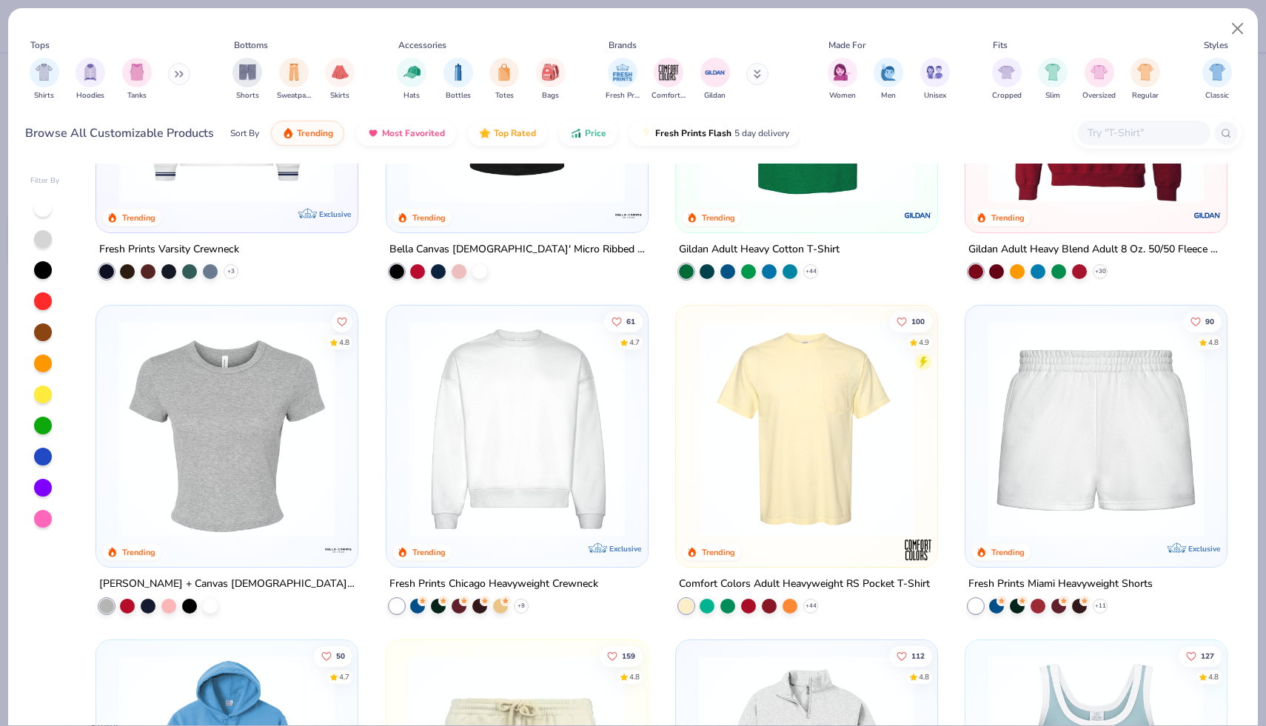
click at [597, 446] on img at bounding box center [517, 428] width 232 height 217
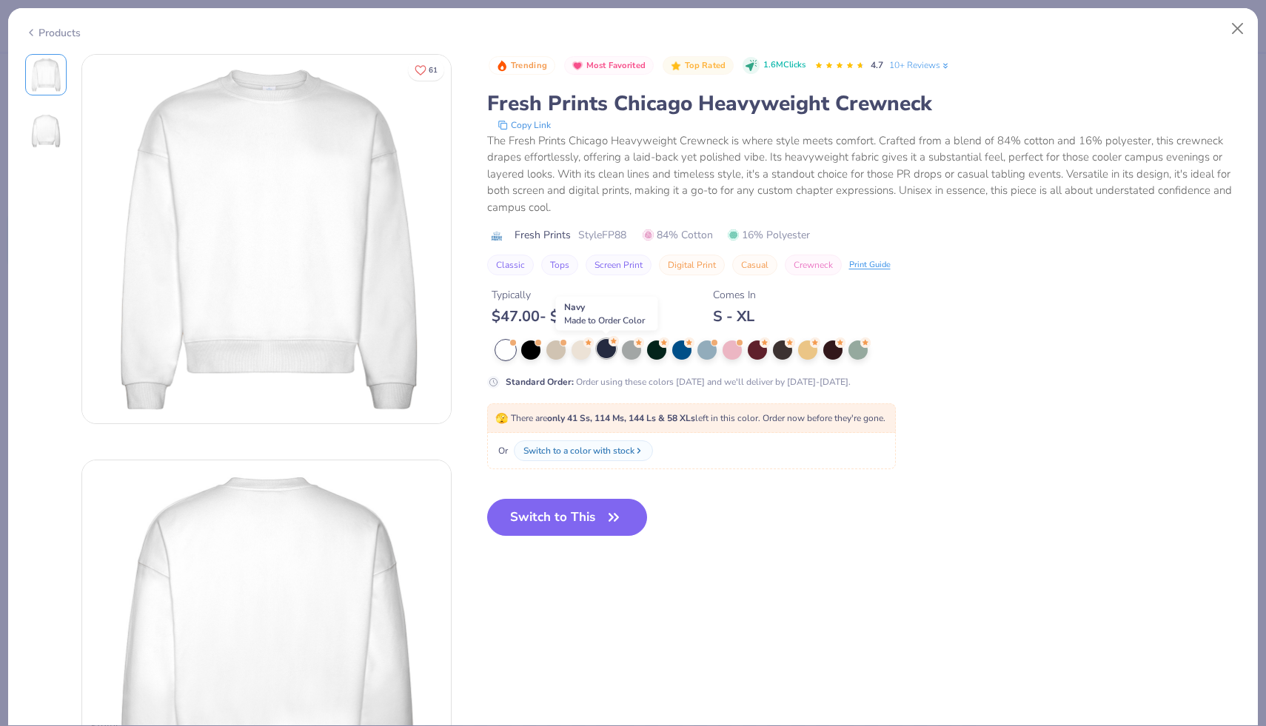
click at [609, 351] on div at bounding box center [606, 348] width 19 height 19
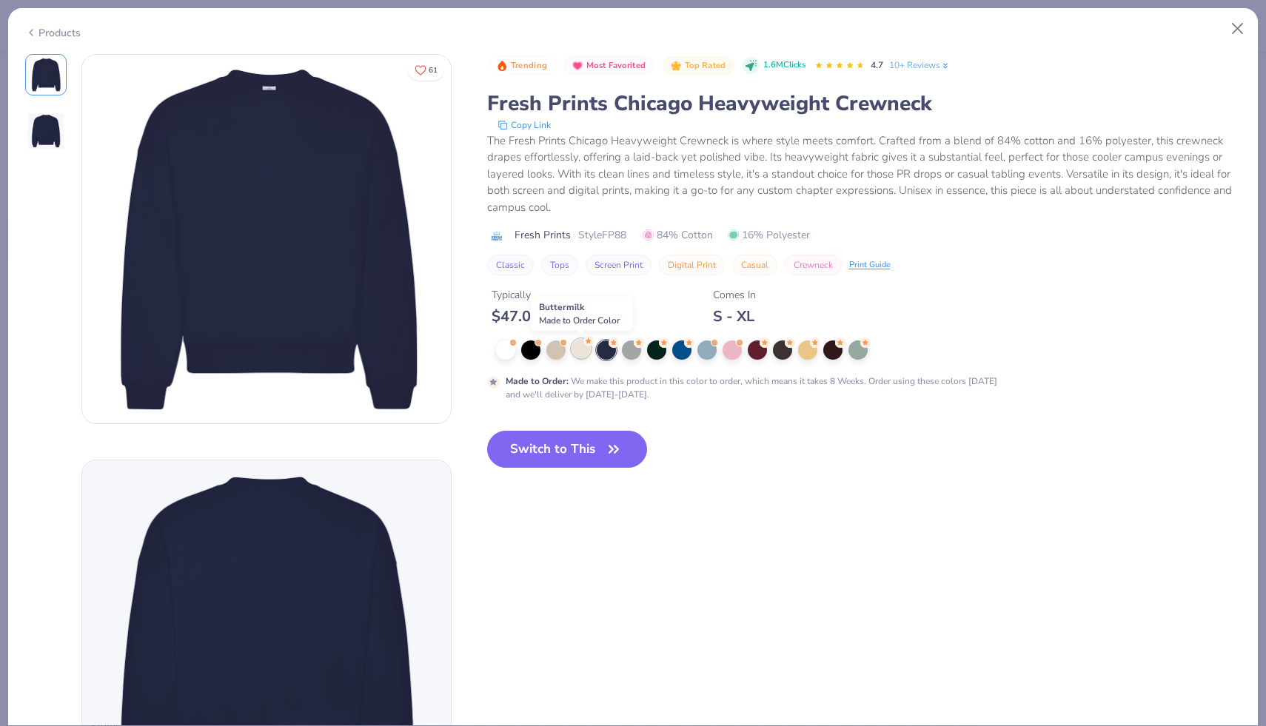
click at [578, 352] on div at bounding box center [580, 348] width 19 height 19
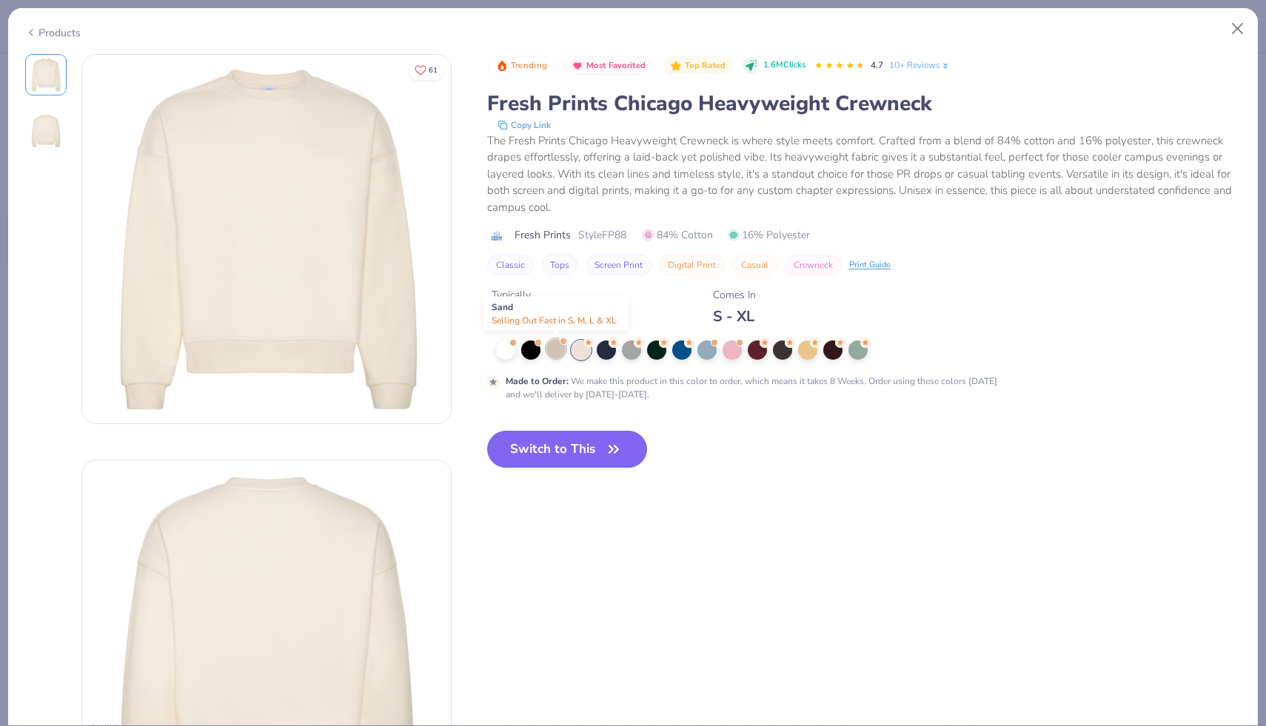
click at [551, 354] on div at bounding box center [555, 348] width 19 height 19
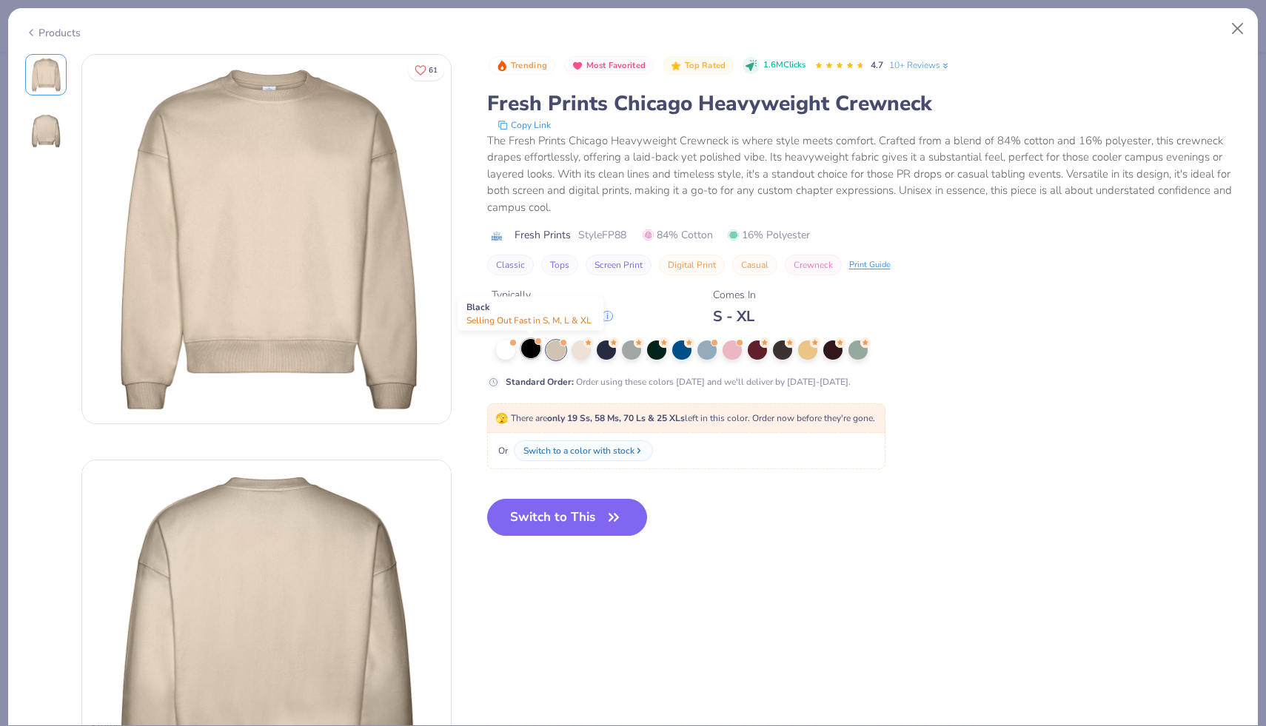
click at [521, 353] on div at bounding box center [530, 348] width 19 height 19
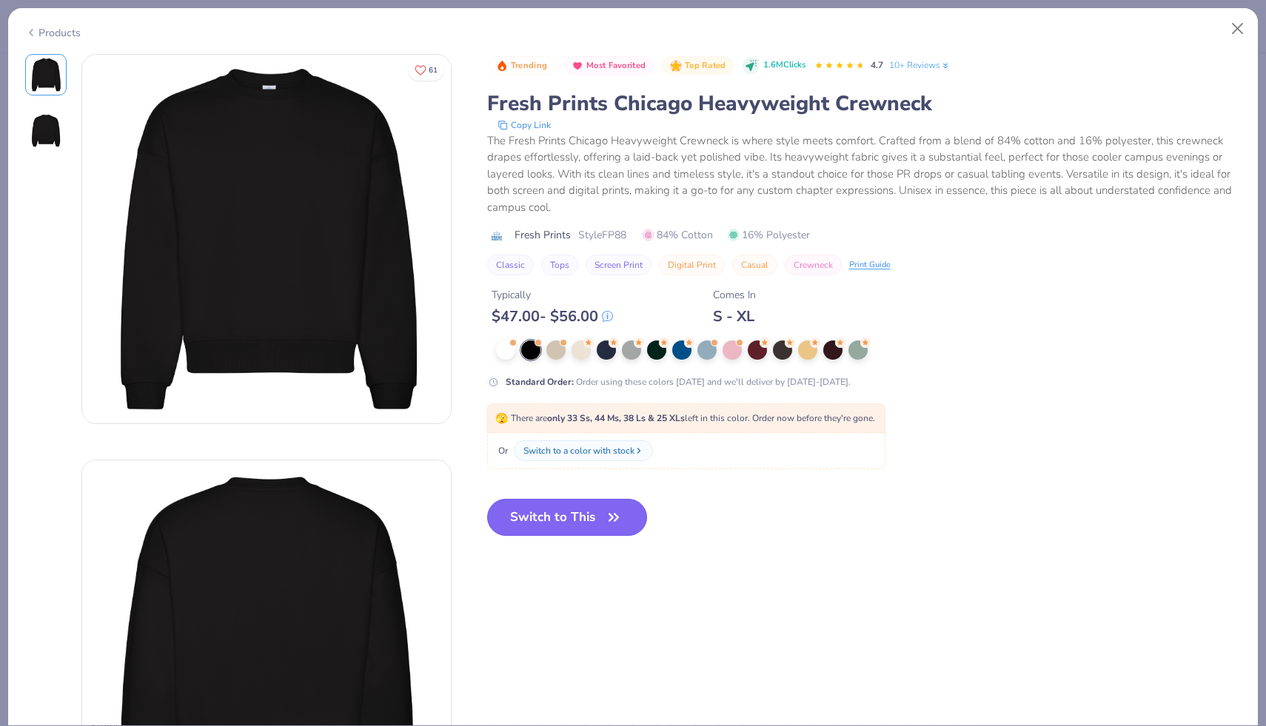
click at [604, 519] on span "button" at bounding box center [613, 517] width 21 height 21
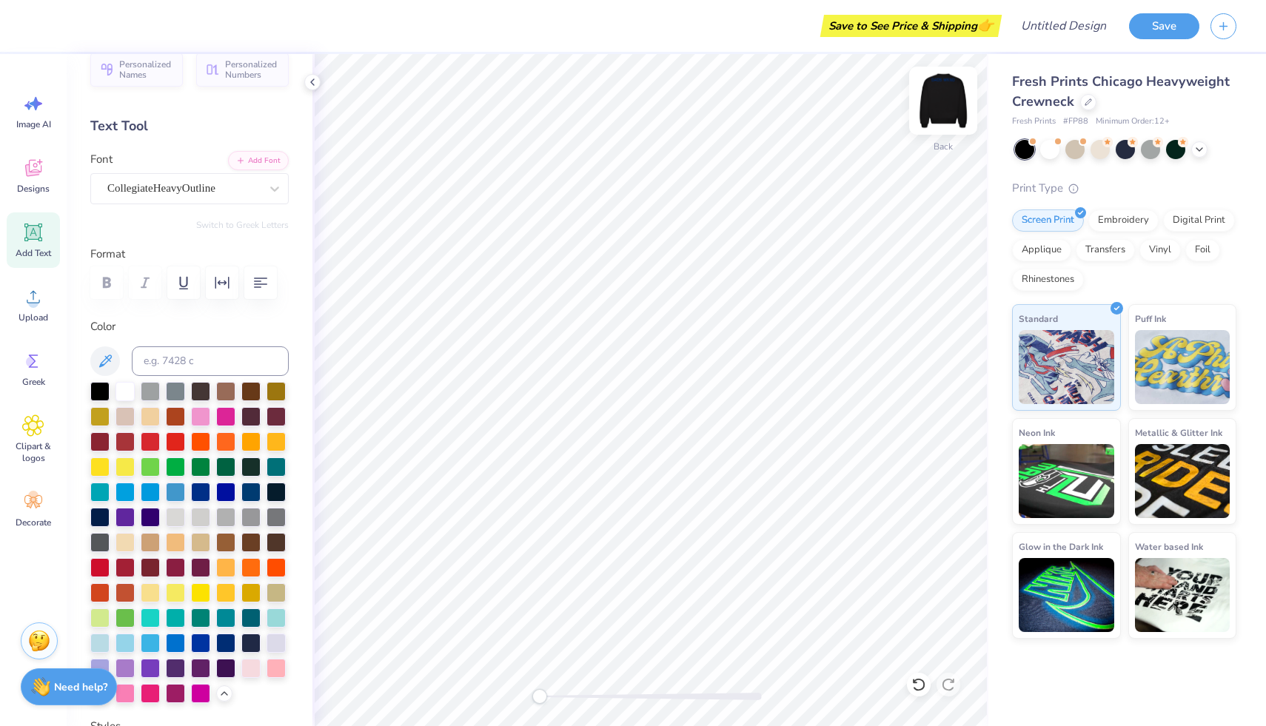
click at [953, 101] on img at bounding box center [942, 100] width 59 height 59
click at [952, 107] on img at bounding box center [942, 100] width 59 height 59
click at [33, 300] on circle at bounding box center [33, 303] width 10 height 10
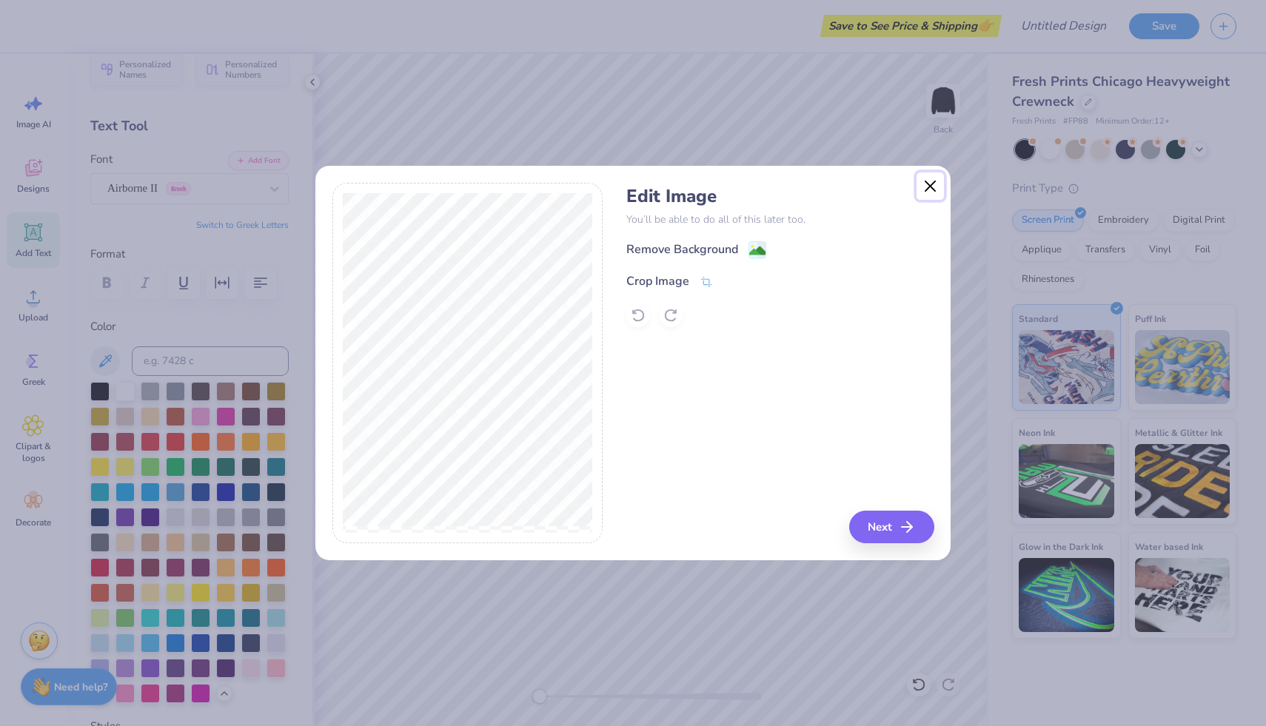
click at [931, 187] on button "Close" at bounding box center [930, 186] width 28 height 28
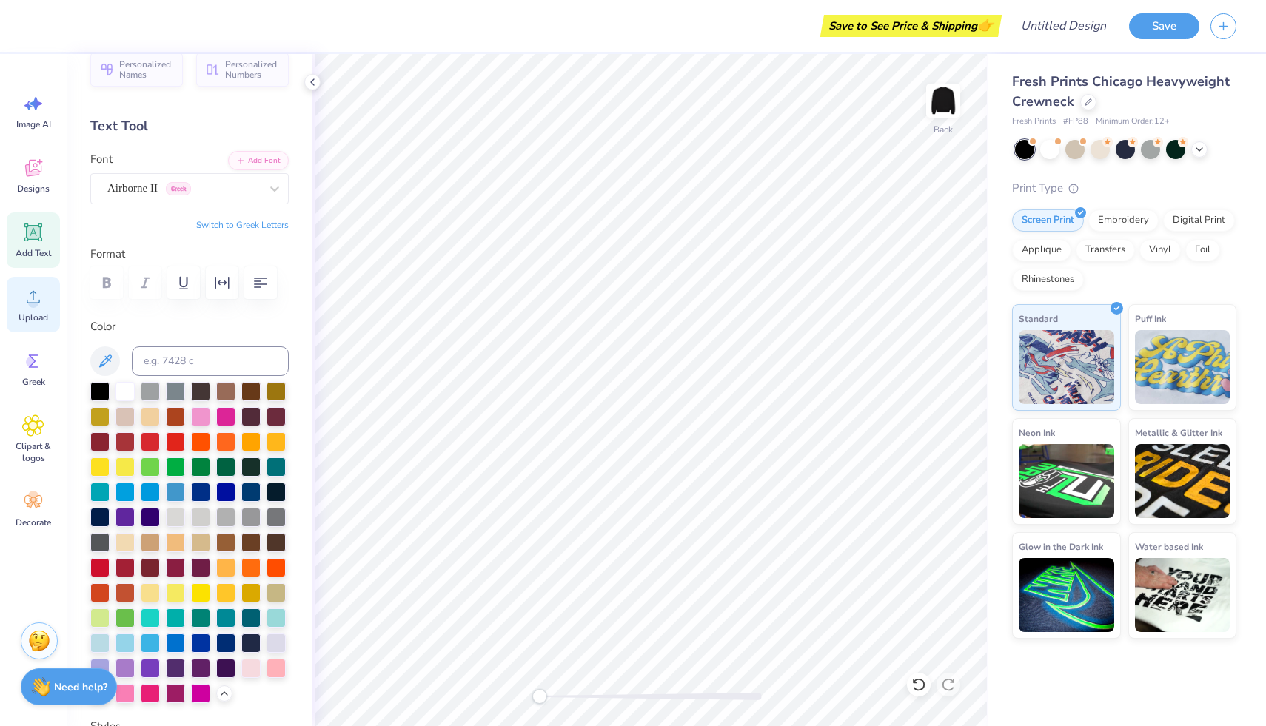
click at [20, 308] on div "Upload" at bounding box center [33, 305] width 53 height 56
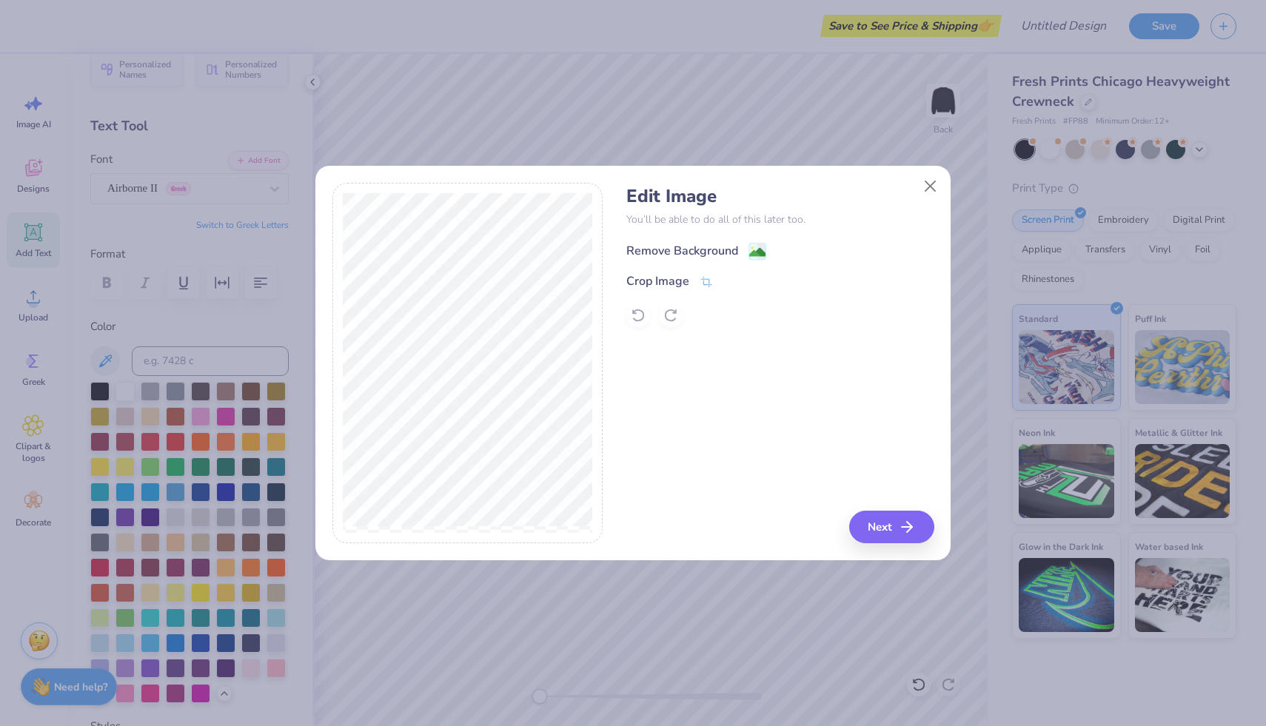
click at [725, 252] on div "Remove Background" at bounding box center [682, 251] width 112 height 18
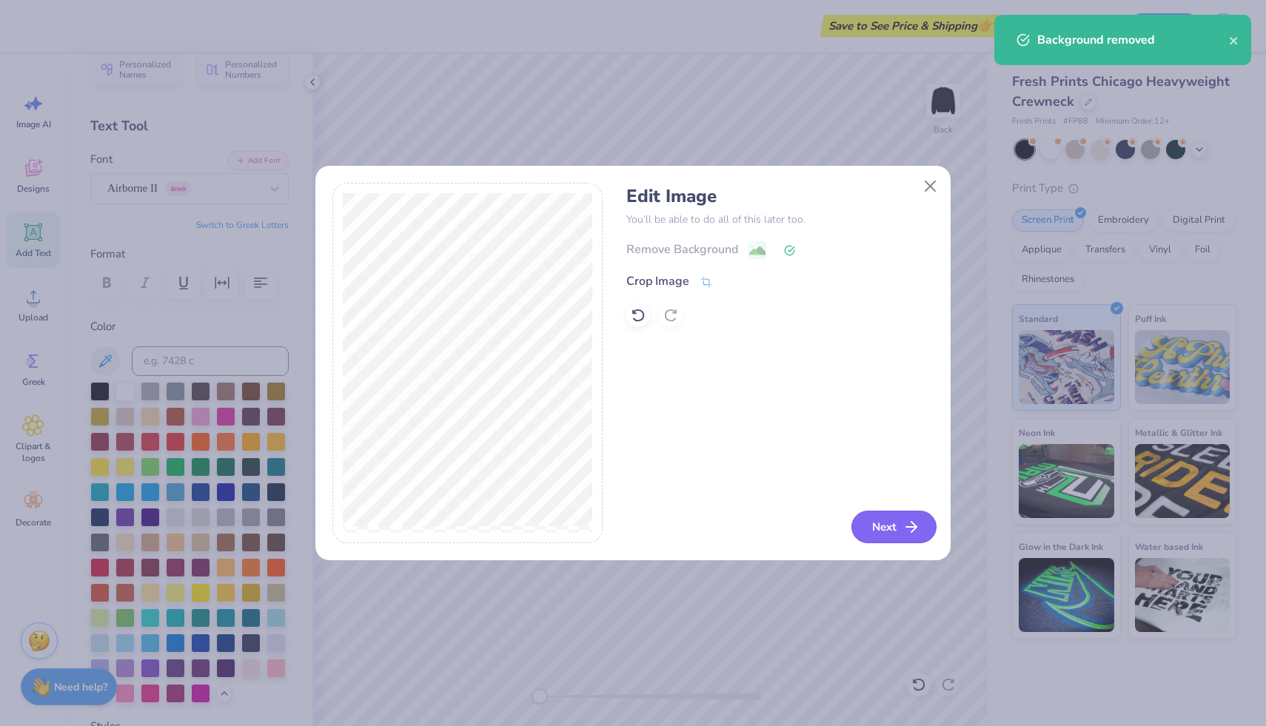
click at [875, 523] on button "Next" at bounding box center [893, 527] width 85 height 33
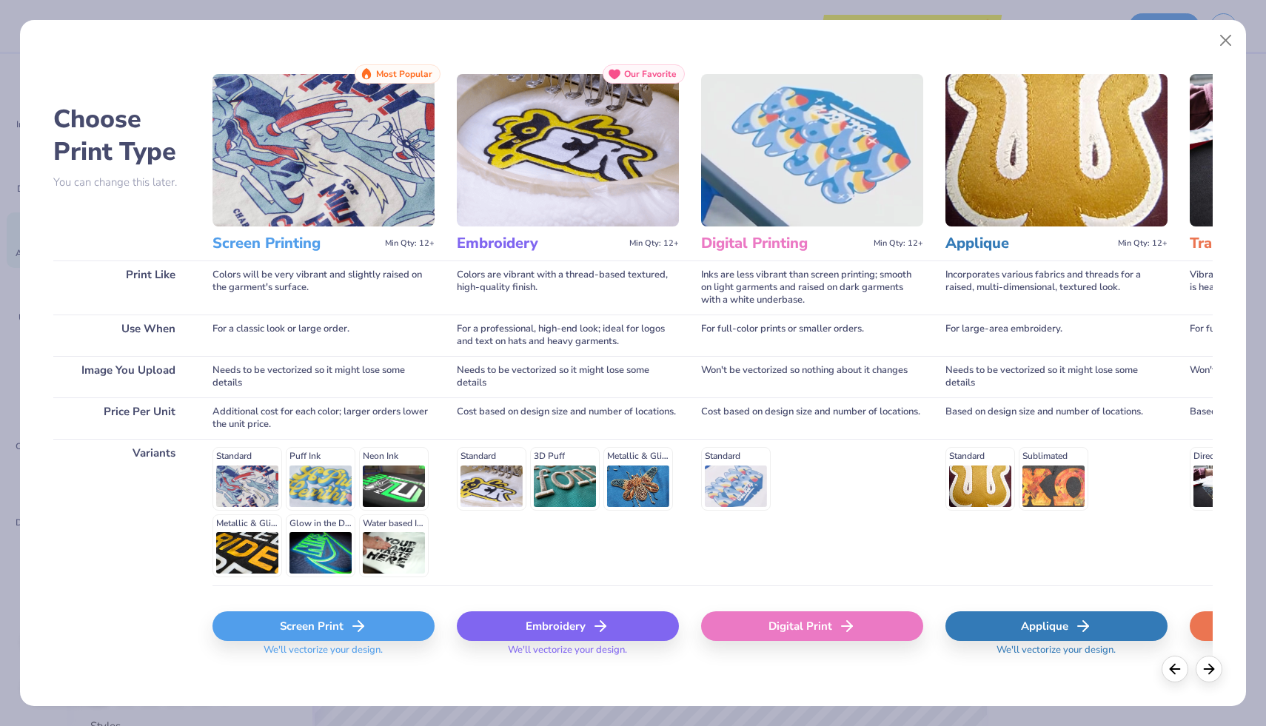
click at [320, 614] on div "Screen Print" at bounding box center [323, 626] width 222 height 30
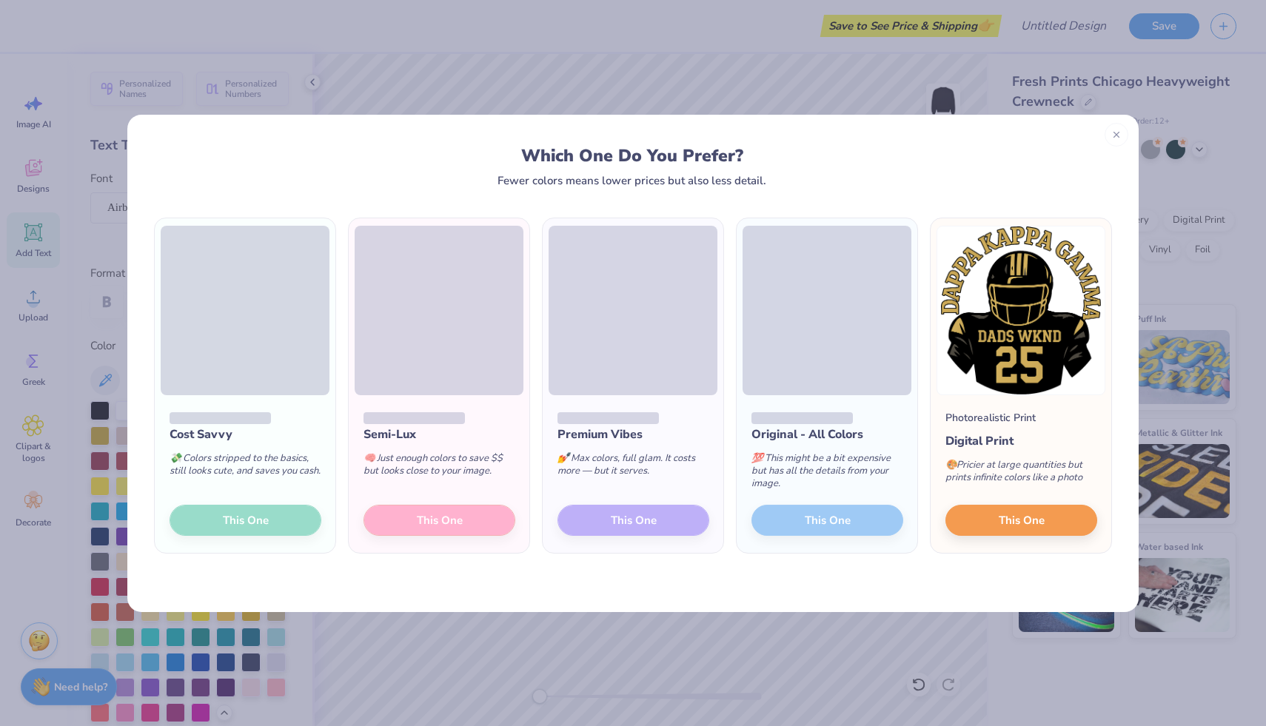
scroll to position [19, 0]
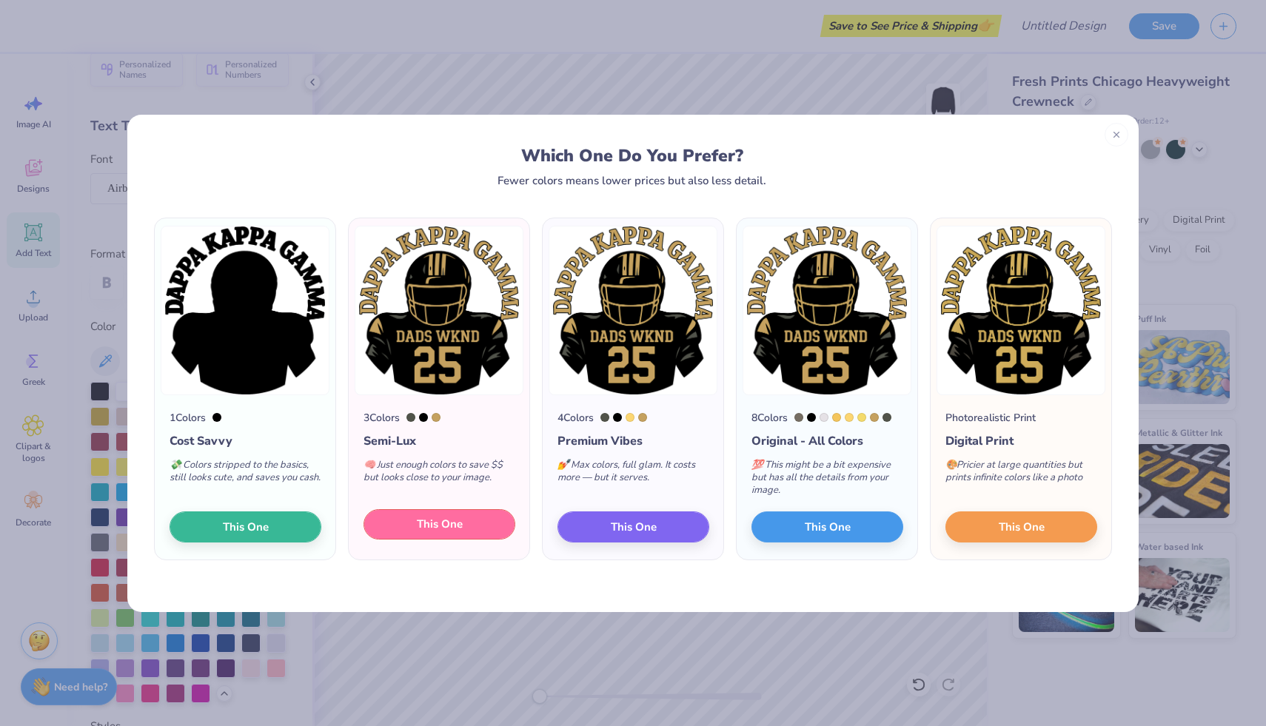
click at [453, 522] on span "This One" at bounding box center [440, 524] width 46 height 17
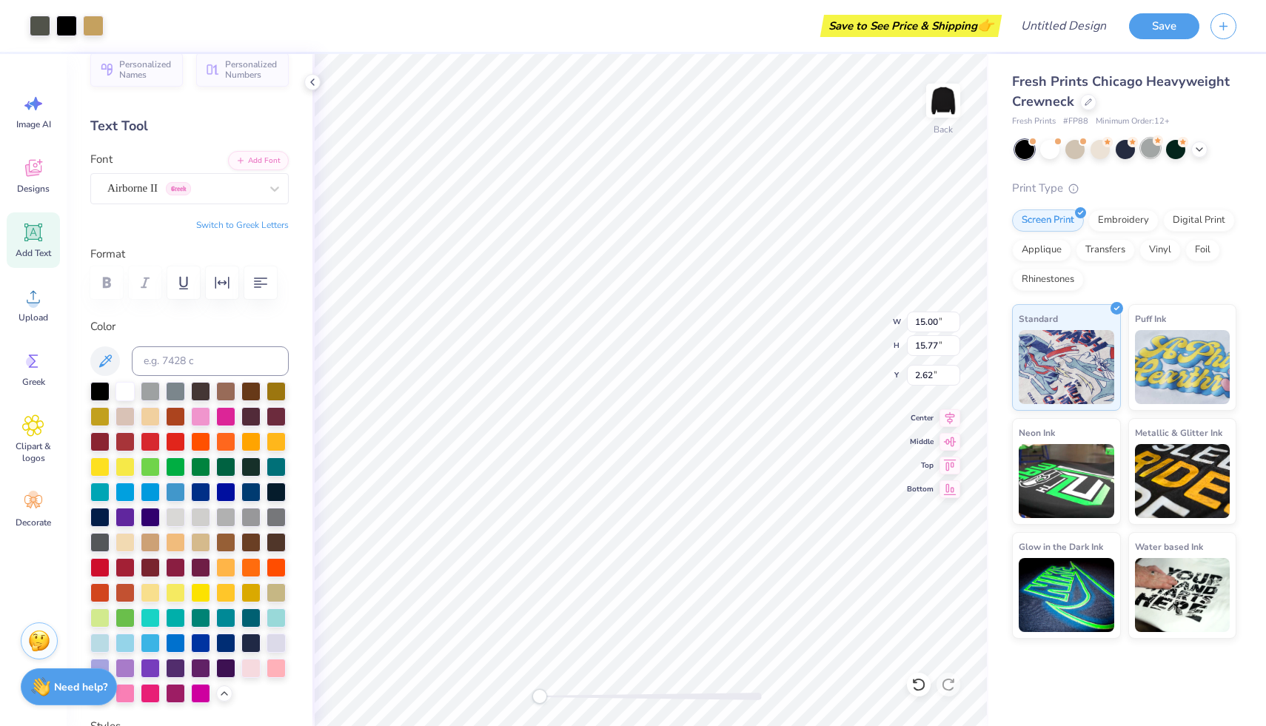
click at [1145, 150] on div at bounding box center [1150, 147] width 19 height 19
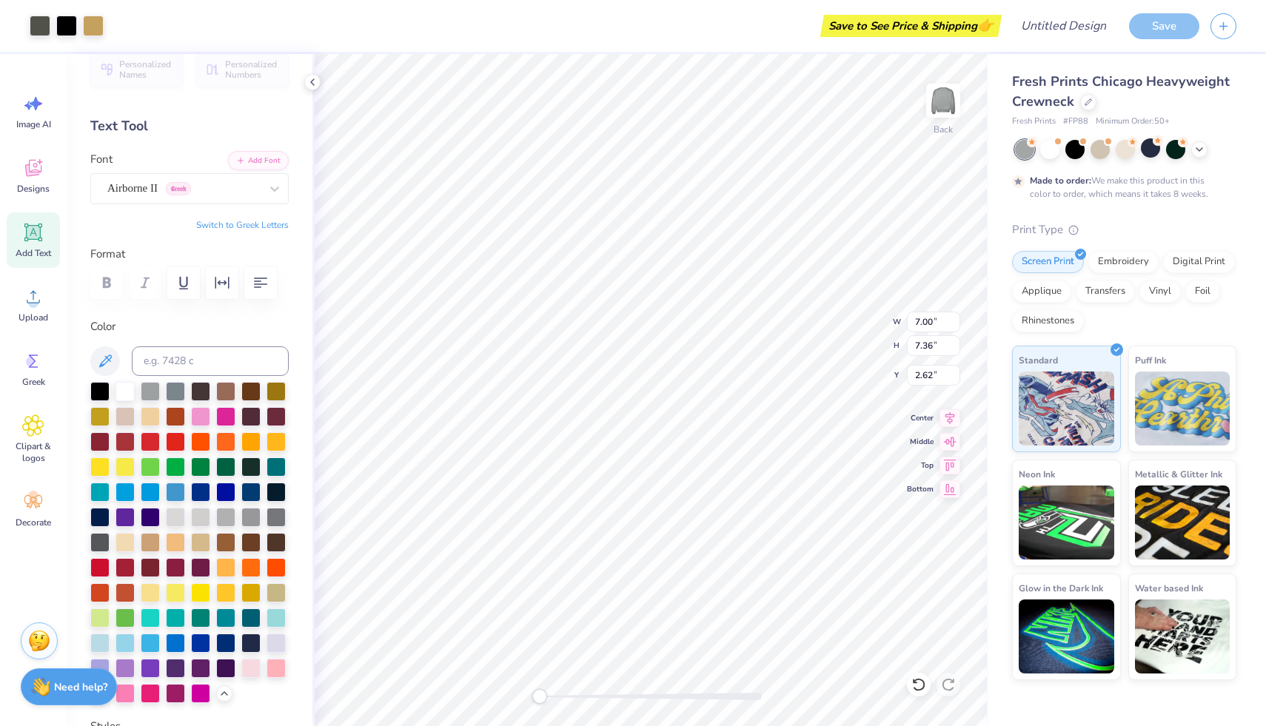
type input "7.00"
type input "7.36"
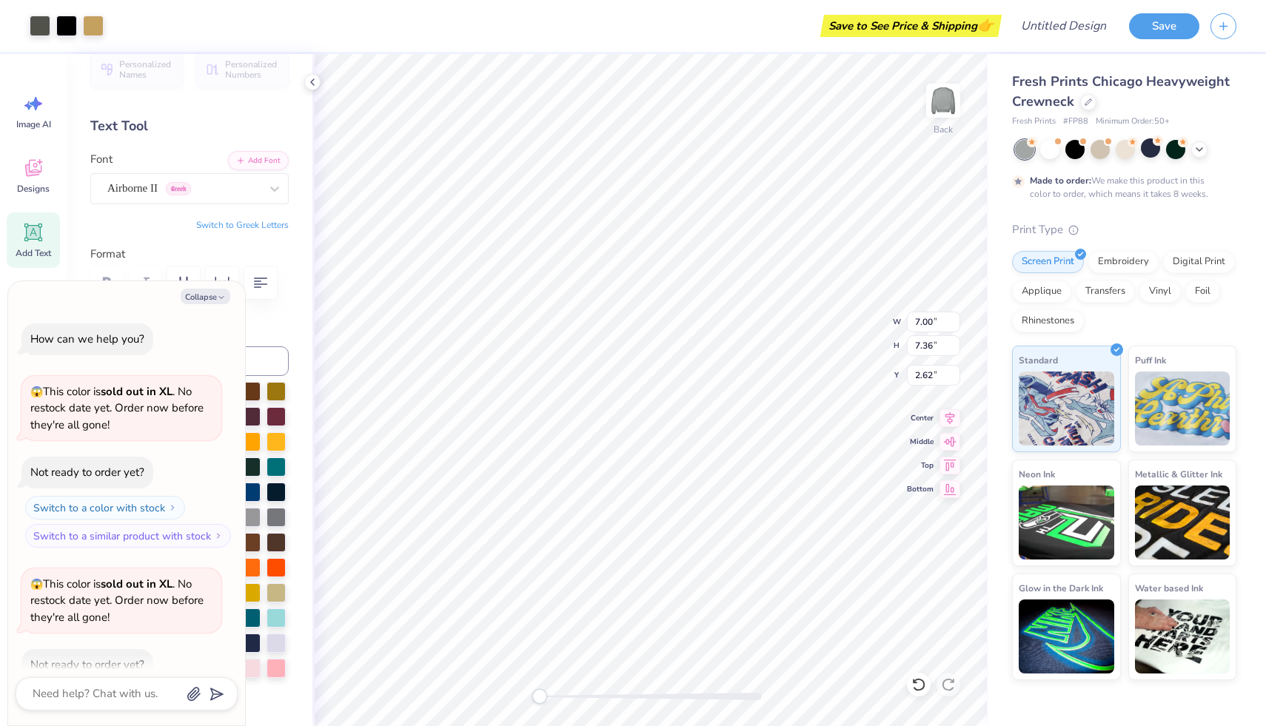
scroll to position [385, 0]
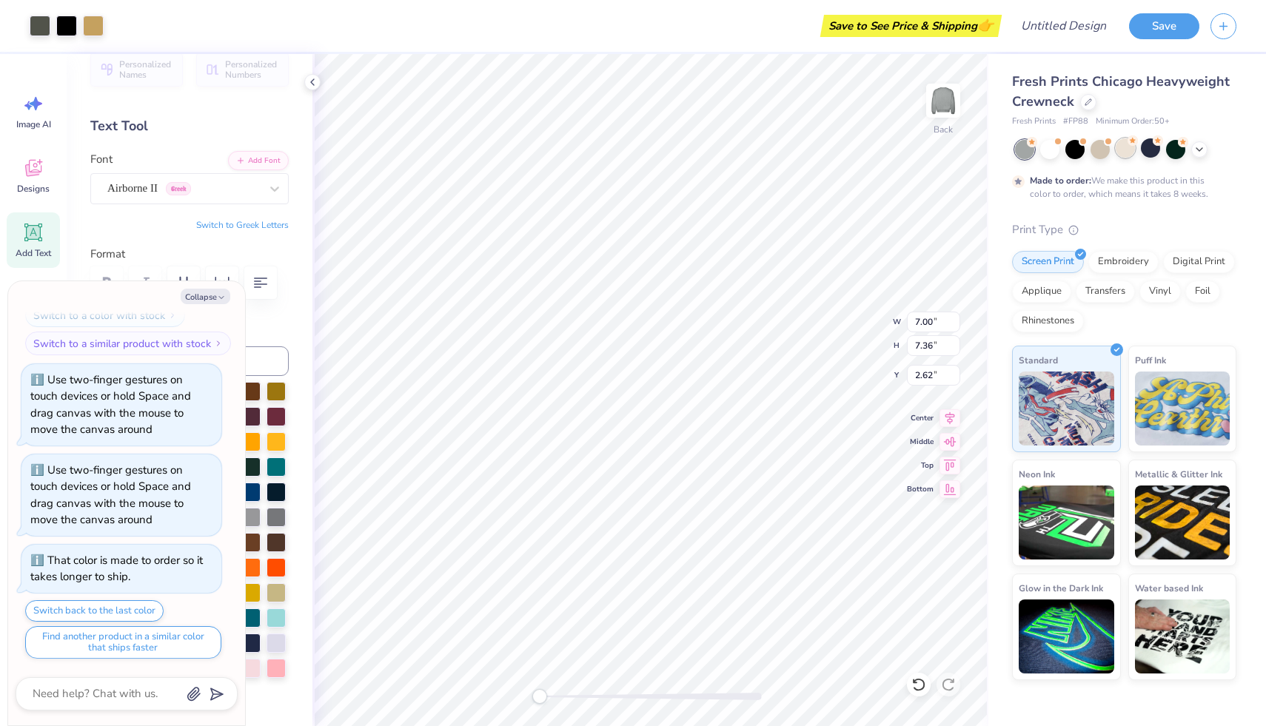
click at [1126, 152] on div at bounding box center [1124, 147] width 19 height 19
click at [1092, 145] on div at bounding box center [1099, 147] width 19 height 19
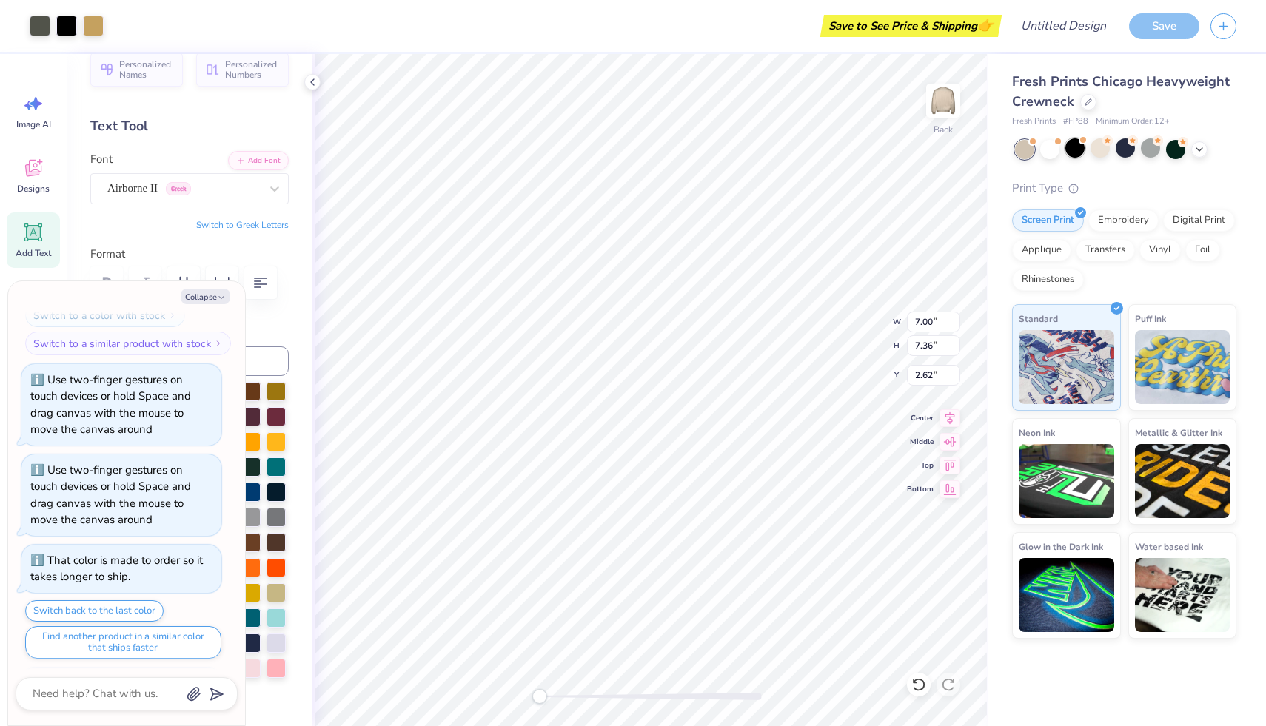
scroll to position [714, 0]
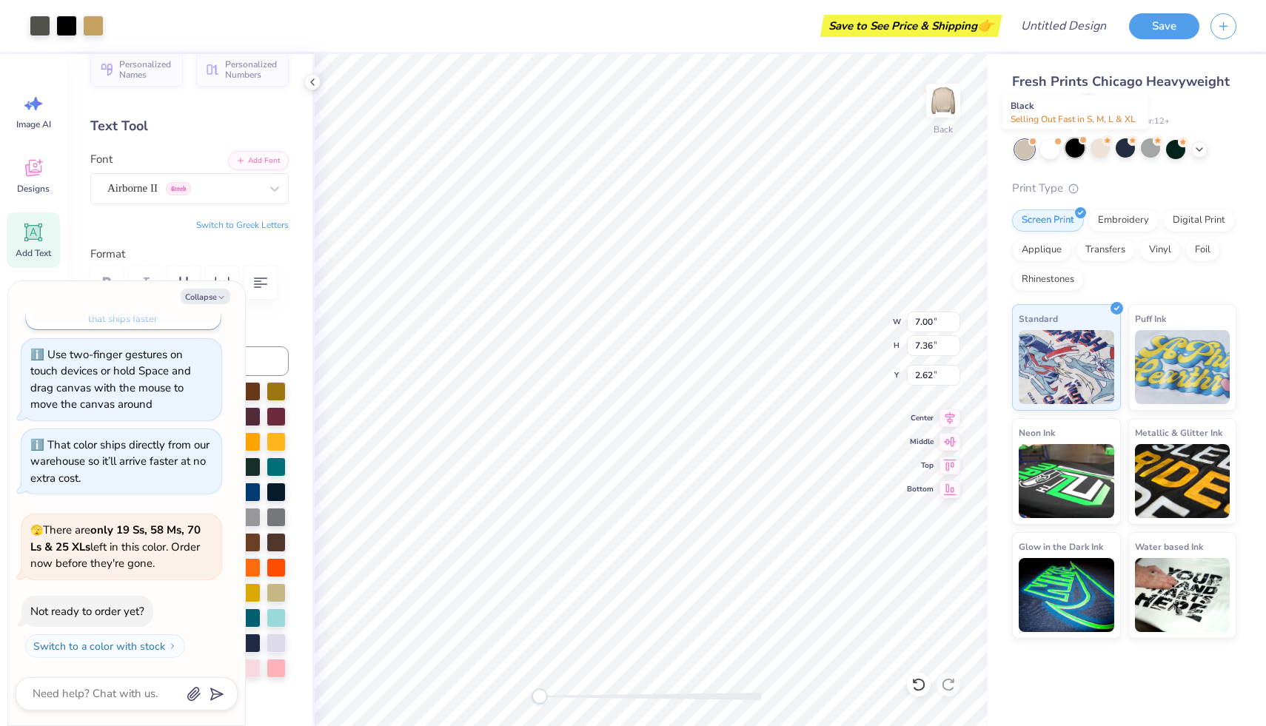
click at [1074, 147] on div at bounding box center [1074, 147] width 19 height 19
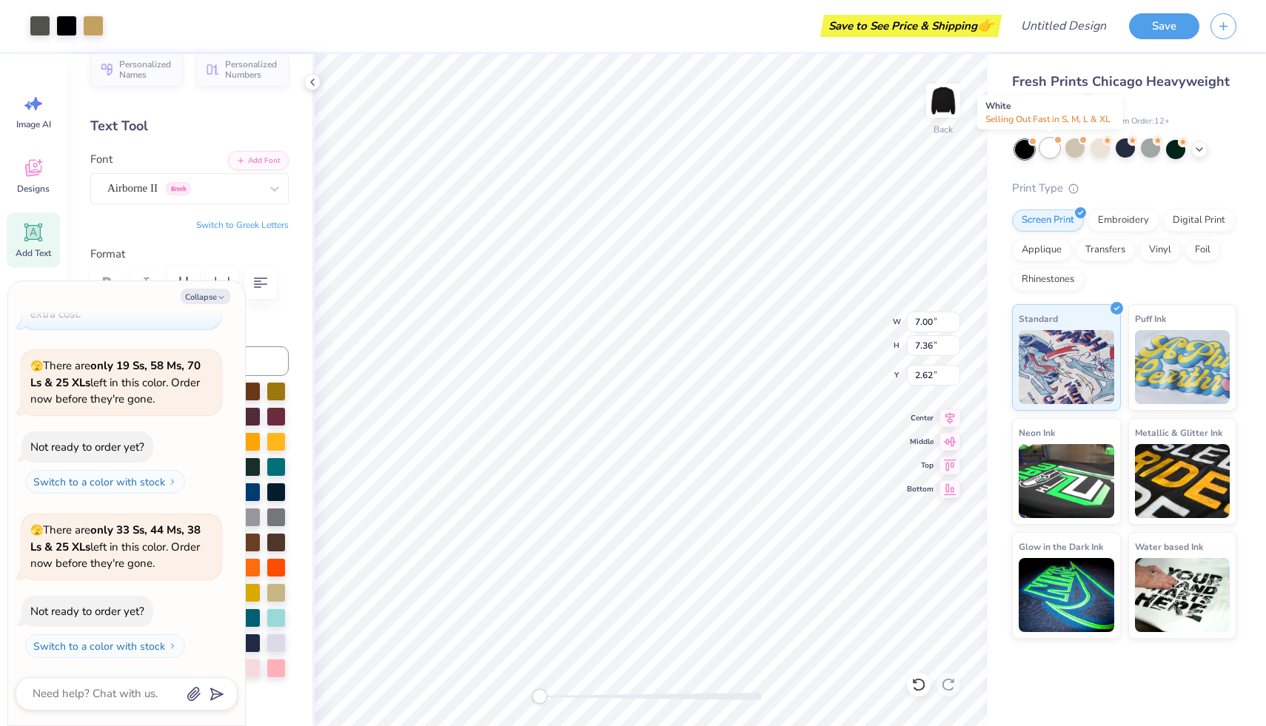
click at [1051, 148] on div at bounding box center [1049, 147] width 19 height 19
click at [1204, 152] on icon at bounding box center [1199, 148] width 12 height 12
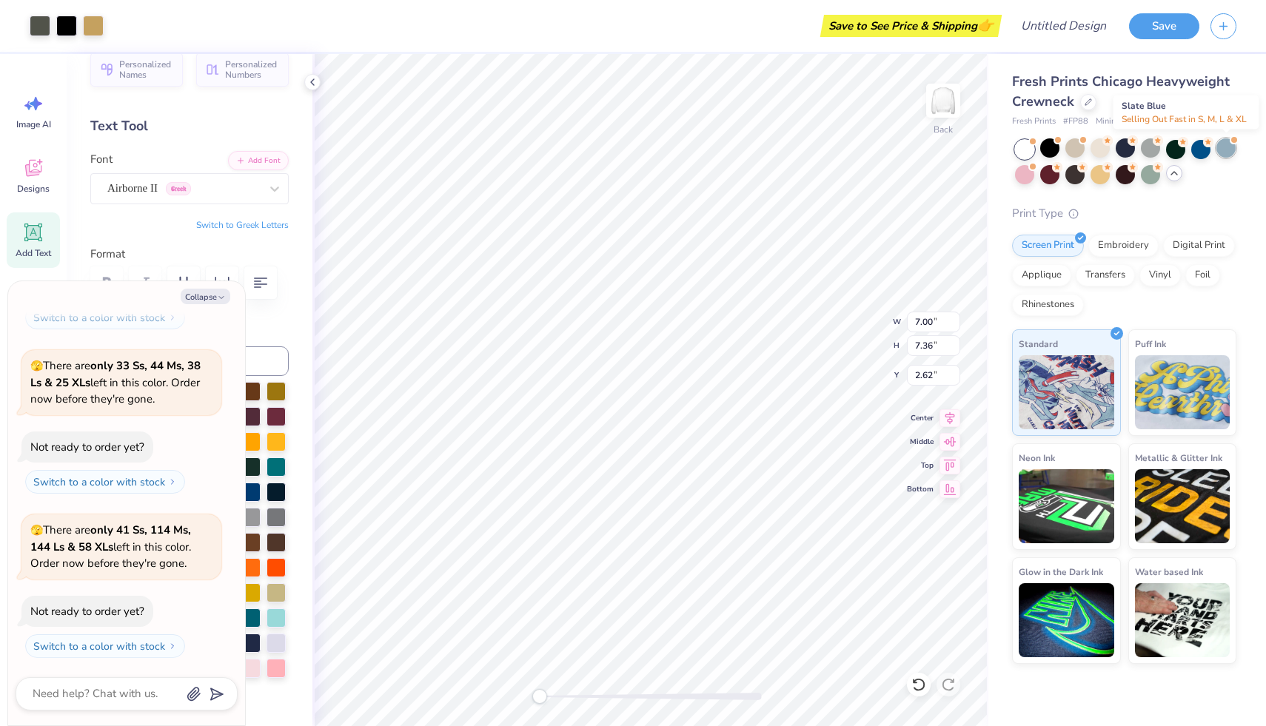
click at [1226, 142] on div at bounding box center [1225, 147] width 19 height 19
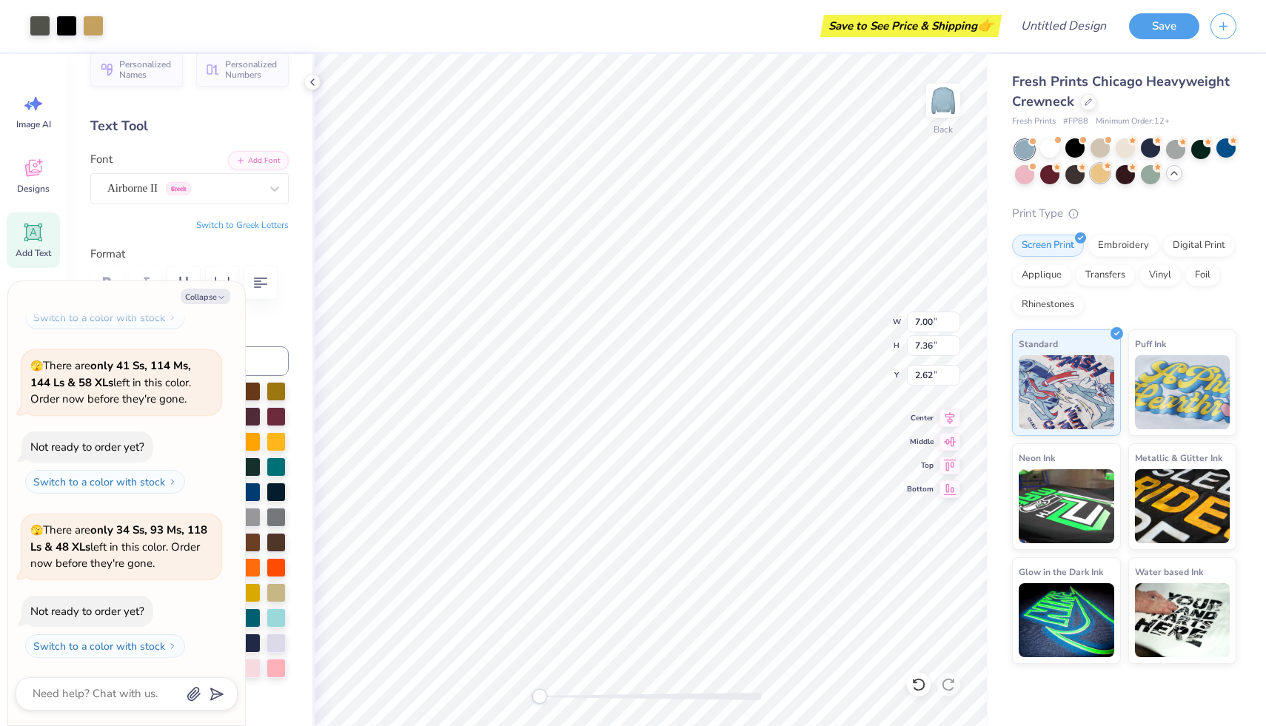
click at [1098, 171] on div at bounding box center [1099, 173] width 19 height 19
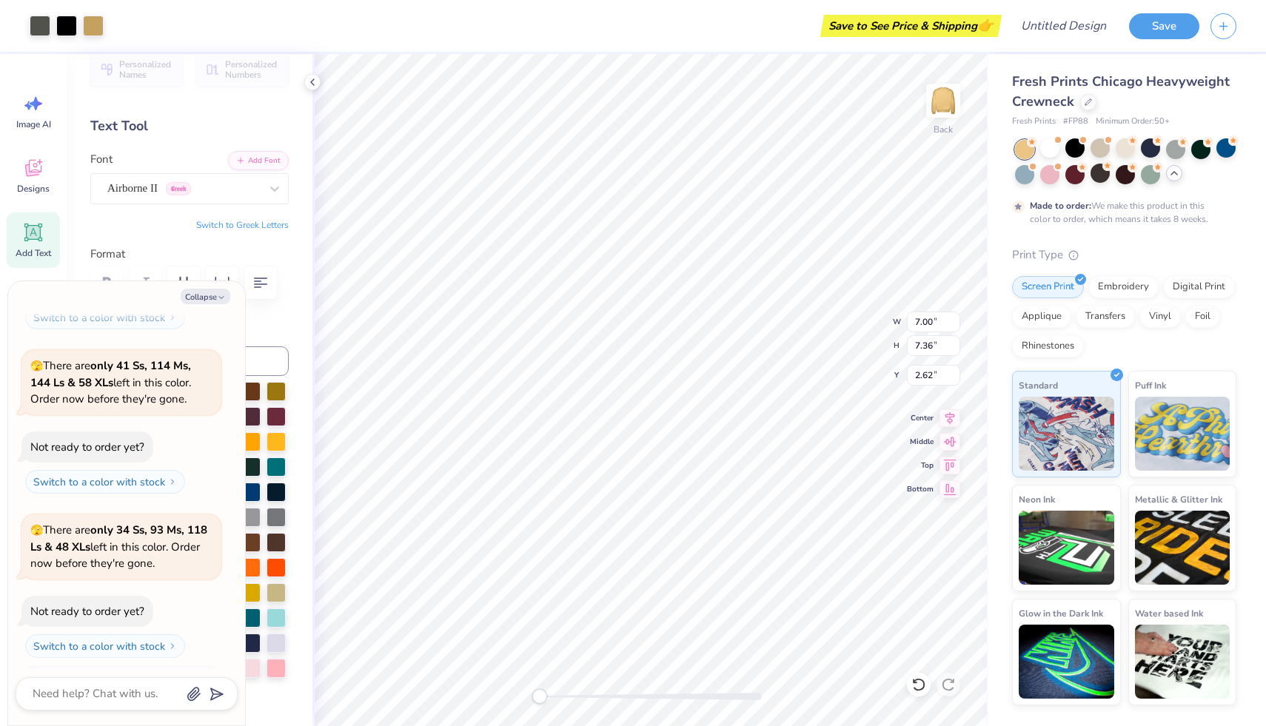
scroll to position [1420, 0]
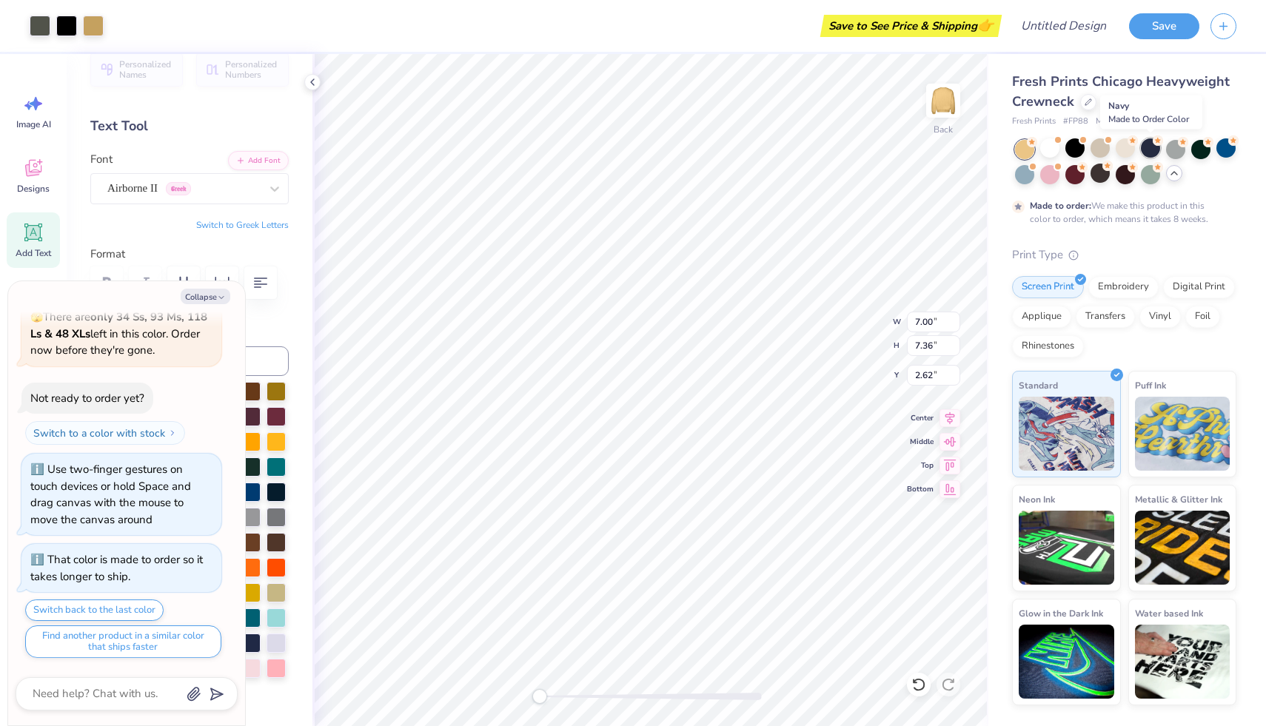
click at [1155, 148] on div at bounding box center [1150, 147] width 19 height 19
click at [1128, 152] on div at bounding box center [1124, 147] width 19 height 19
click at [1098, 150] on div at bounding box center [1099, 147] width 19 height 19
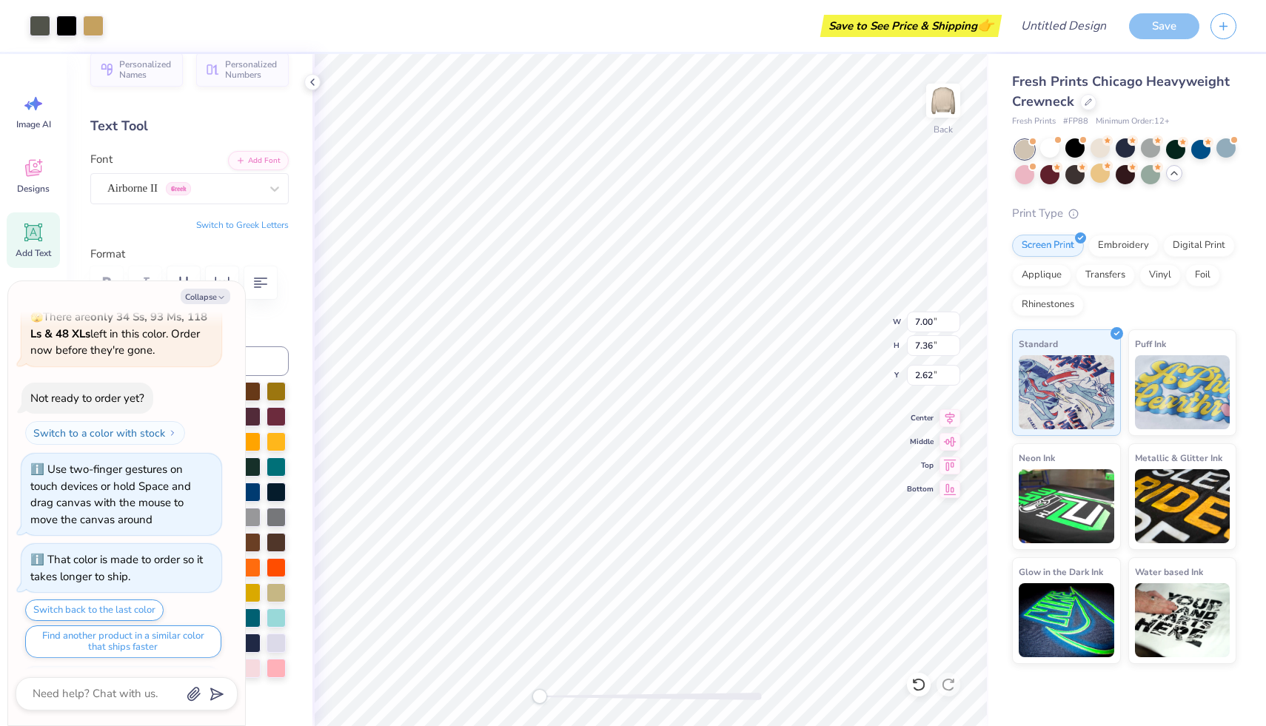
scroll to position [1748, 0]
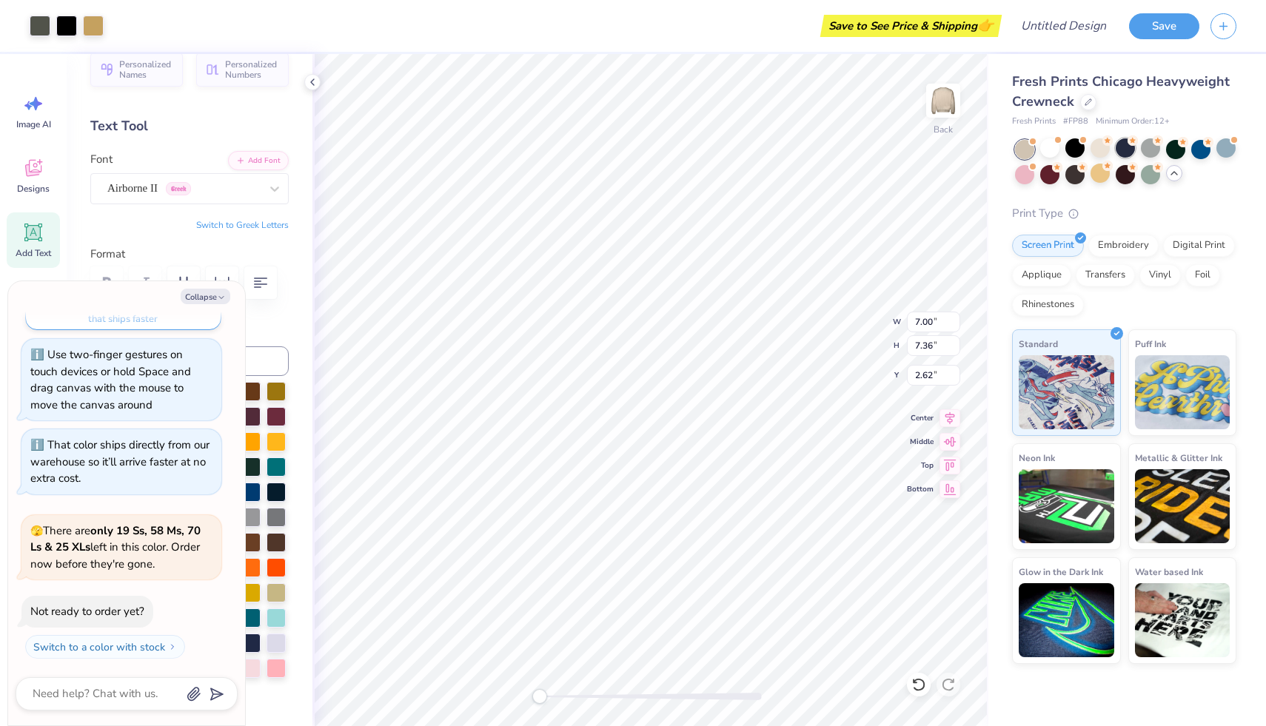
click at [1122, 152] on div at bounding box center [1124, 147] width 19 height 19
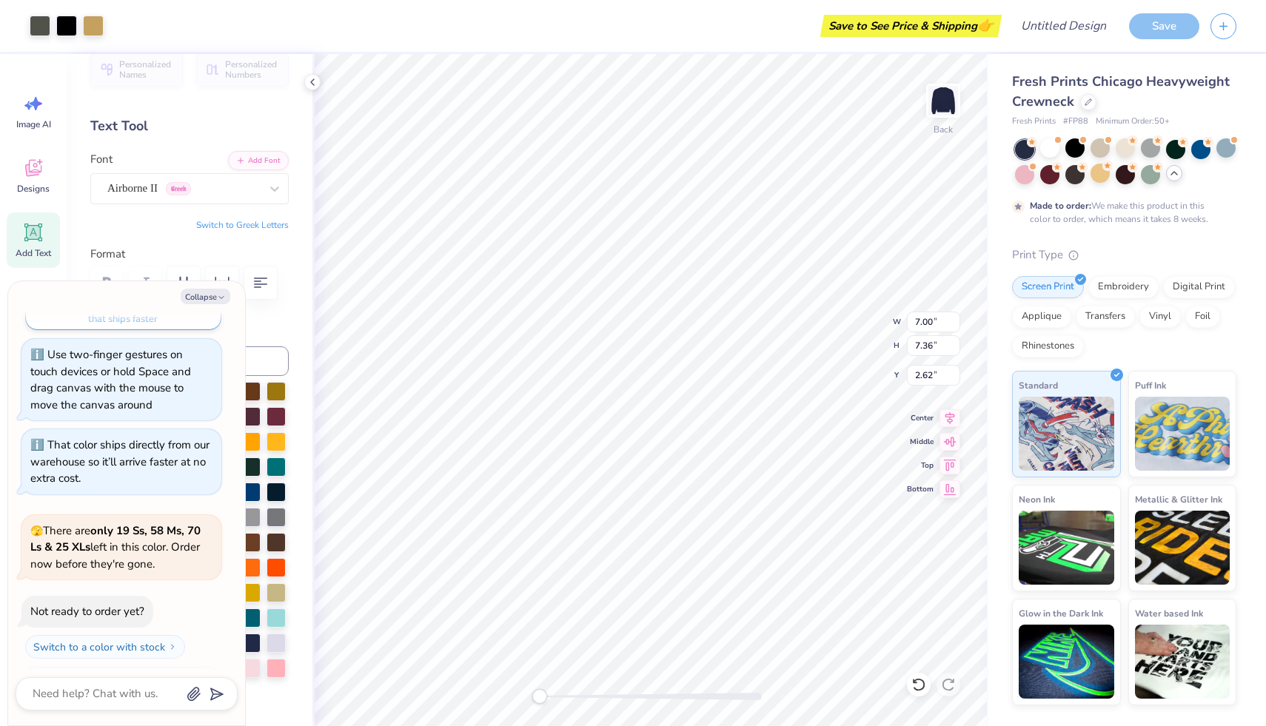
scroll to position [1961, 0]
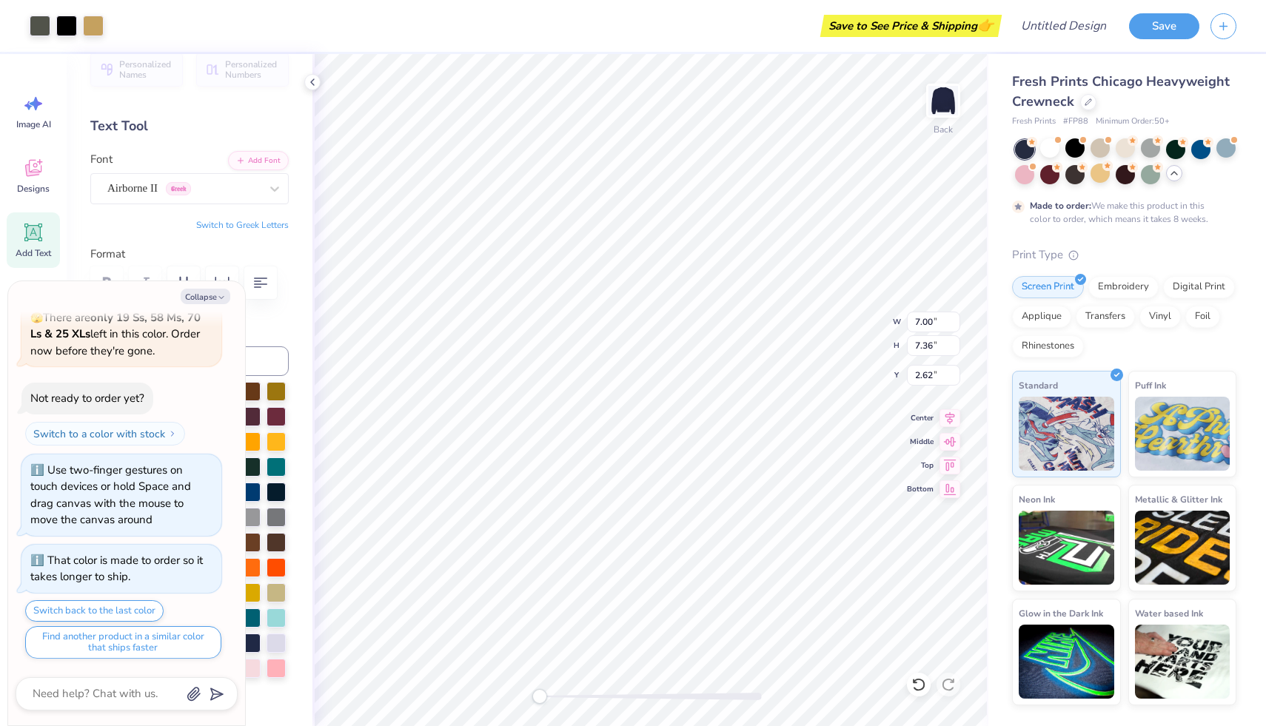
click at [1171, 176] on icon at bounding box center [1174, 173] width 12 height 12
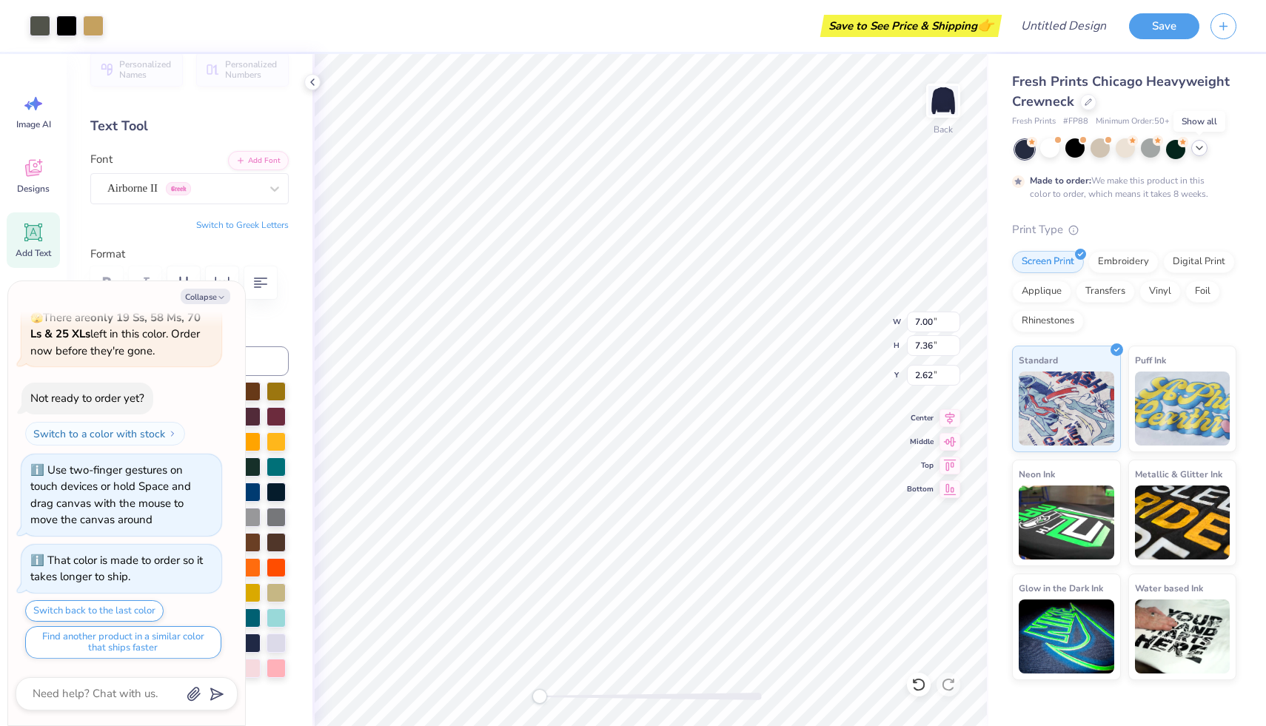
click at [1196, 155] on div at bounding box center [1199, 148] width 16 height 16
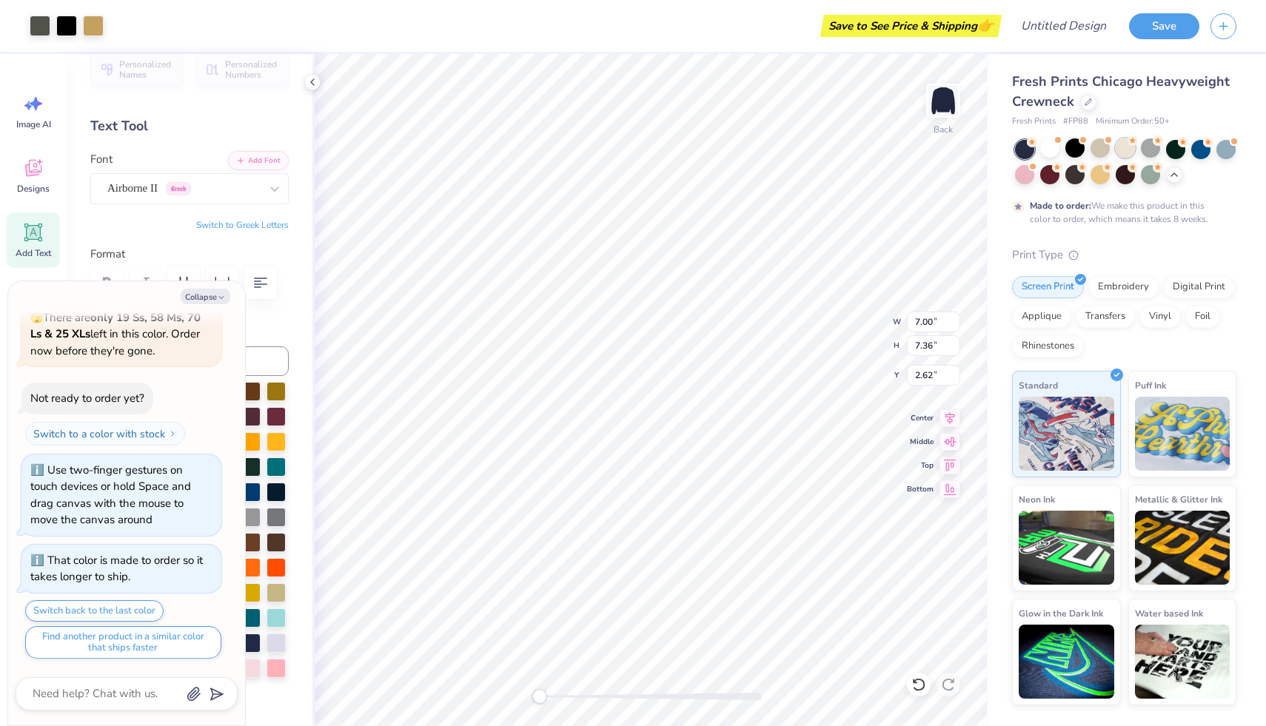
click at [1126, 144] on div at bounding box center [1124, 147] width 19 height 19
type textarea "x"
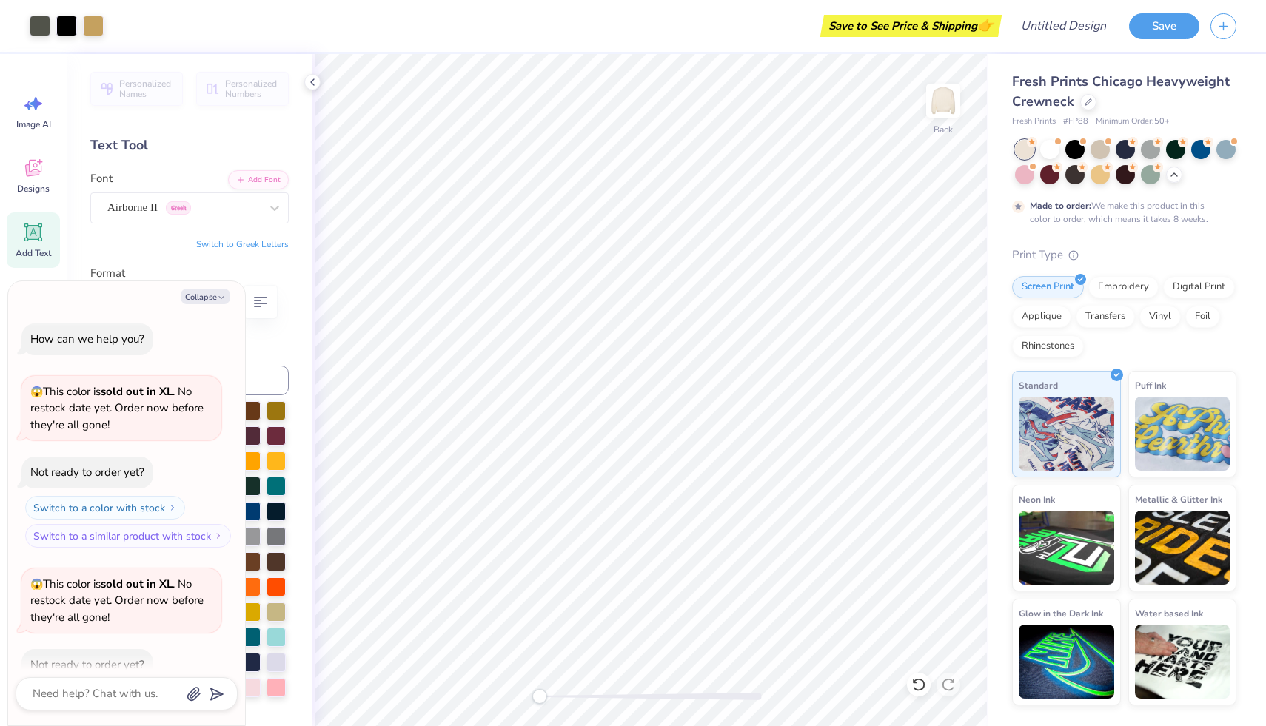
scroll to position [1961, 0]
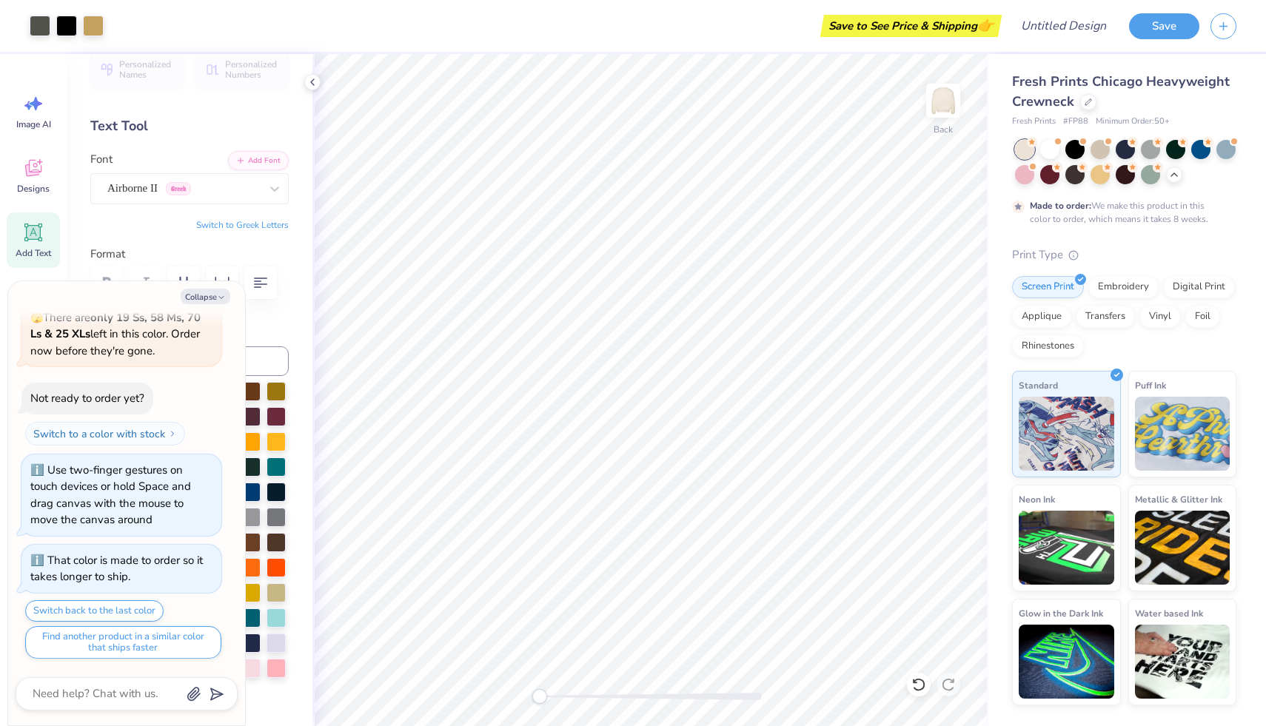
click at [1185, 84] on span "Fresh Prints Chicago Heavyweight Crewneck" at bounding box center [1121, 92] width 218 height 38
click at [1091, 103] on div at bounding box center [1088, 101] width 16 height 16
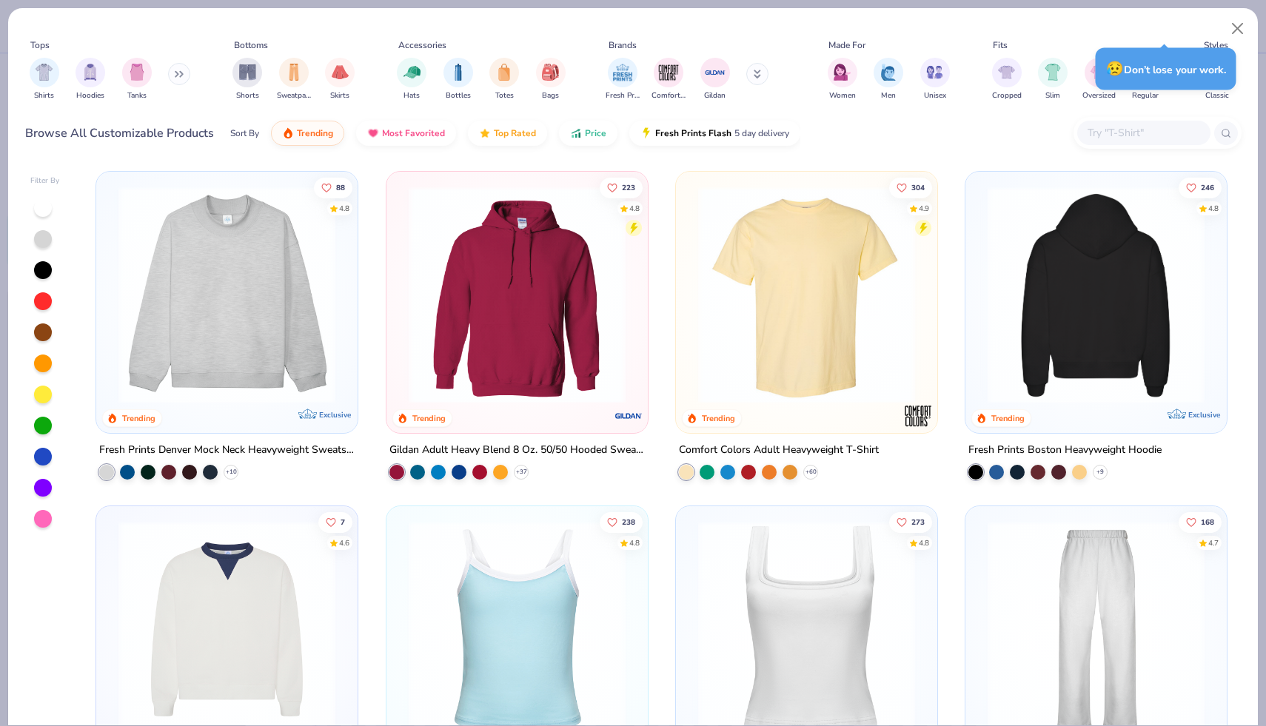
click at [1019, 329] on img at bounding box center [1096, 295] width 232 height 217
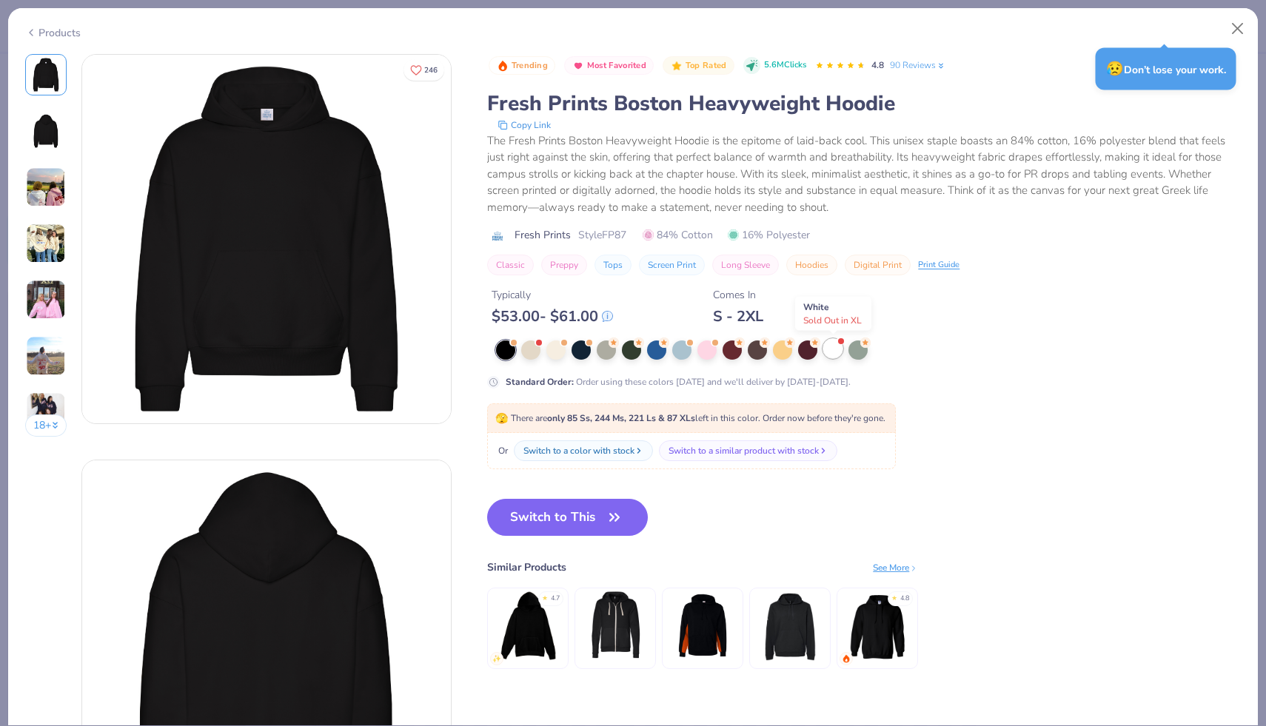
click at [834, 349] on div at bounding box center [832, 348] width 19 height 19
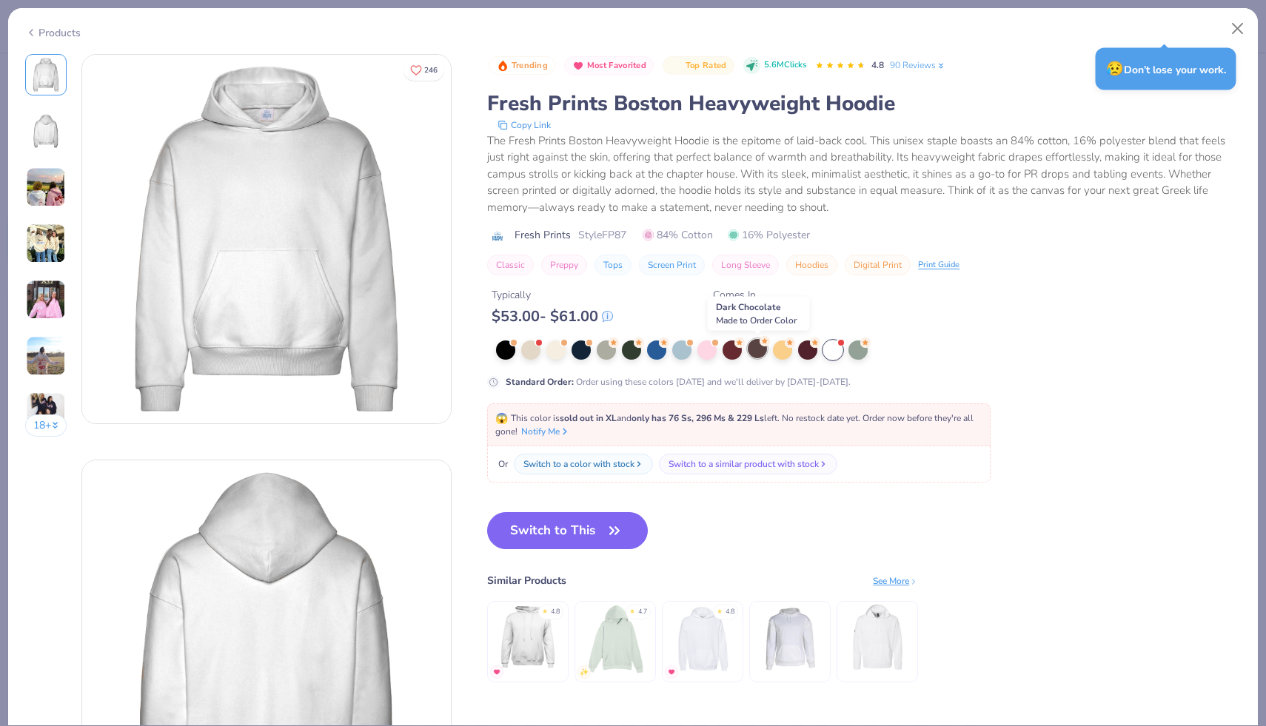
click at [751, 349] on div at bounding box center [757, 348] width 19 height 19
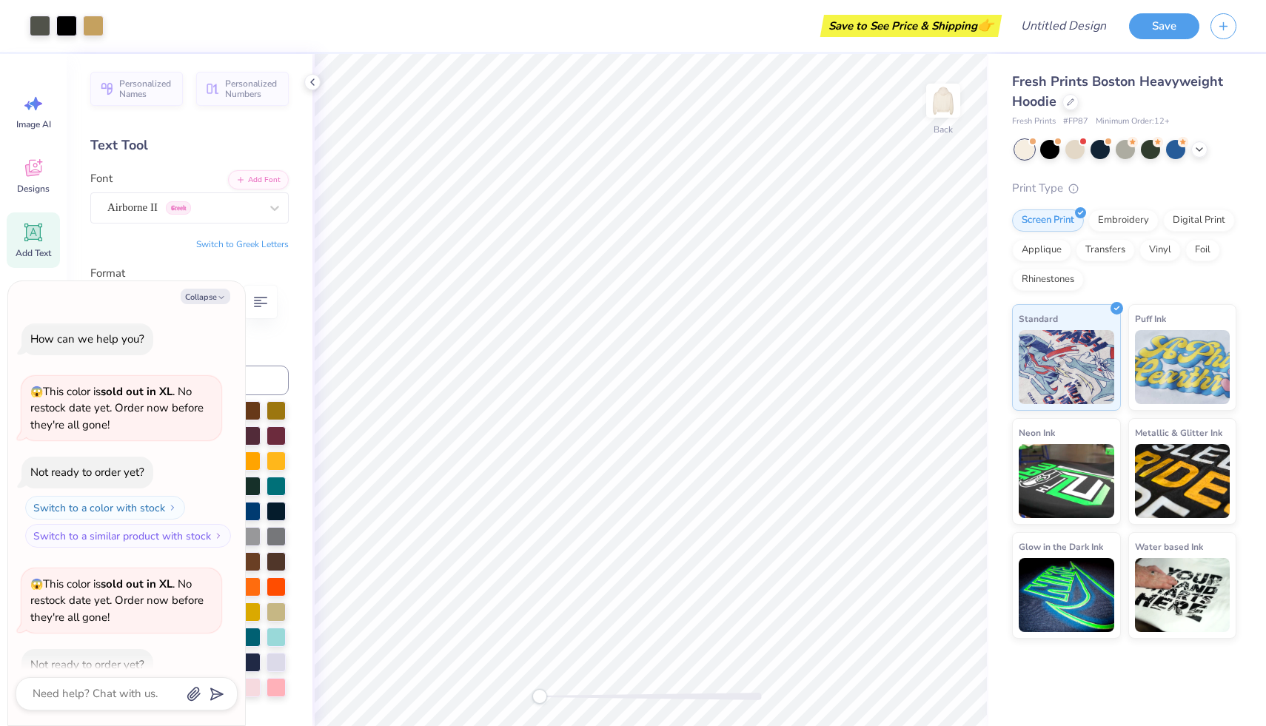
scroll to position [2125, 0]
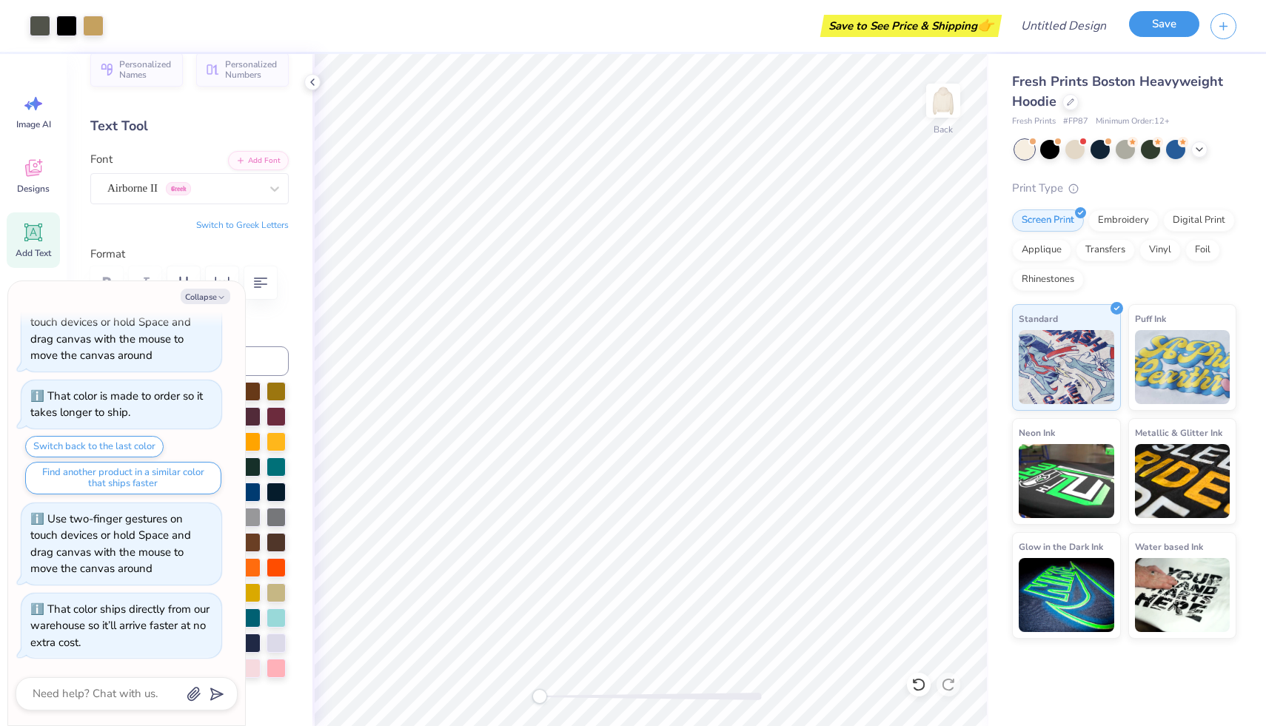
click at [1137, 34] on button "Save" at bounding box center [1164, 24] width 70 height 26
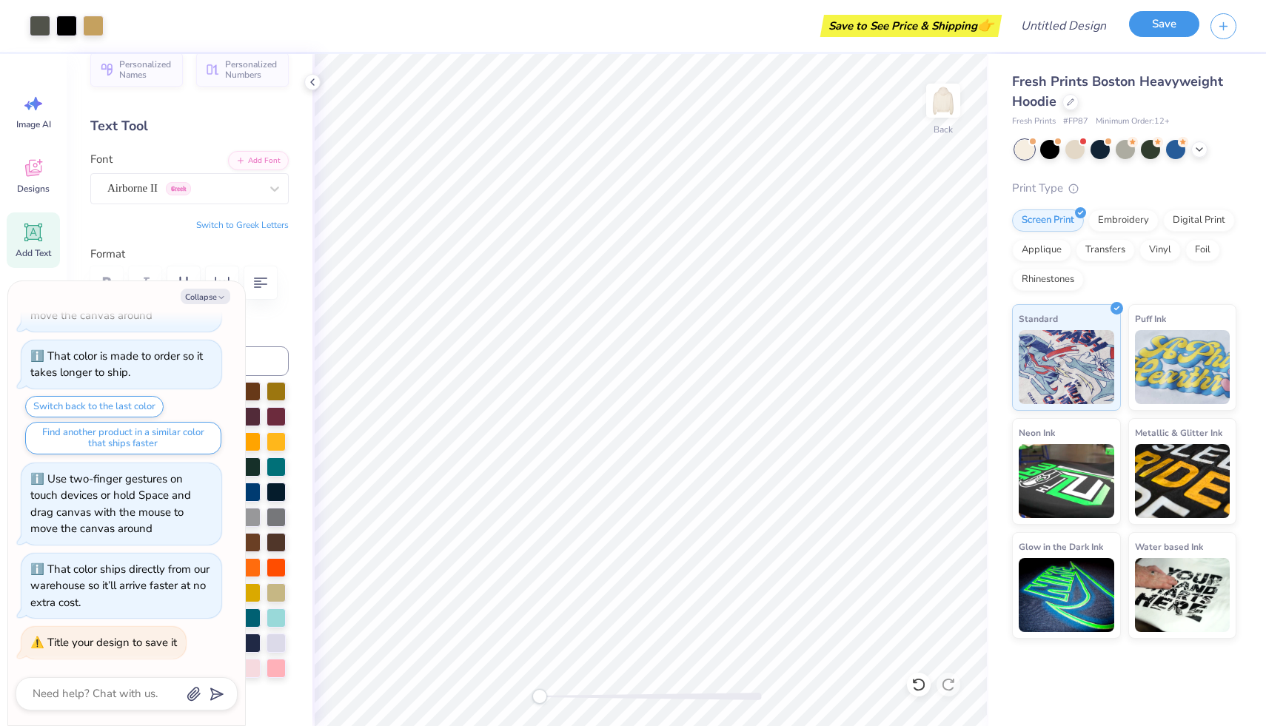
click at [1164, 18] on button "Save" at bounding box center [1164, 24] width 70 height 26
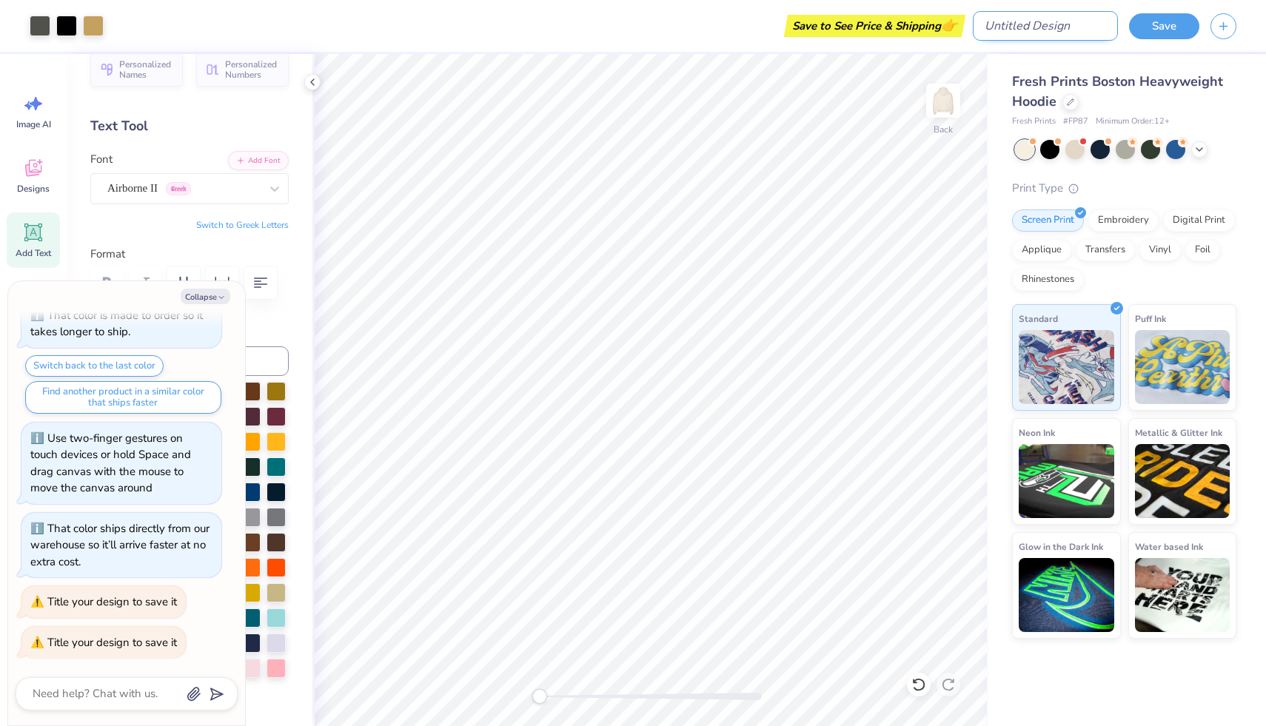
type textarea "x"
click at [1069, 27] on input "Design Title" at bounding box center [1045, 26] width 145 height 30
type input "d"
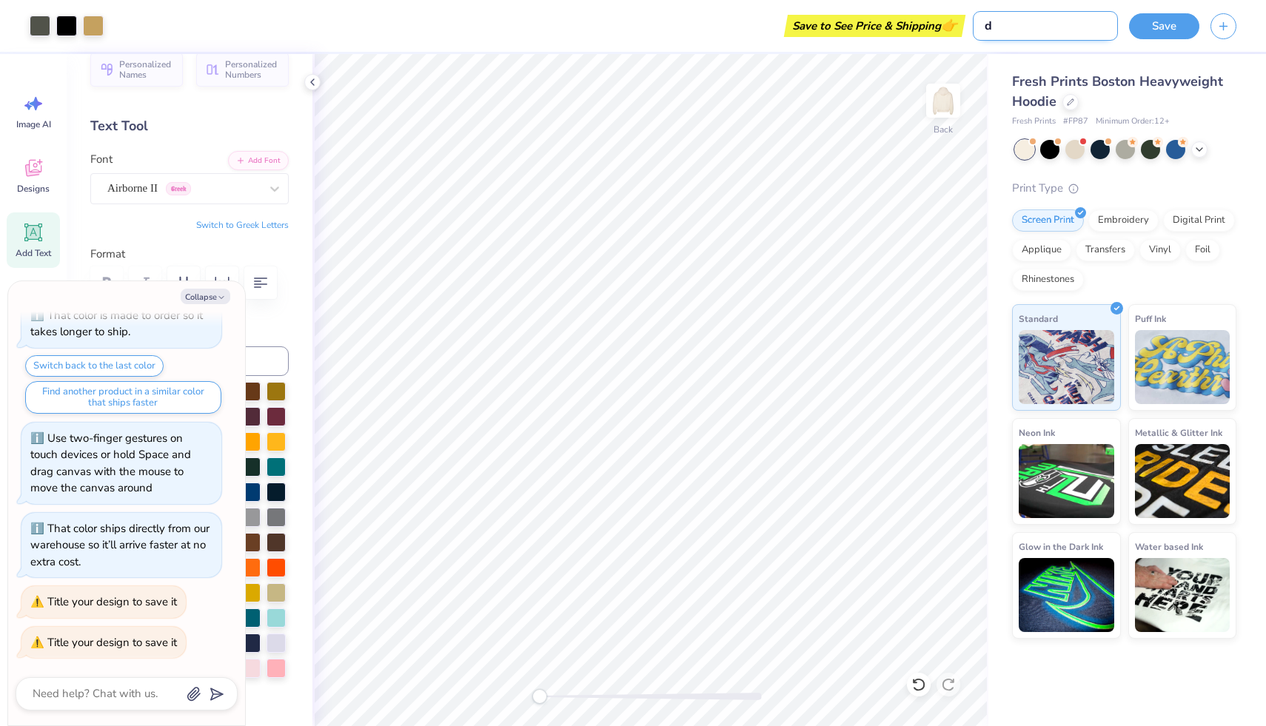
type textarea "x"
type input "da"
type textarea "x"
type input "dad"
type textarea "x"
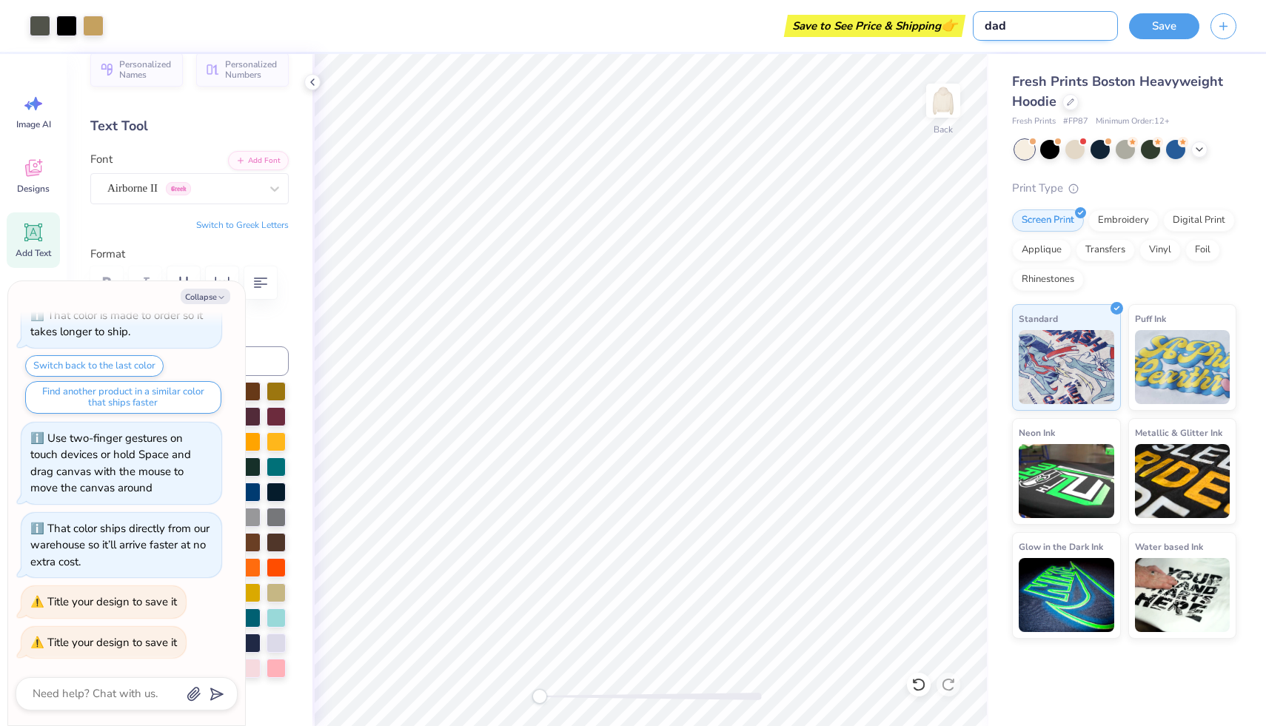
type input "dads"
type textarea "x"
type input "dads"
type textarea "x"
type input "dads w"
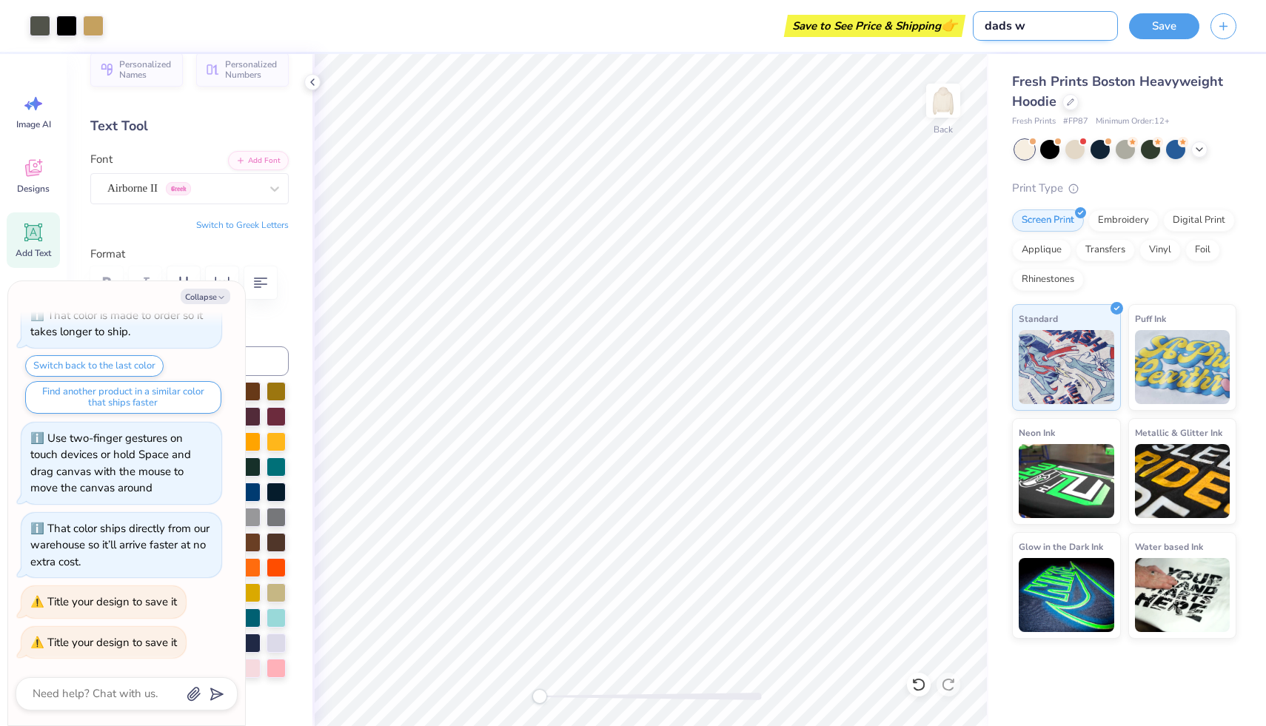
type textarea "x"
type input "dads wk"
type textarea "x"
type input "dads wkn"
type textarea "x"
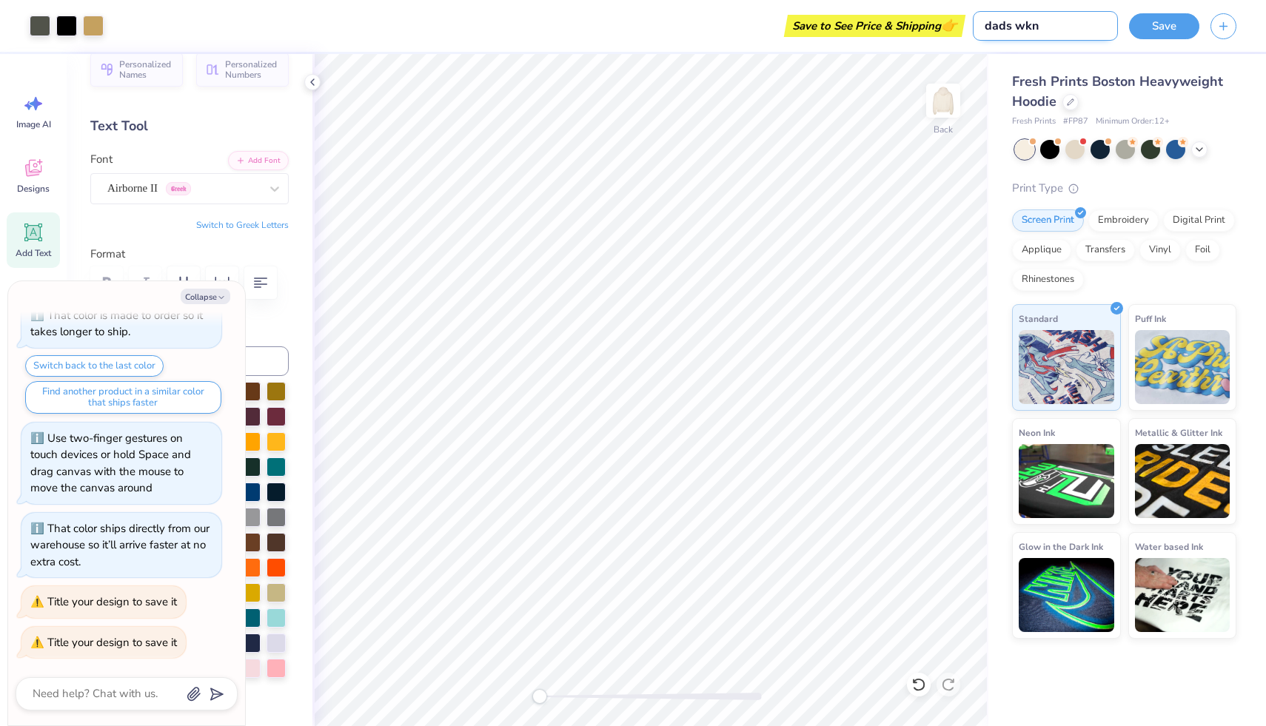
type input "dads wknd"
type textarea "x"
type input "dads wknd"
click at [1158, 32] on button "Save" at bounding box center [1164, 24] width 70 height 26
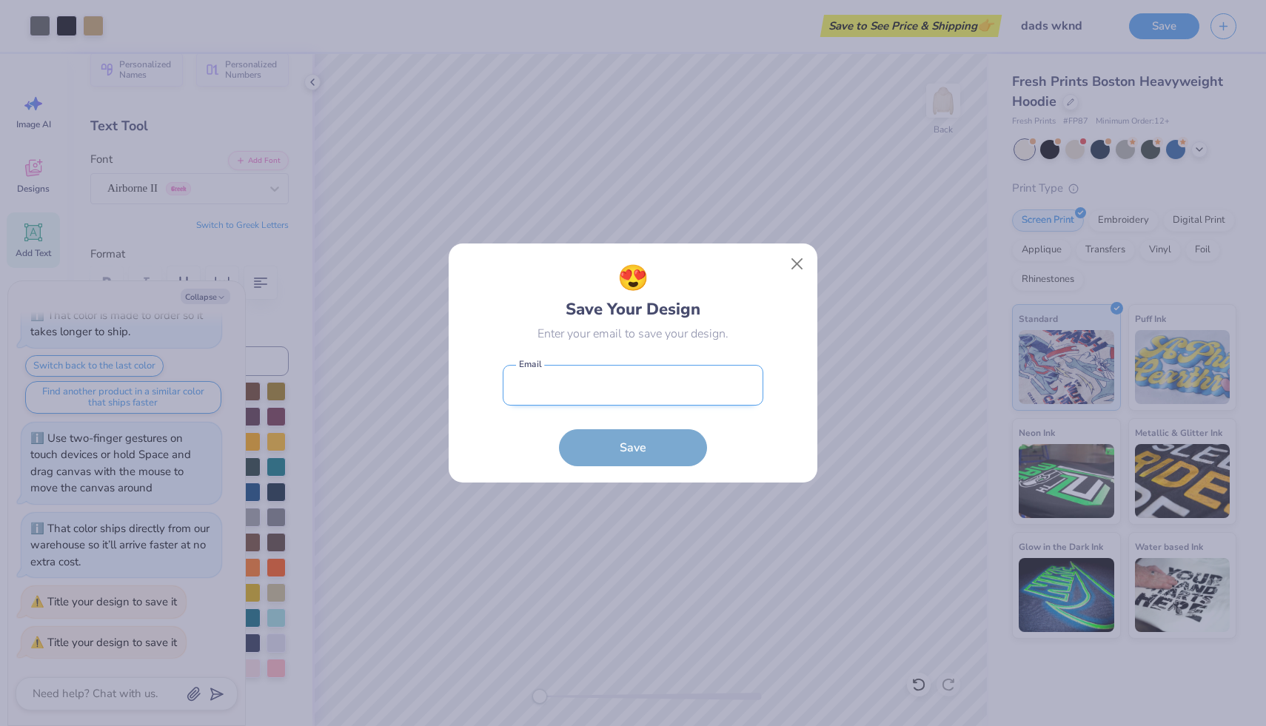
click at [683, 368] on input "email" at bounding box center [633, 385] width 261 height 41
type input "[EMAIL_ADDRESS][DOMAIN_NAME]"
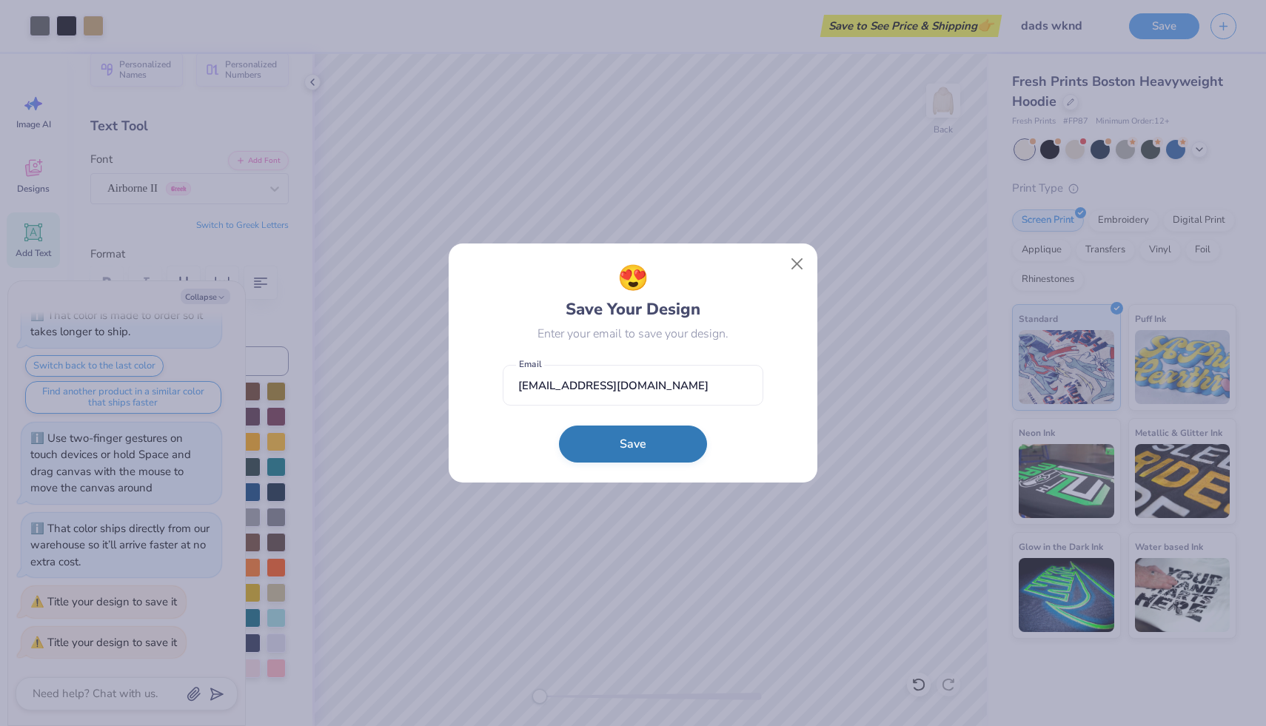
click at [668, 442] on button "Save" at bounding box center [633, 444] width 148 height 37
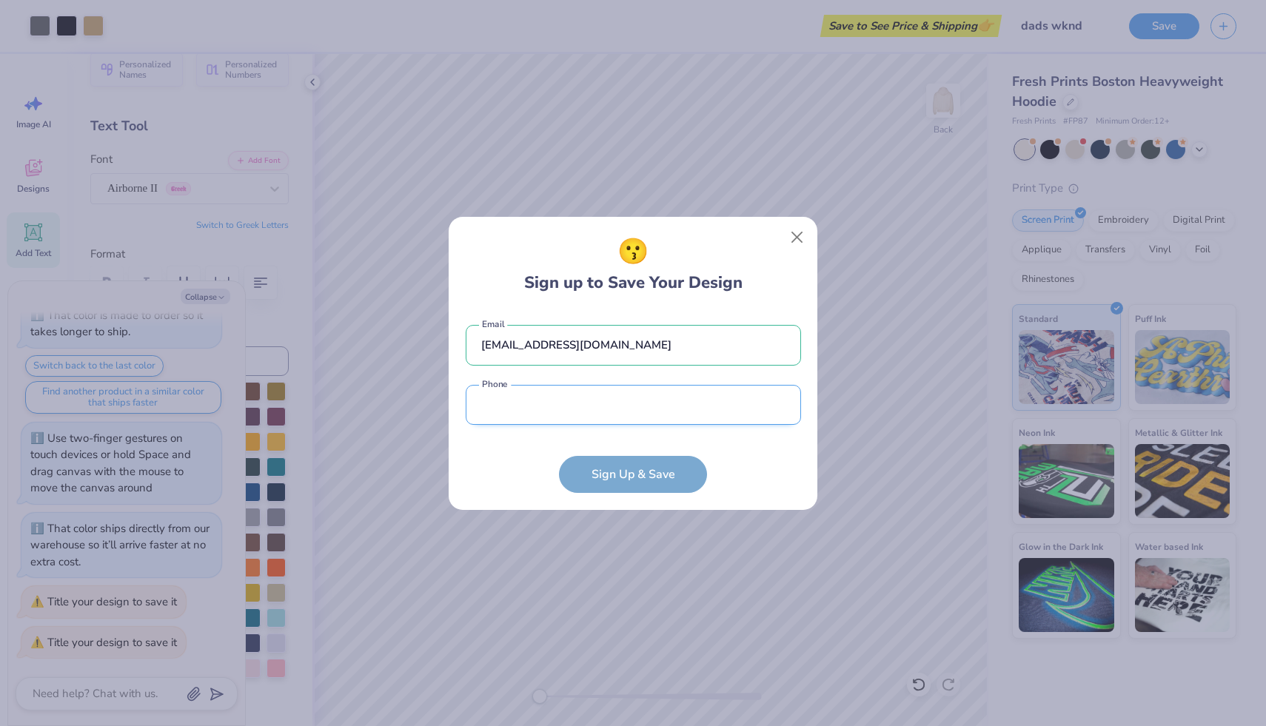
click at [662, 413] on input "tel" at bounding box center [633, 405] width 335 height 41
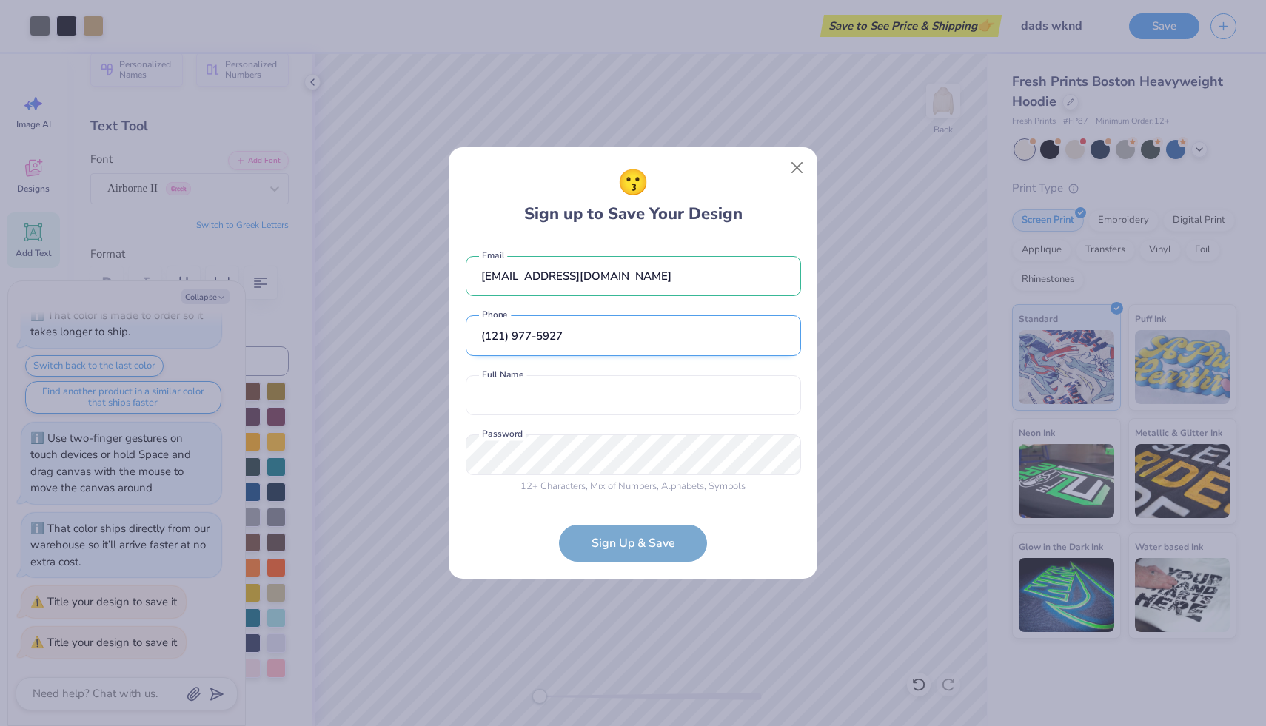
click at [489, 332] on input "(121) 977-5927" at bounding box center [633, 335] width 335 height 41
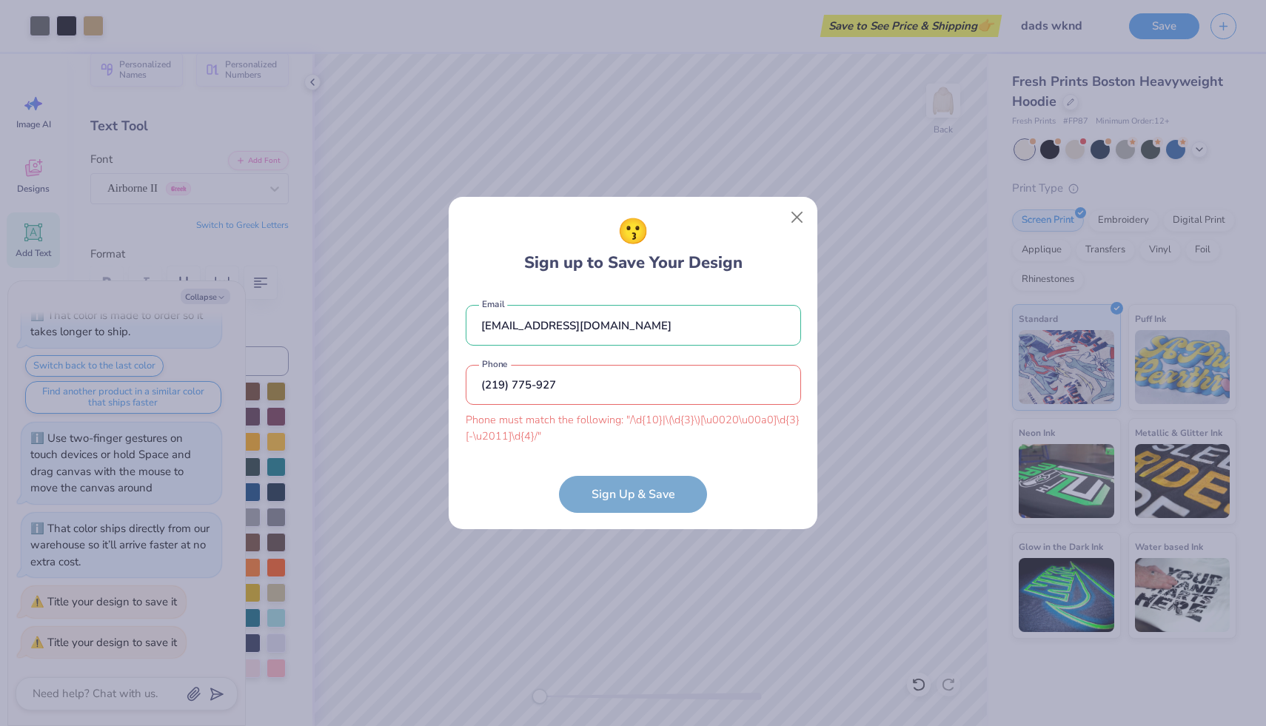
click at [611, 475] on form "[EMAIL_ADDRESS][DOMAIN_NAME] Email (219) 775-927 Phone must match the following…" at bounding box center [633, 401] width 335 height 222
click at [600, 385] on input "(219) 775-927" at bounding box center [633, 385] width 335 height 41
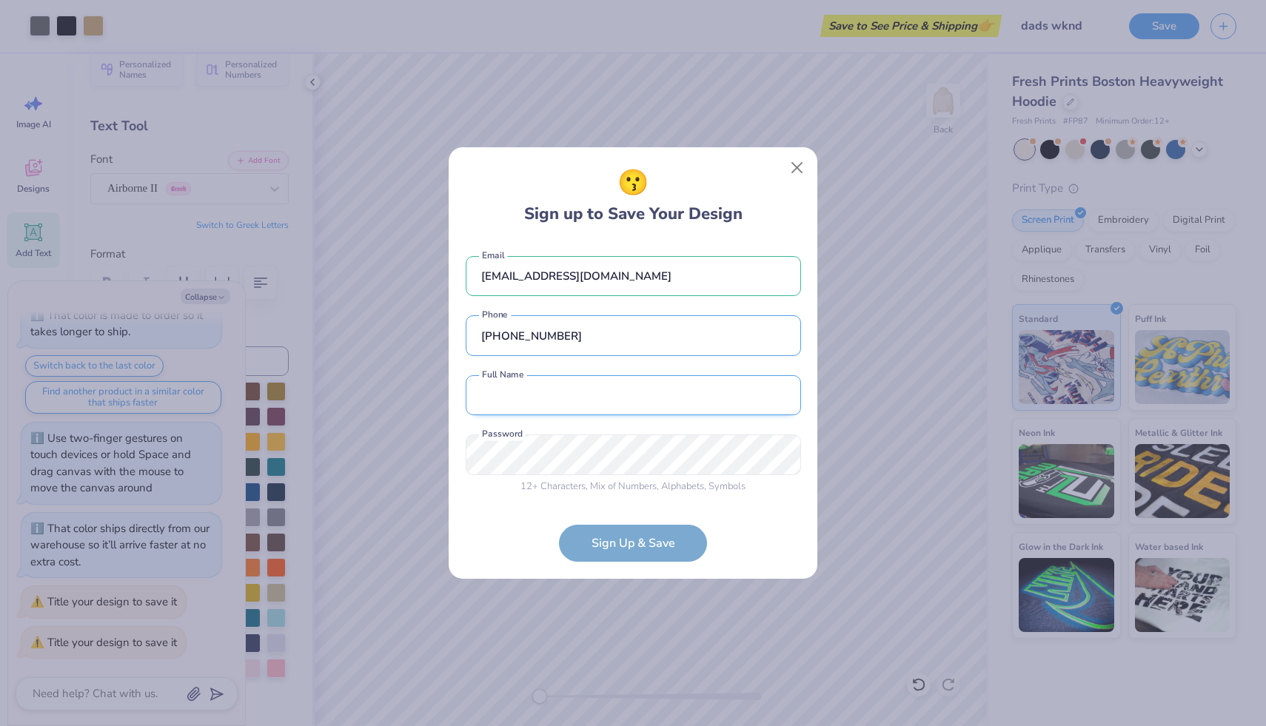
type input "[PHONE_NUMBER]"
click at [574, 393] on input "text" at bounding box center [633, 395] width 335 height 41
type input "[PERSON_NAME]"
type input "[PHONE_NUMBER]"
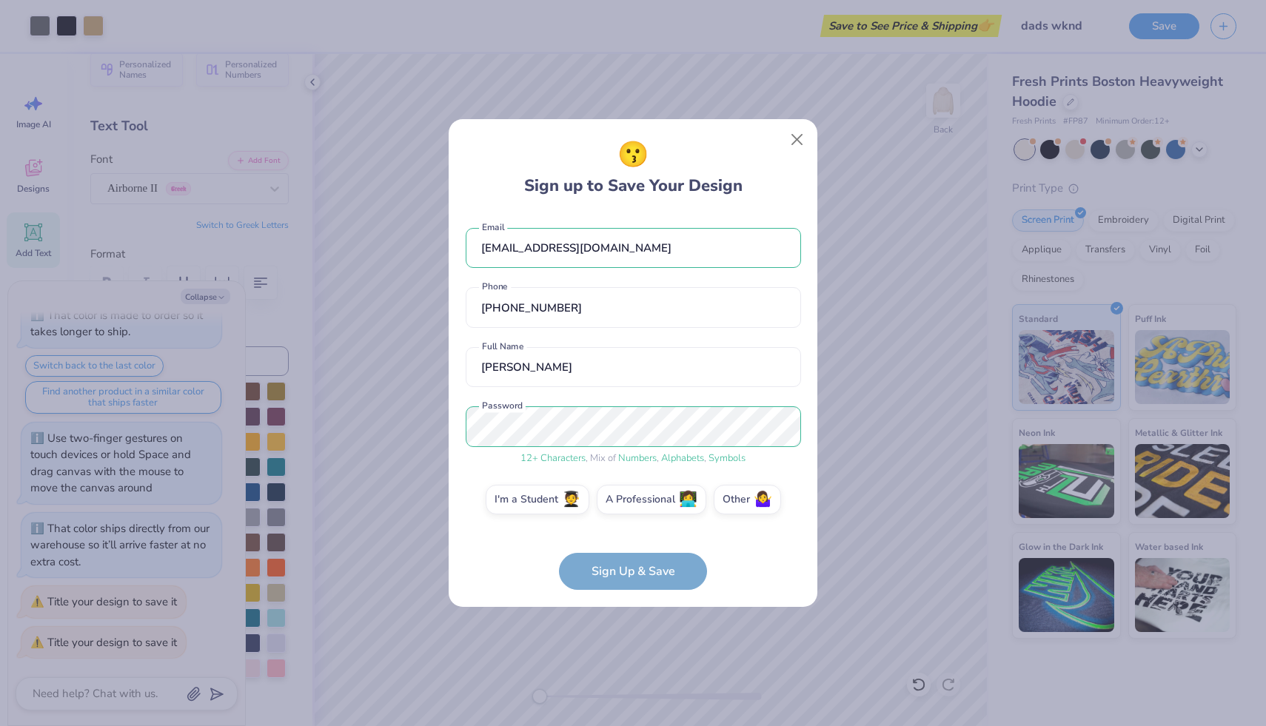
click at [675, 580] on form "[EMAIL_ADDRESS][DOMAIN_NAME] Email [PHONE_NUMBER] Phone [PERSON_NAME] Full Name…" at bounding box center [633, 401] width 335 height 377
click at [571, 498] on span "🧑‍🎓" at bounding box center [571, 497] width 19 height 17
click at [628, 499] on input "I'm a Student 🧑‍🎓" at bounding box center [633, 504] width 10 height 10
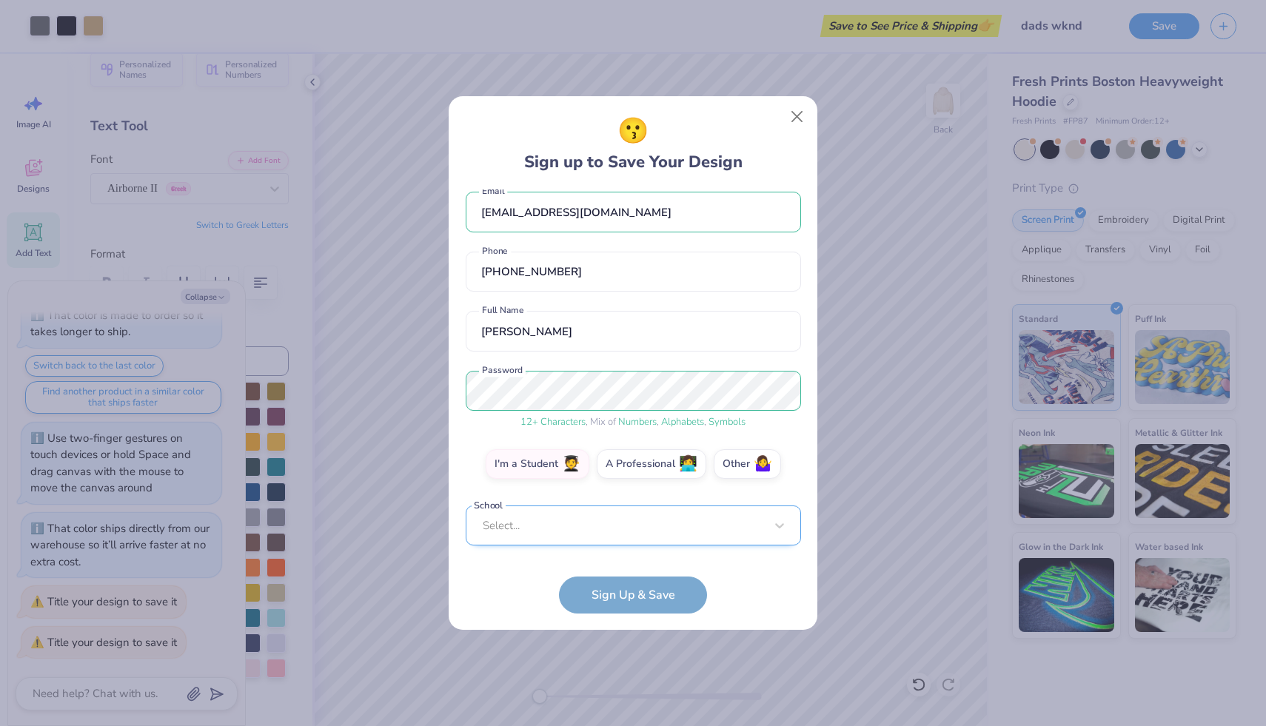
scroll to position [235, 0]
click at [596, 527] on div "Select..." at bounding box center [633, 526] width 335 height 41
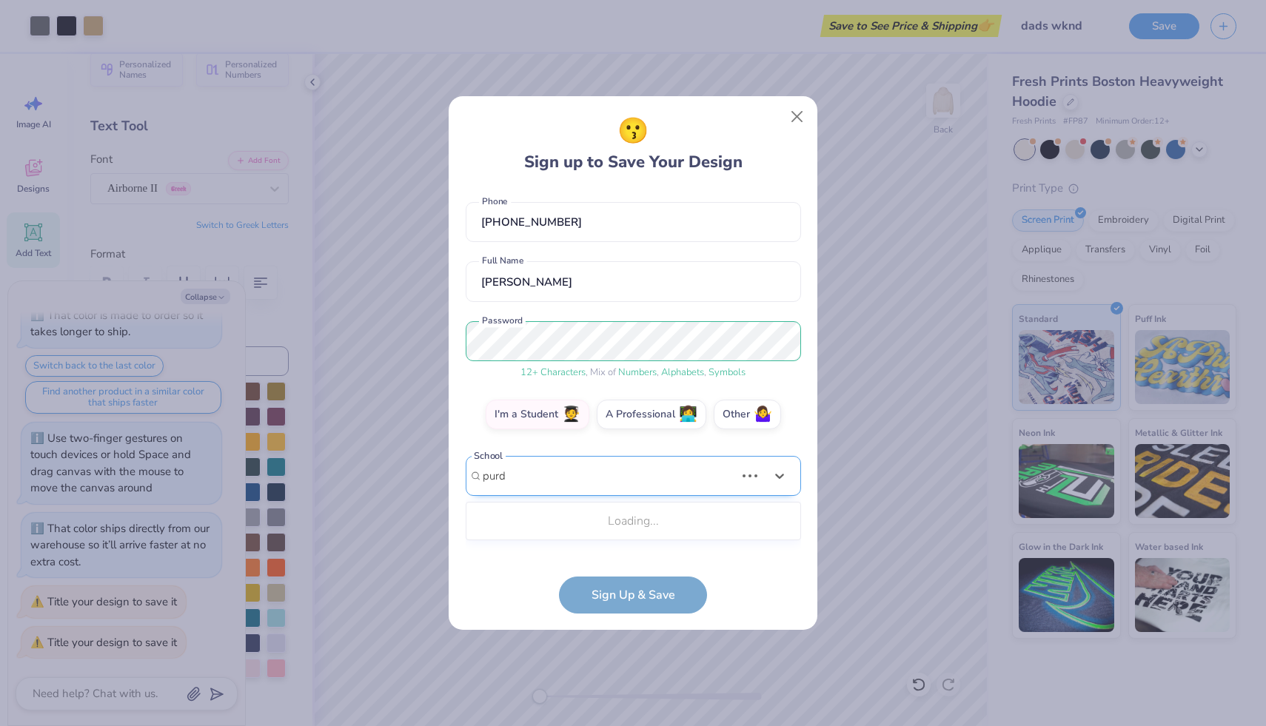
scroll to position [49, 0]
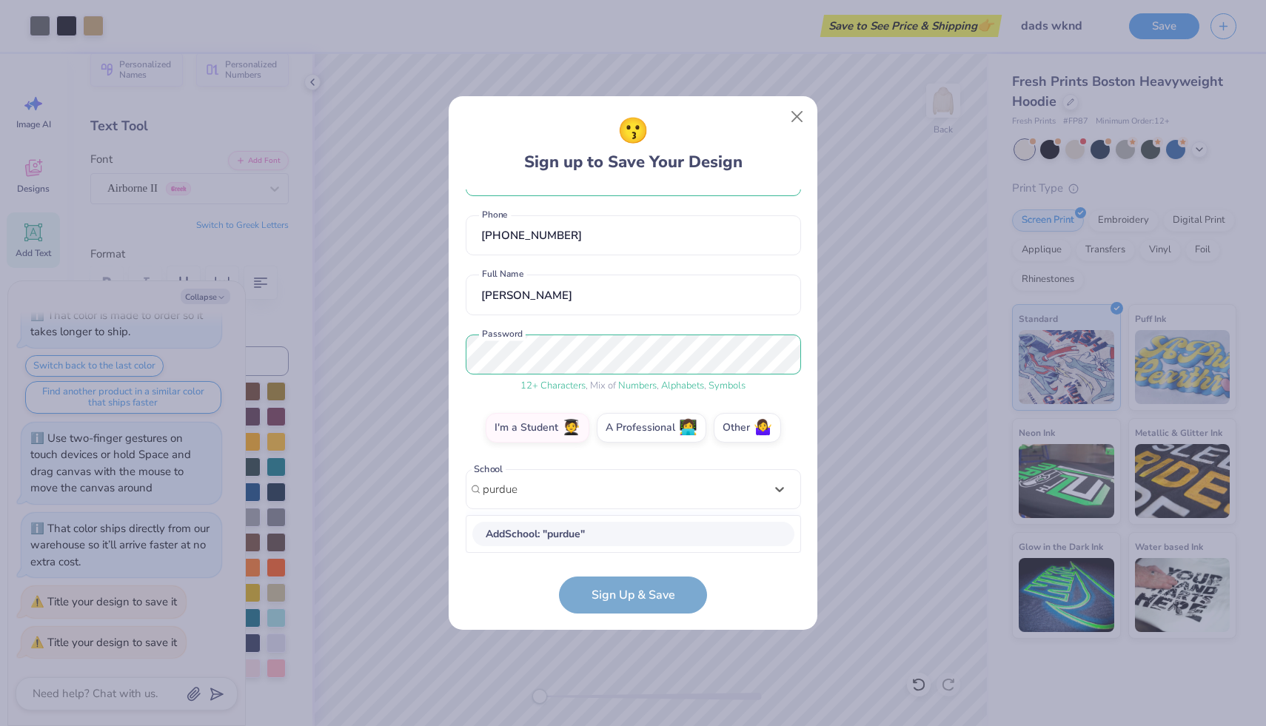
click at [622, 526] on div "Add School : " purdue "" at bounding box center [633, 534] width 322 height 24
type input "purdue"
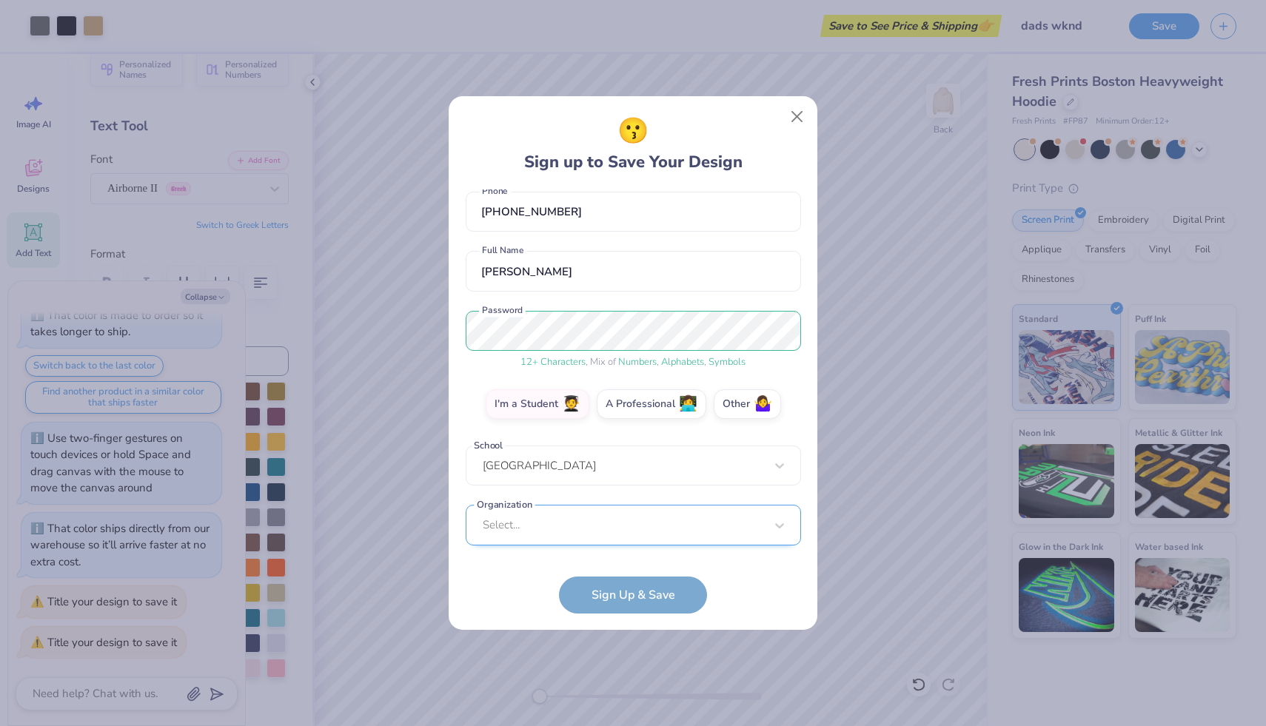
scroll to position [295, 0]
click at [615, 526] on div "Select..." at bounding box center [633, 525] width 335 height 41
click at [640, 597] on form "[EMAIL_ADDRESS][DOMAIN_NAME] Email [PHONE_NUMBER] Phone [PERSON_NAME] Full Name…" at bounding box center [633, 401] width 335 height 424
click at [646, 589] on form "[EMAIL_ADDRESS][DOMAIN_NAME] Email [PHONE_NUMBER] Phone [PERSON_NAME] Full Name…" at bounding box center [633, 401] width 335 height 424
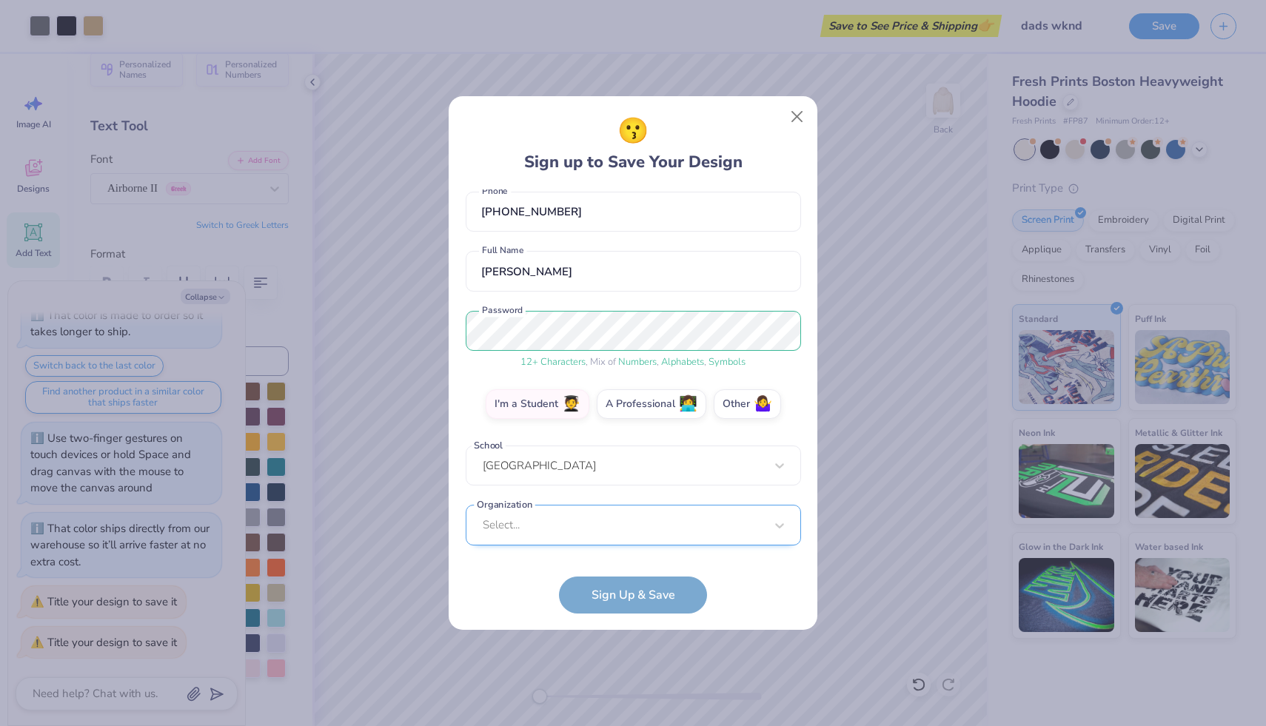
scroll to position [295, 0]
click at [611, 533] on div "Select..." at bounding box center [633, 525] width 335 height 41
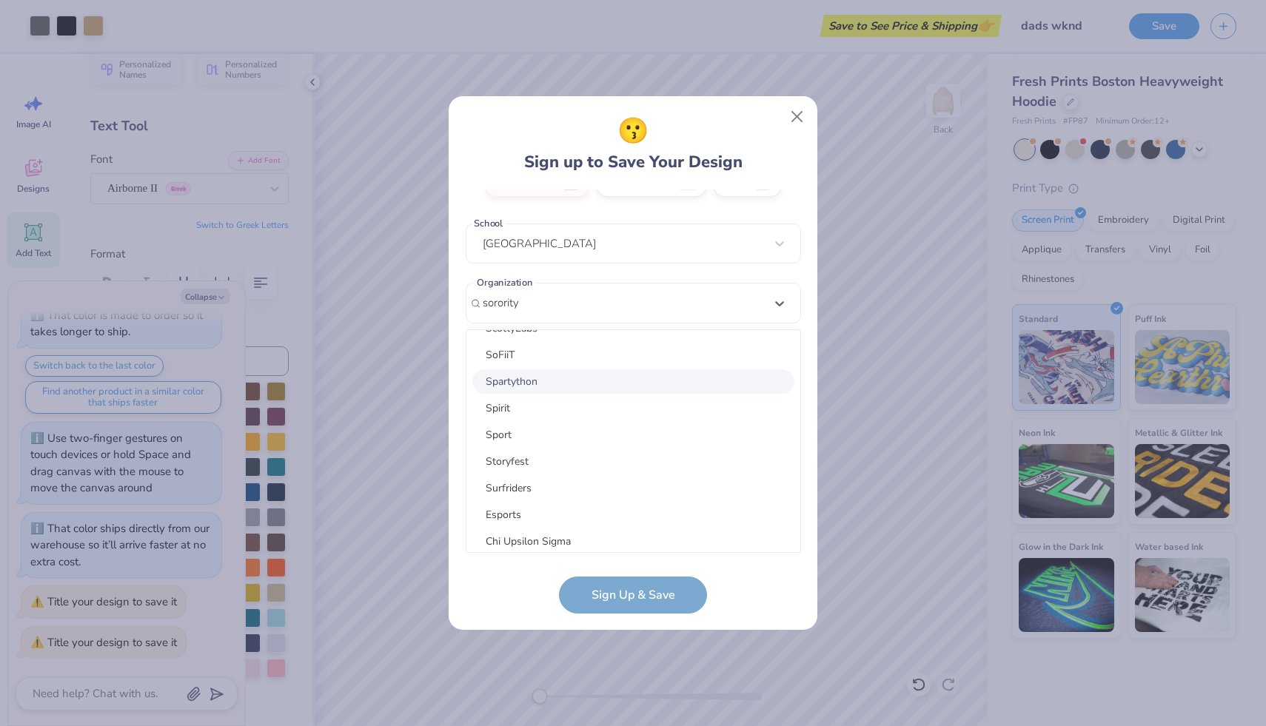
scroll to position [608, 0]
click at [648, 429] on div "Sport" at bounding box center [633, 433] width 322 height 24
type input "sorority"
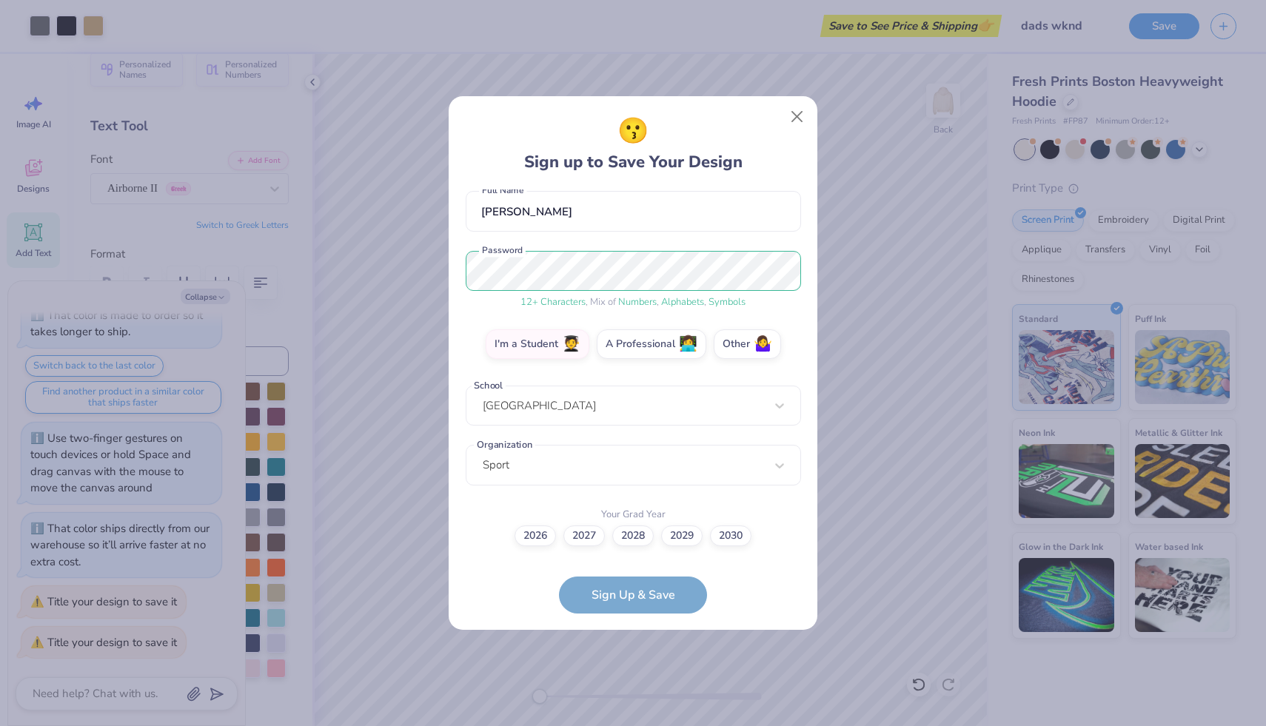
click at [656, 586] on form "[EMAIL_ADDRESS][DOMAIN_NAME] Email [PHONE_NUMBER] Phone [PERSON_NAME] Full Name…" at bounding box center [633, 401] width 335 height 424
click at [663, 603] on form "[EMAIL_ADDRESS][DOMAIN_NAME] Email [PHONE_NUMBER] Phone [PERSON_NAME] Full Name…" at bounding box center [633, 401] width 335 height 424
click at [633, 532] on label "2028" at bounding box center [632, 533] width 41 height 21
click at [633, 664] on input "2028" at bounding box center [633, 669] width 10 height 10
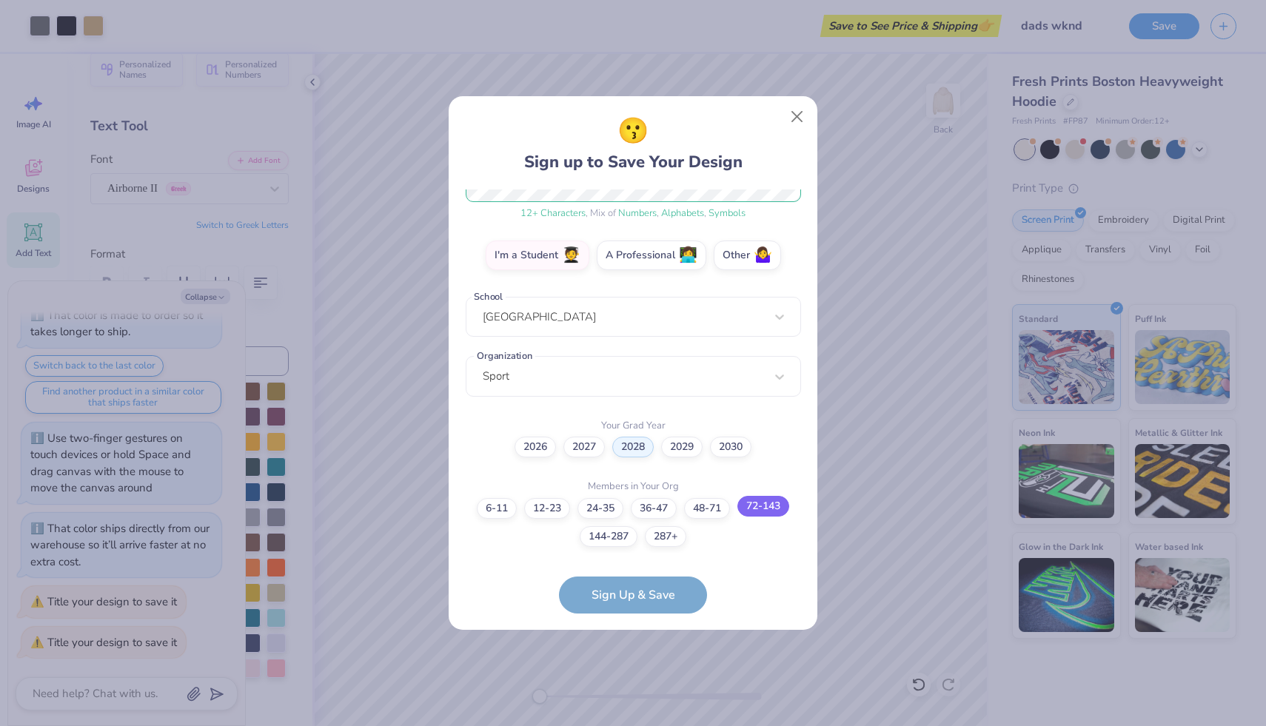
click at [749, 506] on label "72-143" at bounding box center [763, 506] width 52 height 21
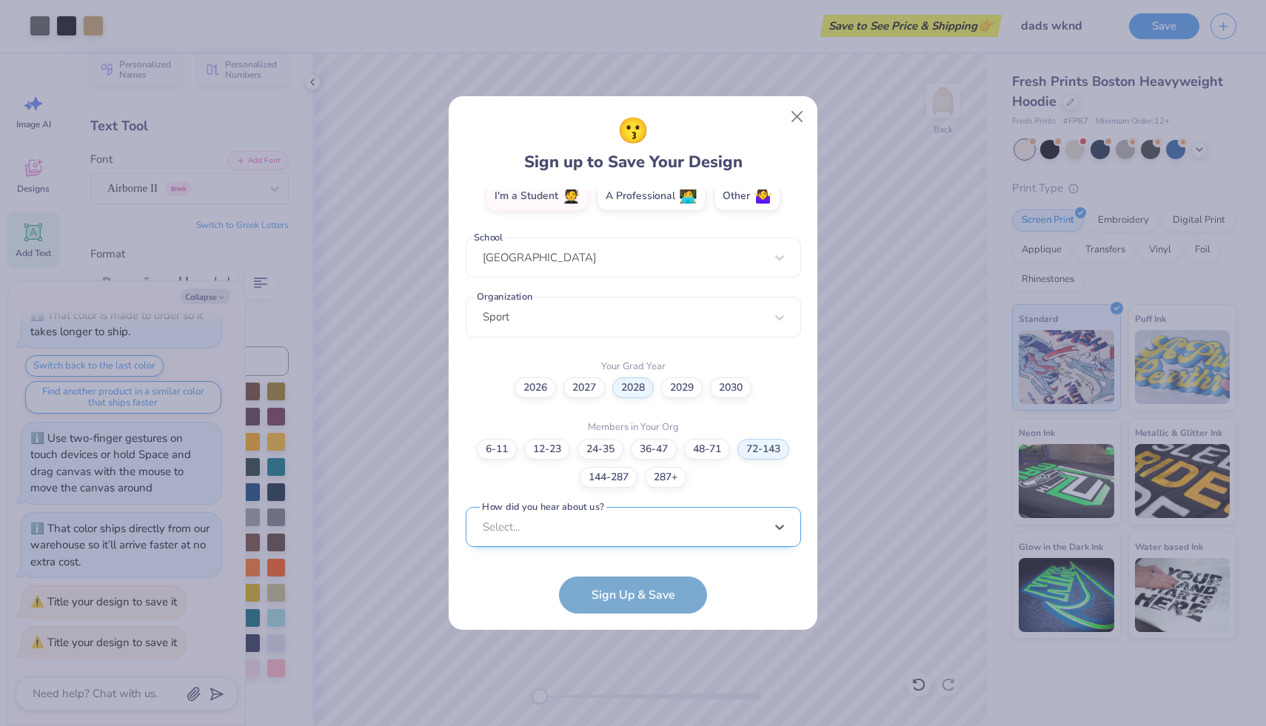
scroll to position [503, 0]
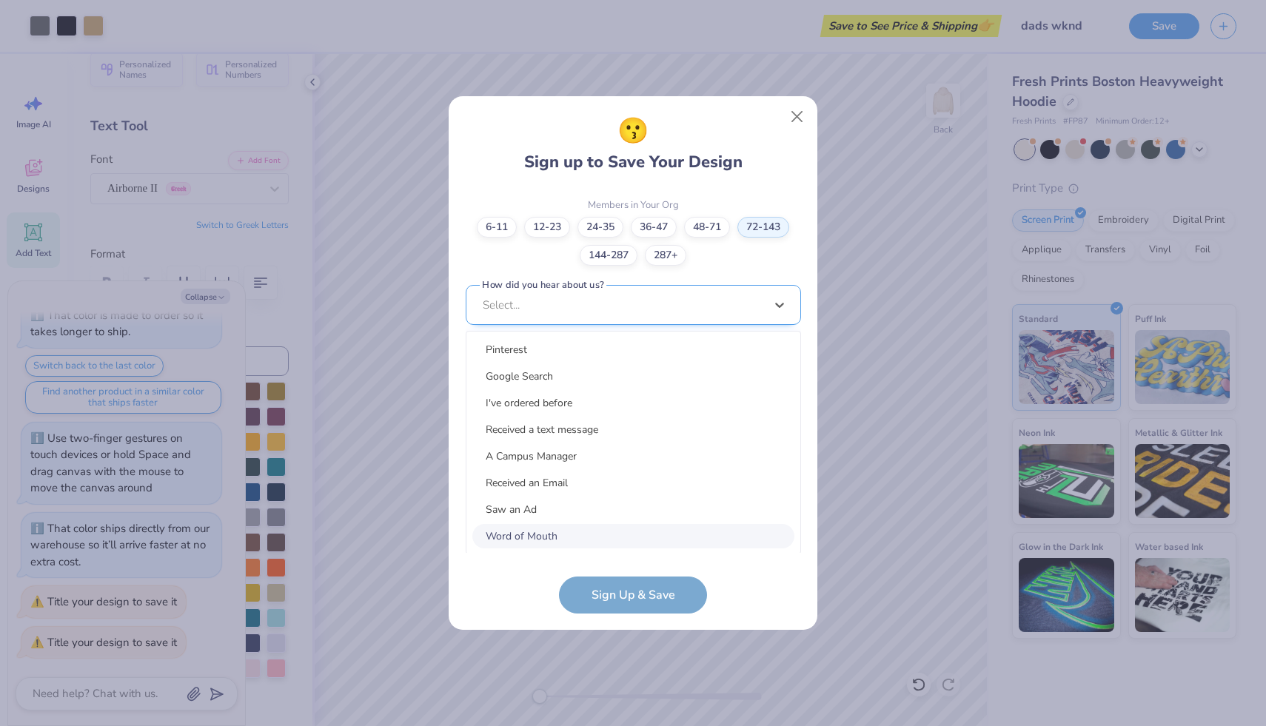
click at [654, 526] on div "option Word of Mouth focused, 8 of 15. 15 results available. Use Up and Down to…" at bounding box center [633, 420] width 335 height 270
click at [683, 372] on div "Google Search" at bounding box center [633, 376] width 322 height 24
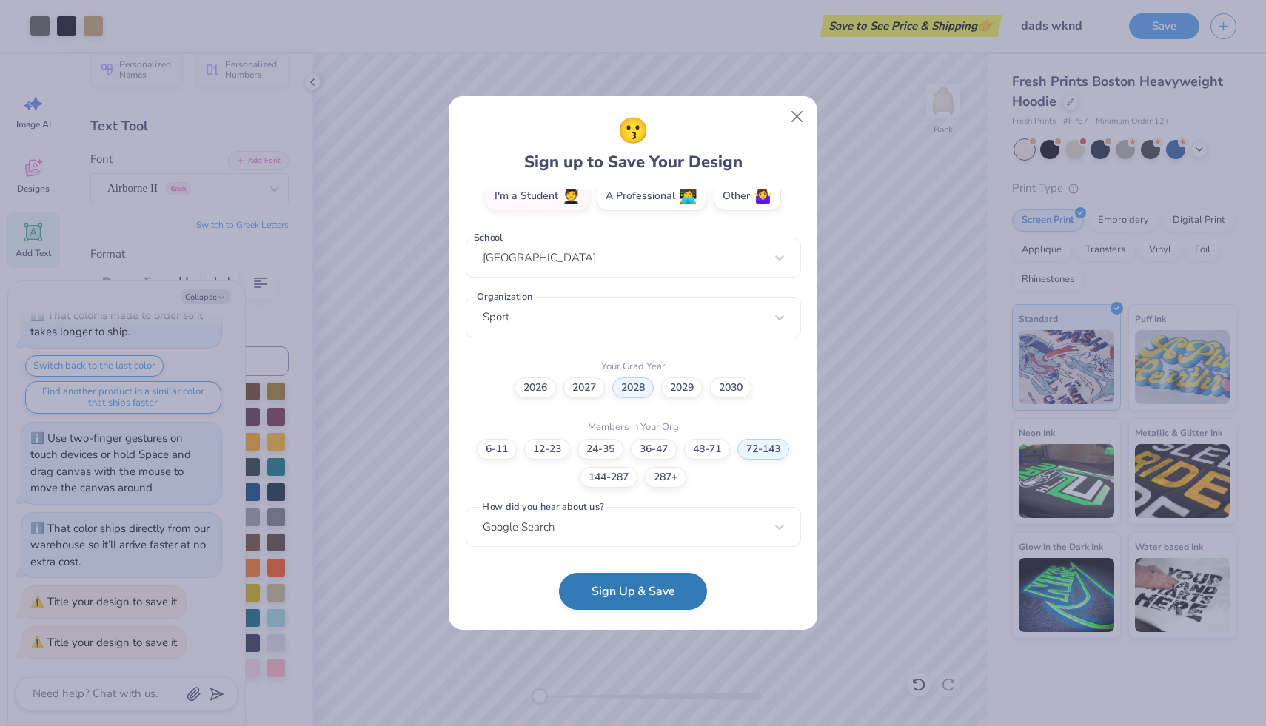
click at [668, 591] on button "Sign Up & Save" at bounding box center [633, 591] width 148 height 37
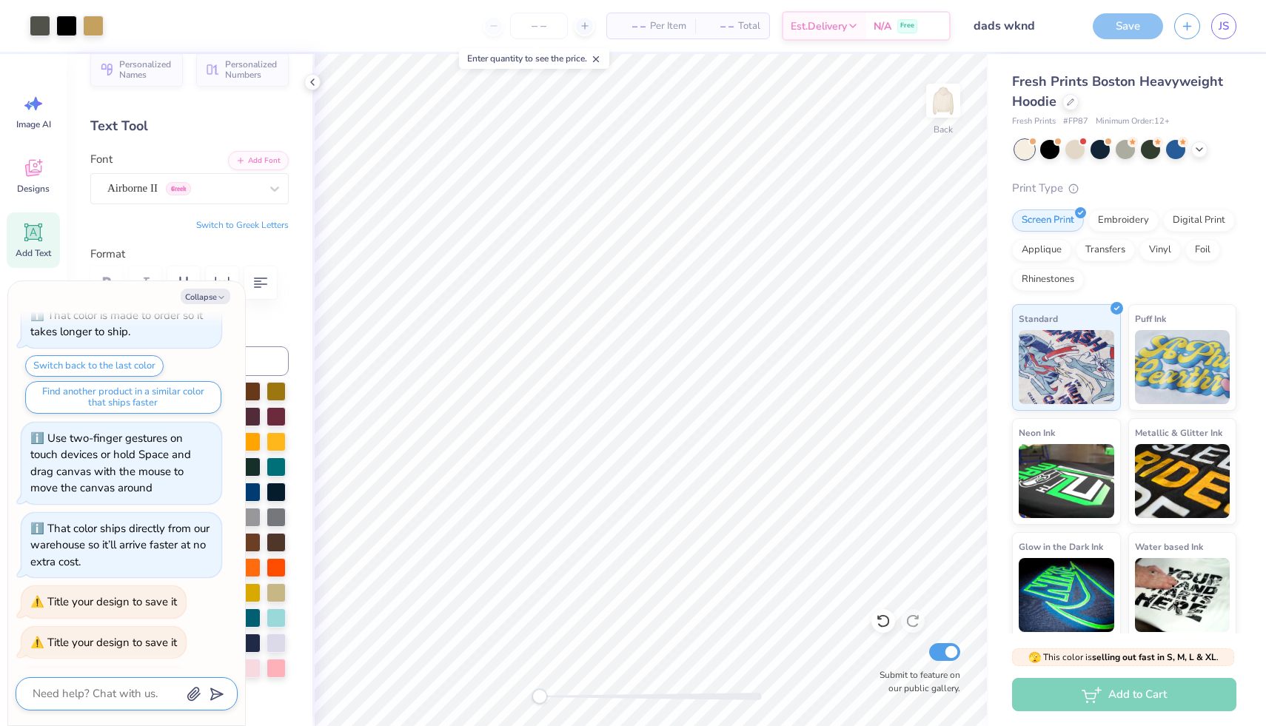
scroll to position [2246, 0]
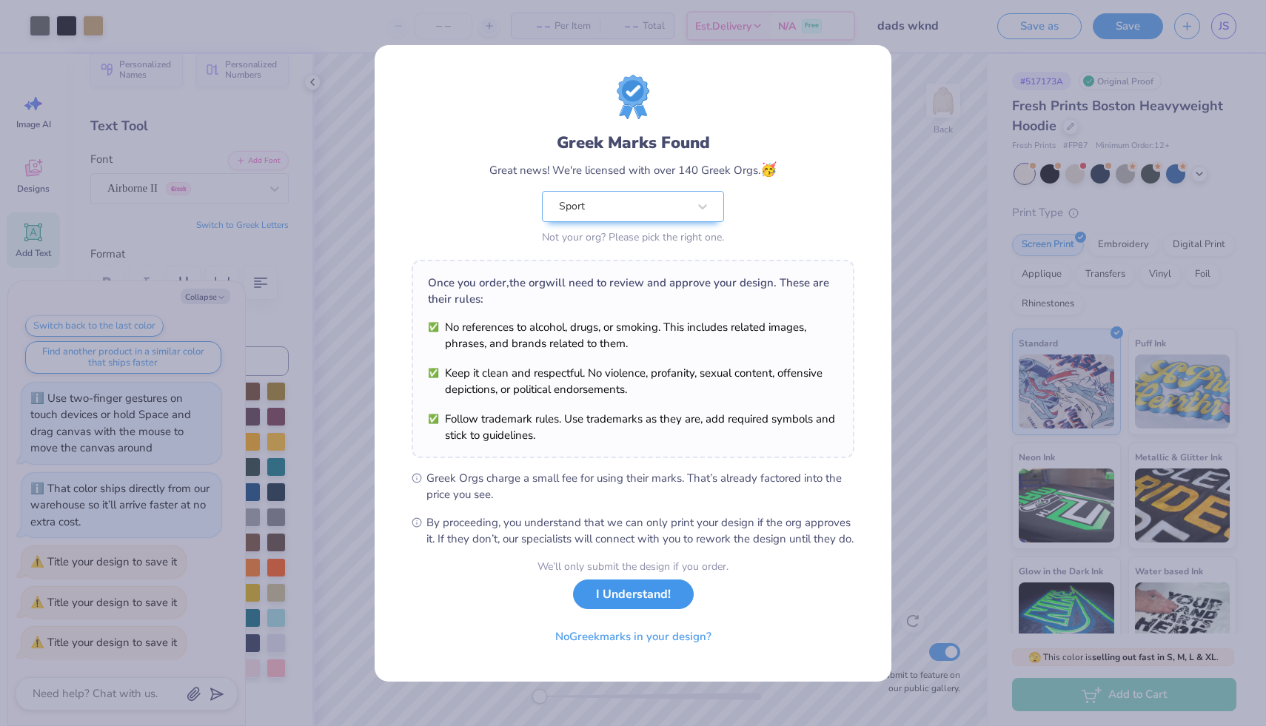
click at [651, 608] on button "I Understand!" at bounding box center [633, 595] width 121 height 30
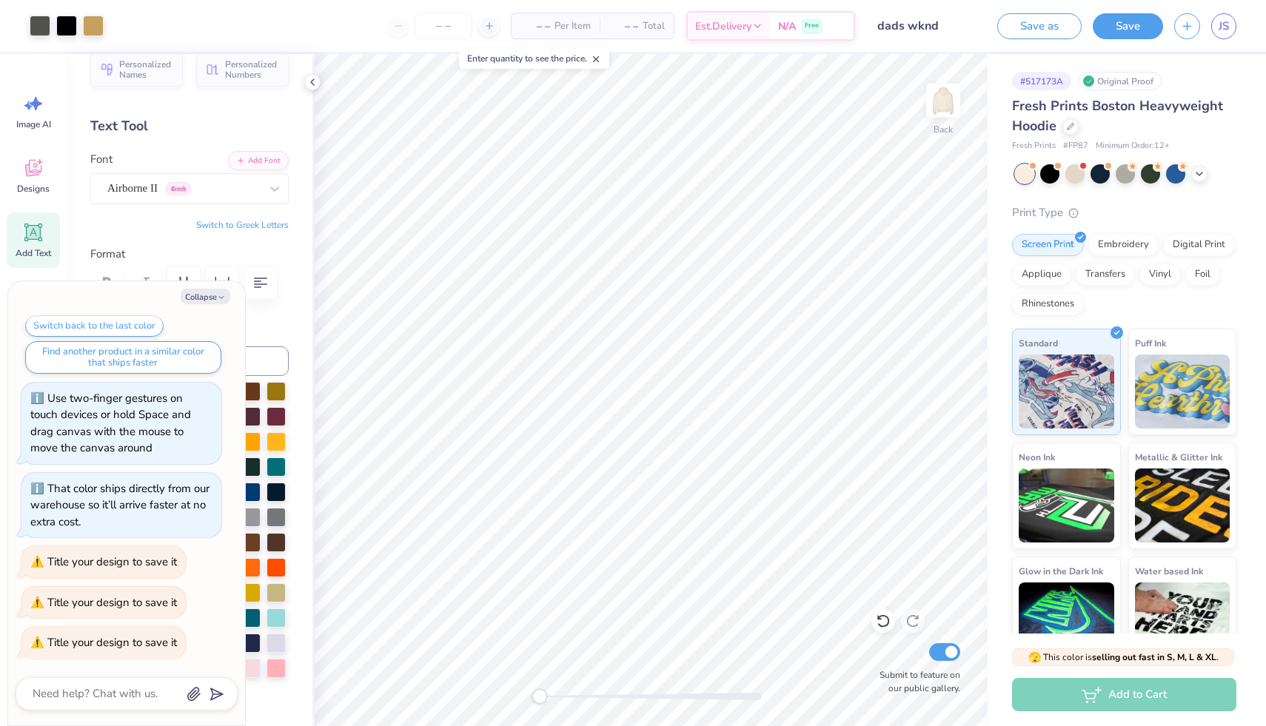
type textarea "x"
click at [523, 25] on span "– –" at bounding box center [535, 27] width 30 height 16
click at [432, 29] on input "number" at bounding box center [444, 26] width 58 height 27
type input "95"
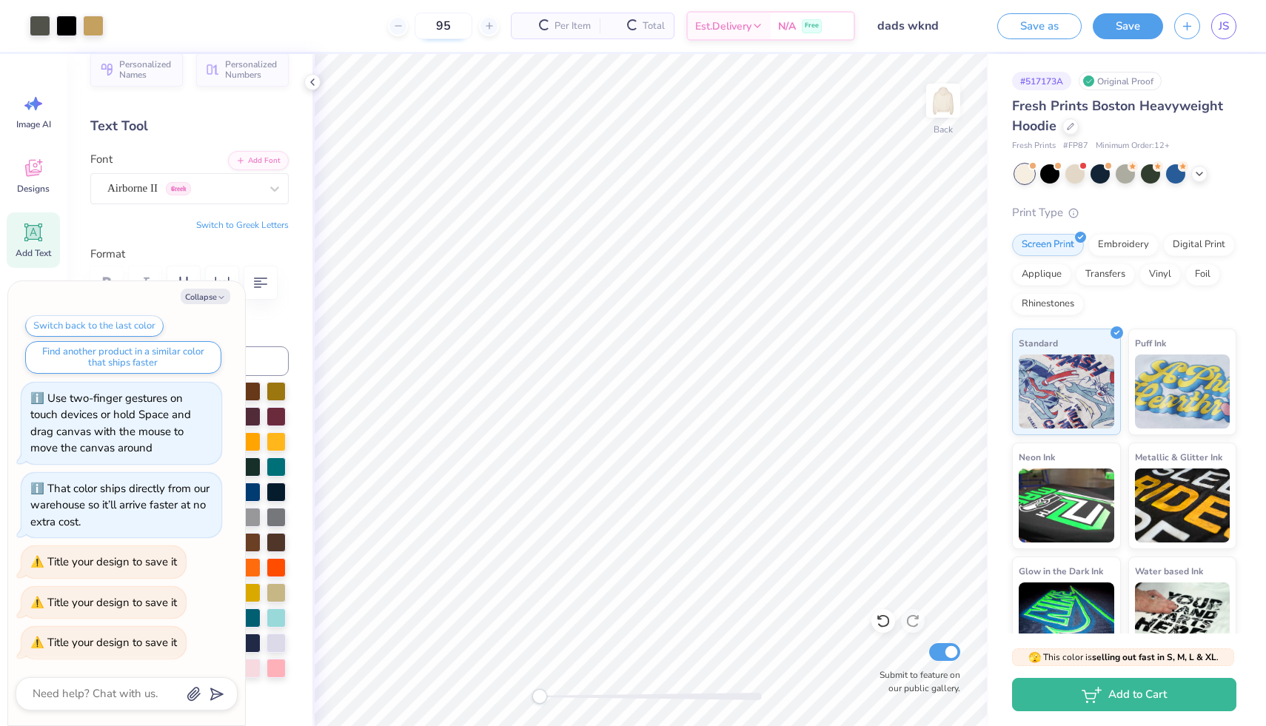
type textarea "x"
drag, startPoint x: 412, startPoint y: 27, endPoint x: 392, endPoint y: 26, distance: 19.3
click at [392, 26] on input "95" at bounding box center [387, 26] width 58 height 27
type input "60"
type textarea "x"
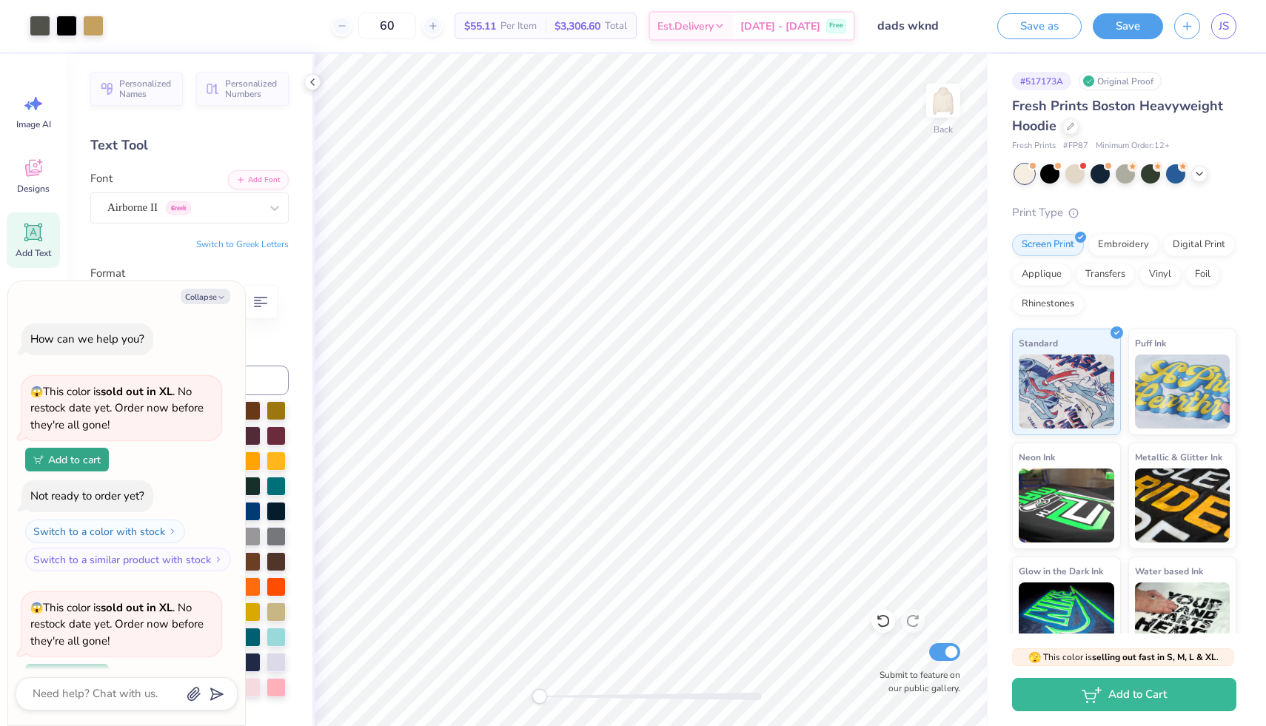
scroll to position [2412, 0]
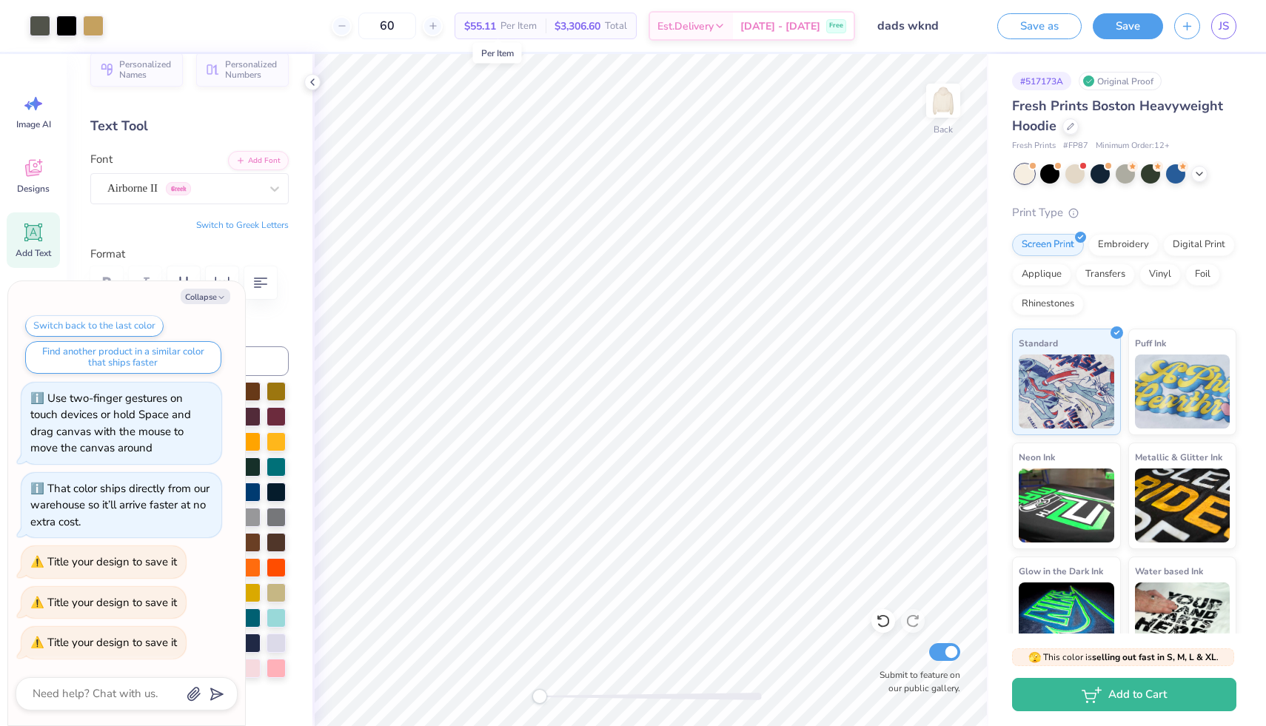
click at [496, 19] on span "$55.11" at bounding box center [480, 27] width 32 height 16
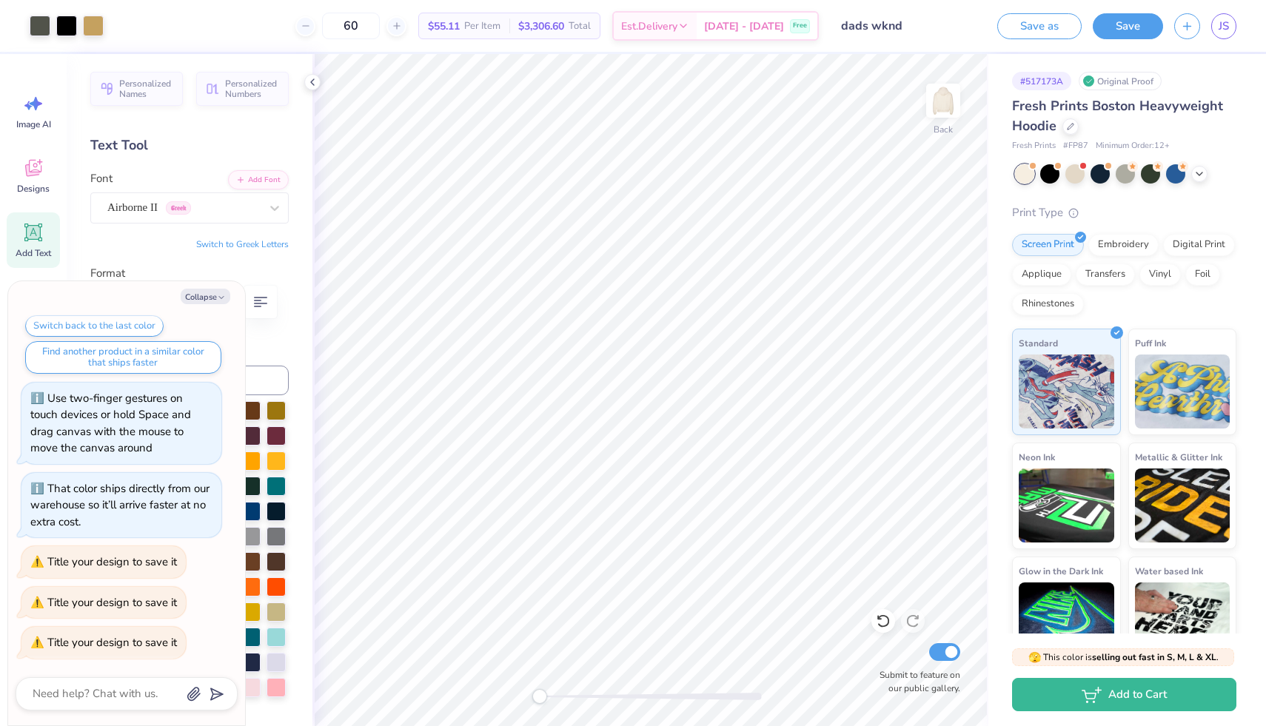
click at [901, 30] on input "dads wknd" at bounding box center [902, 26] width 145 height 30
click at [1215, 30] on link "JS" at bounding box center [1223, 26] width 25 height 26
